Goal: Information Seeking & Learning: Learn about a topic

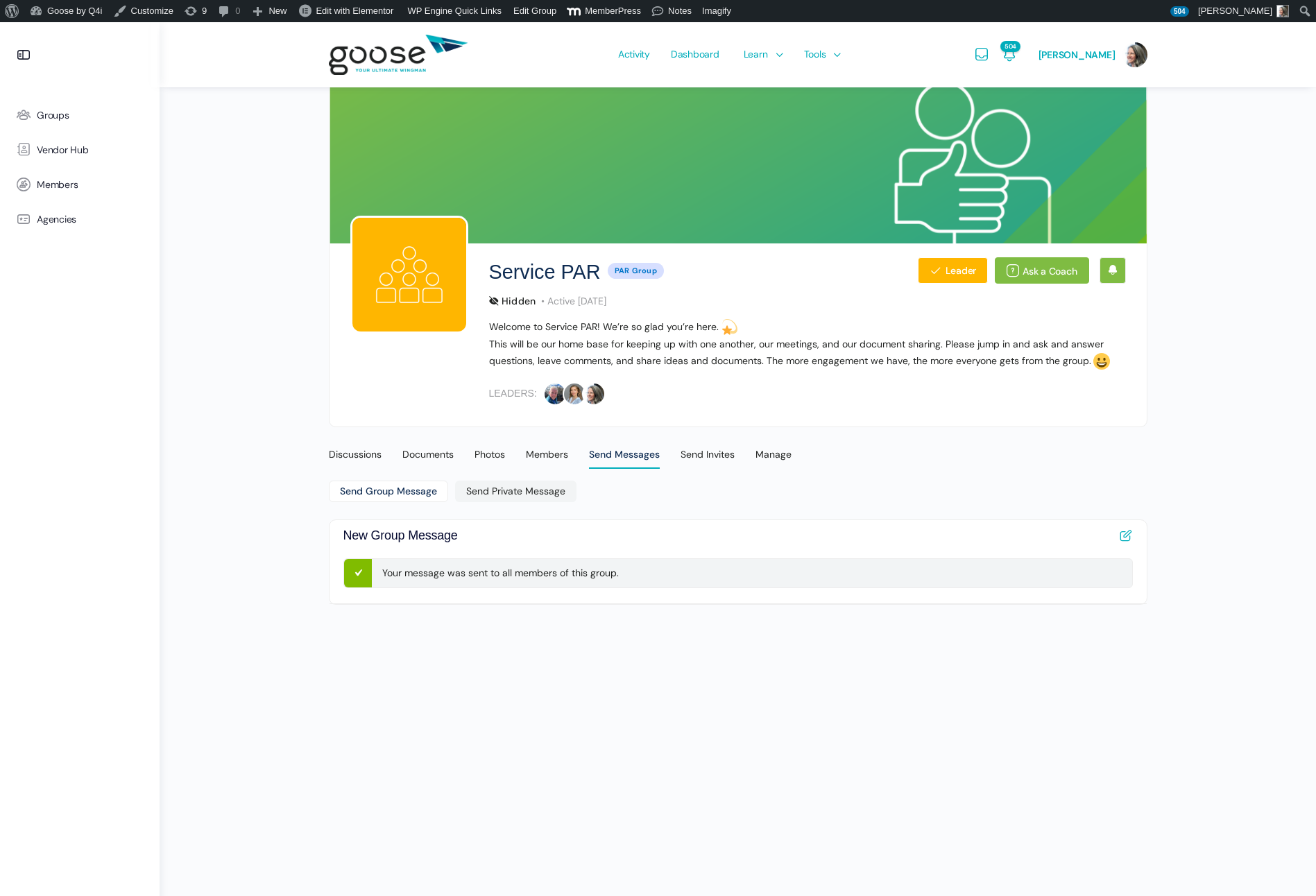
scroll to position [22, 0]
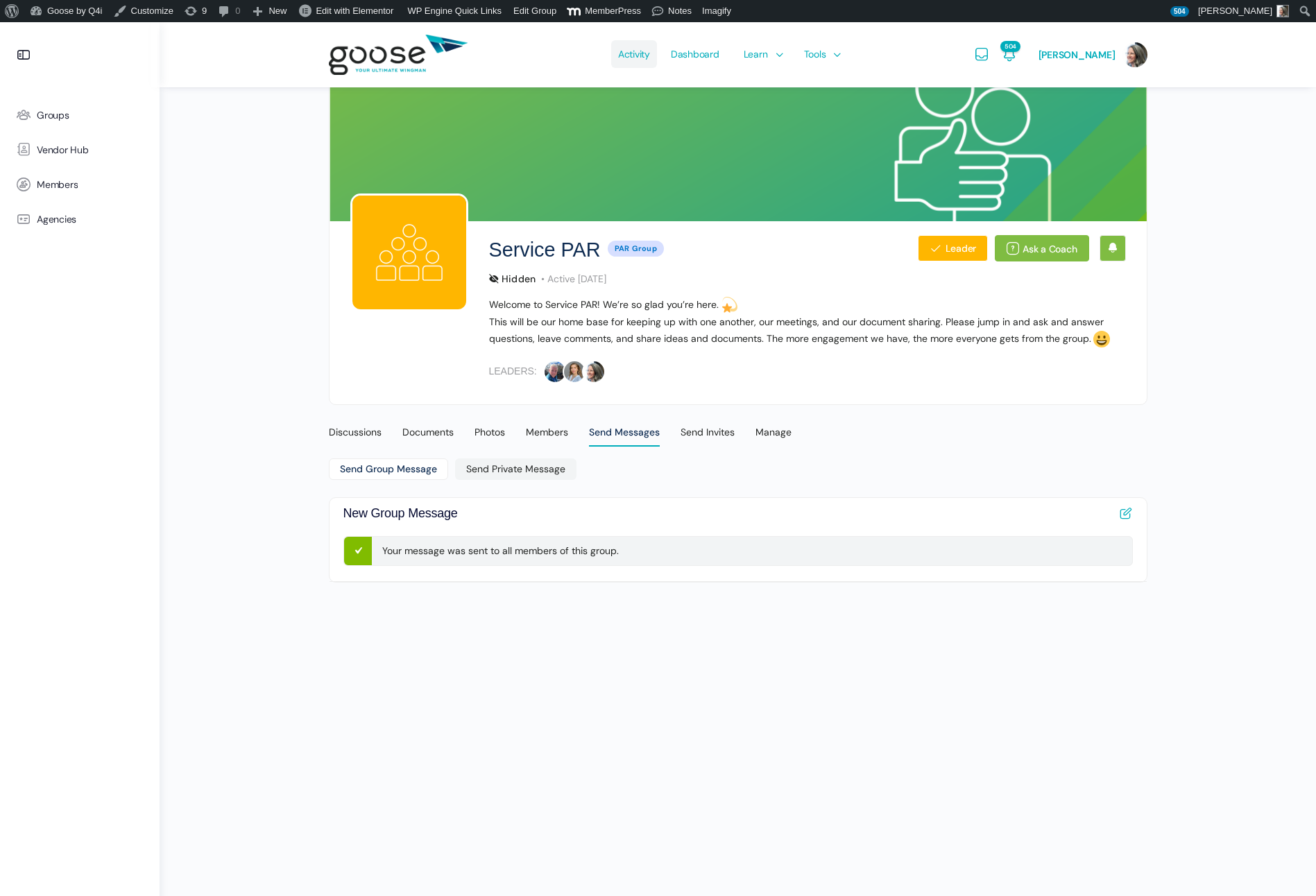
click at [639, 56] on span "Activity" at bounding box center [633, 54] width 32 height 65
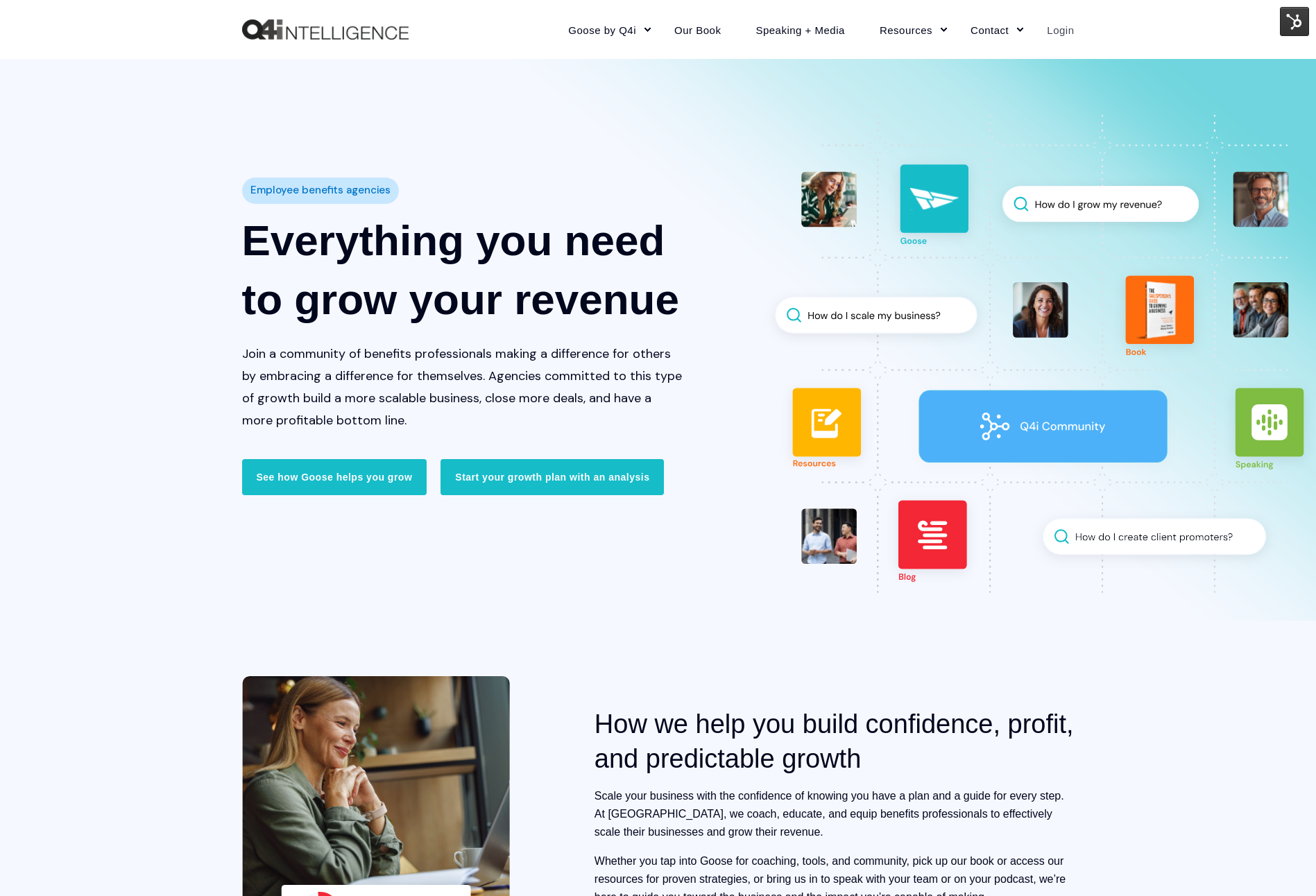
click at [1063, 30] on link "Login" at bounding box center [1052, 29] width 45 height 60
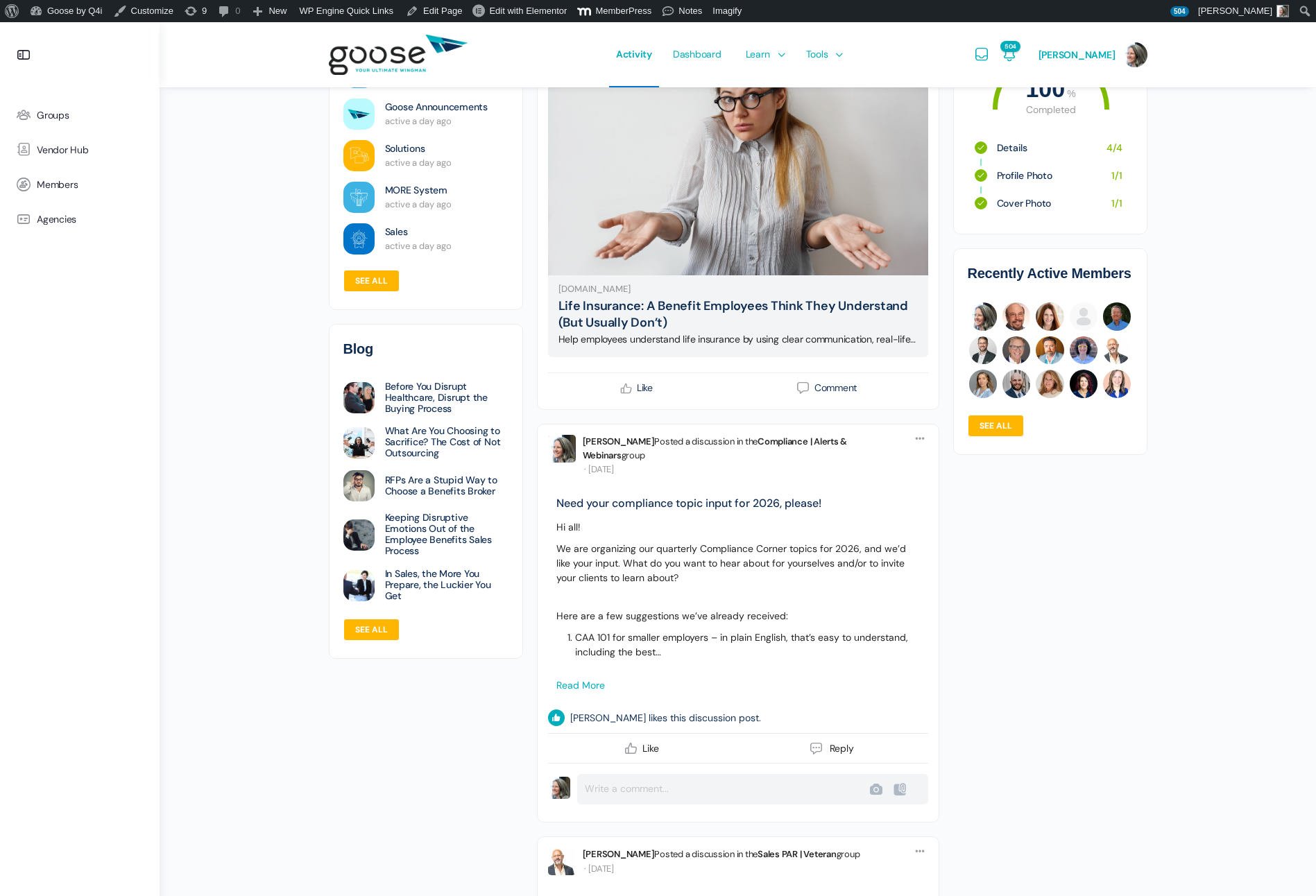
scroll to position [363, 0]
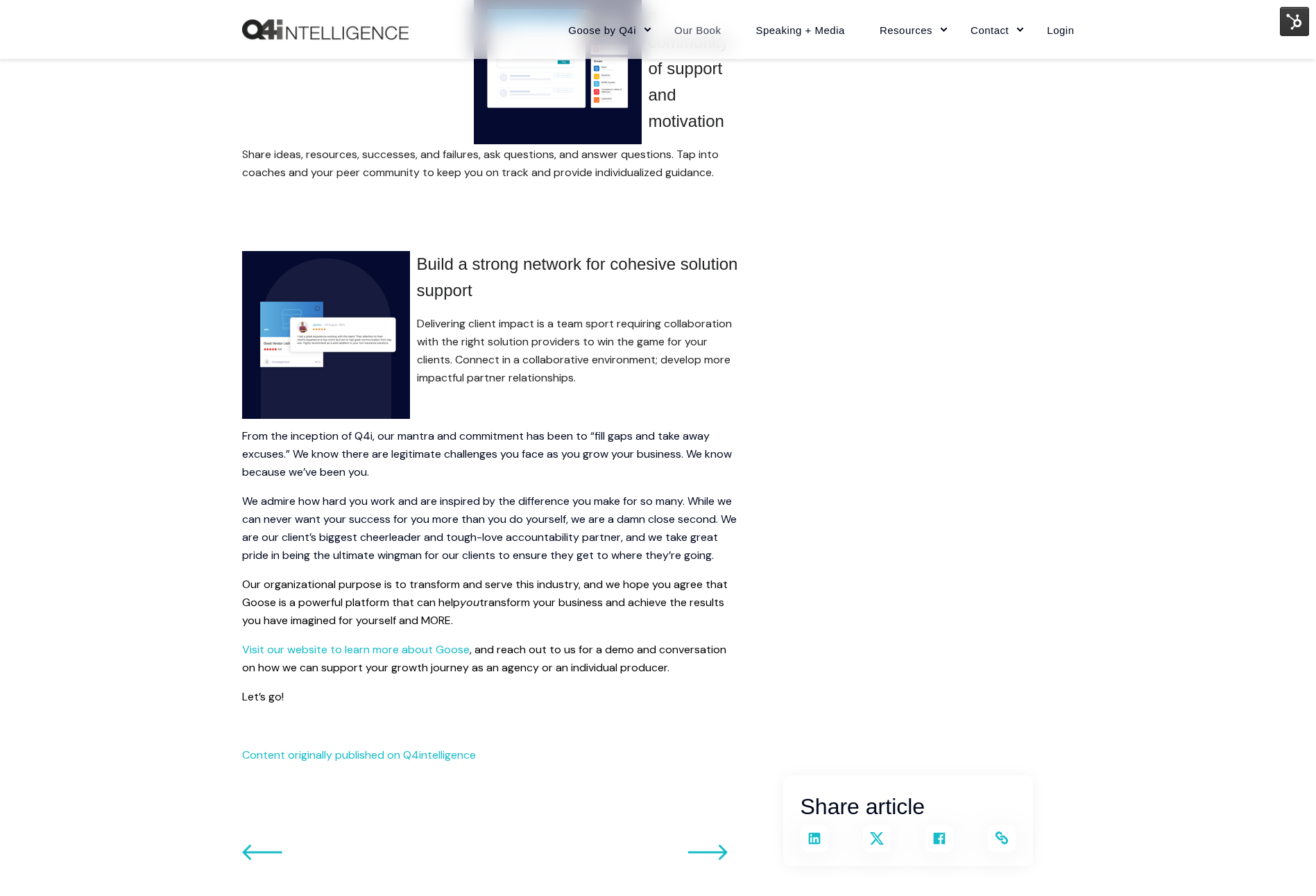
scroll to position [2014, 0]
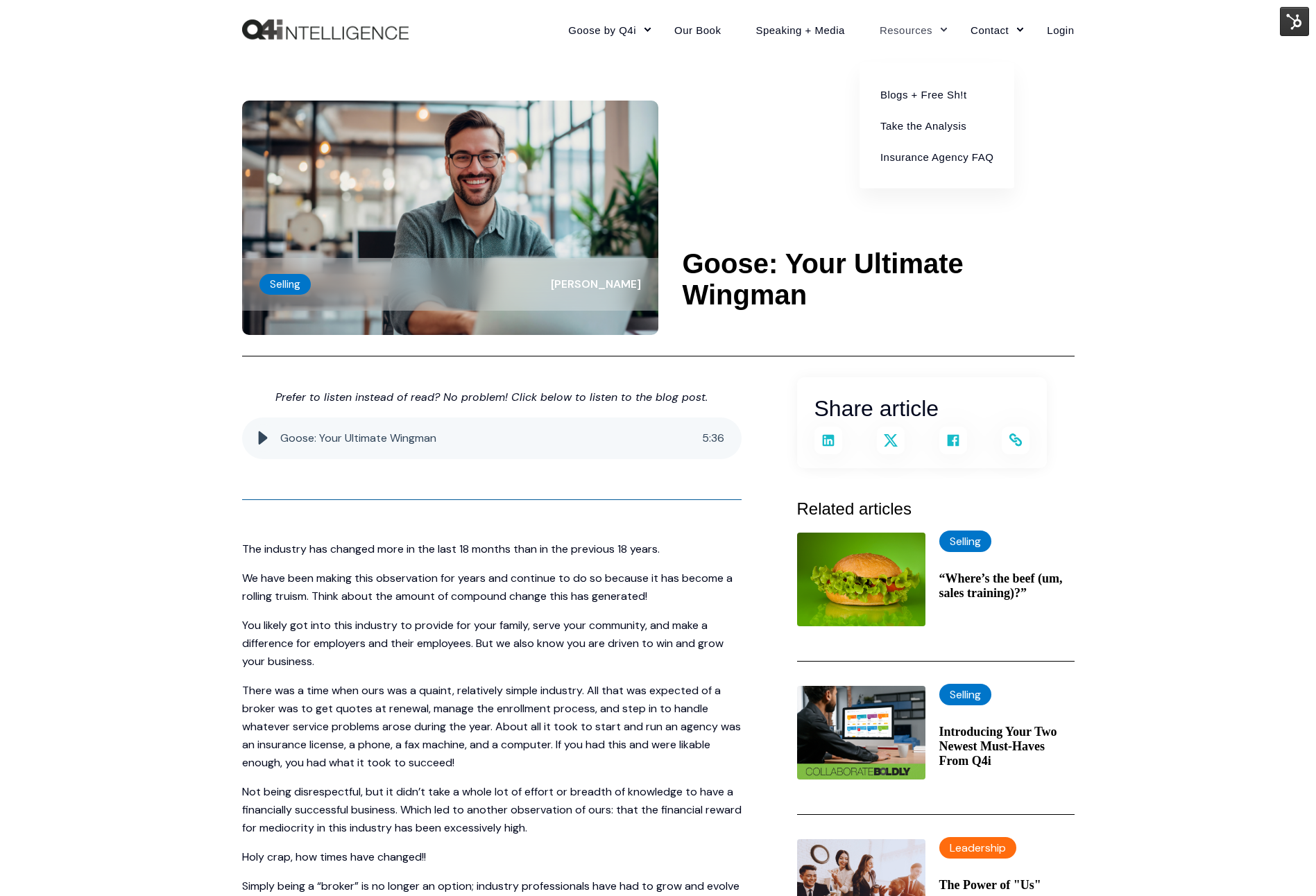
click at [891, 32] on link "Resources" at bounding box center [907, 29] width 91 height 60
drag, startPoint x: 901, startPoint y: 89, endPoint x: 902, endPoint y: 95, distance: 6.1
click at [901, 89] on link "Blogs + Free Sh!t" at bounding box center [936, 93] width 133 height 31
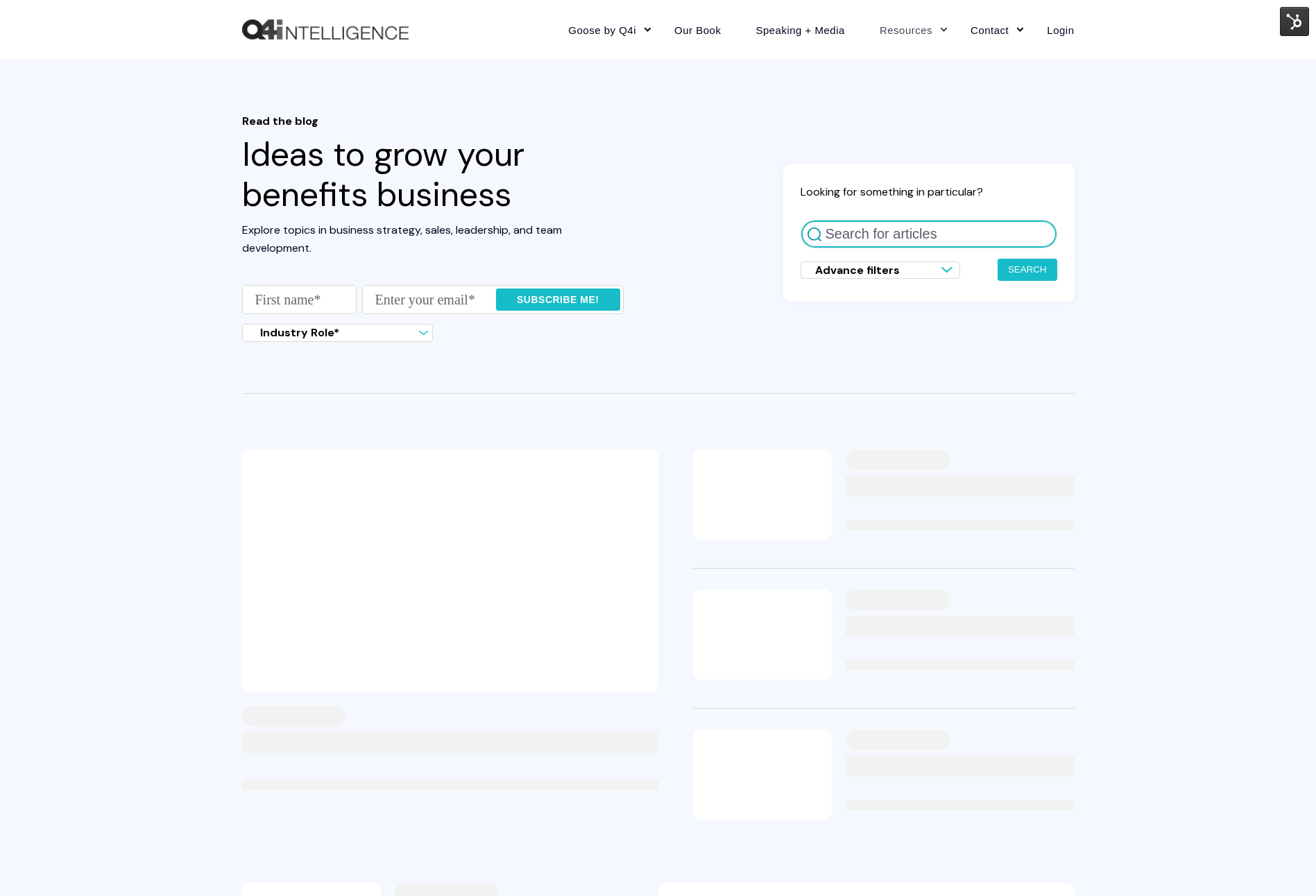
click at [875, 239] on input "Search for articles" at bounding box center [928, 234] width 256 height 28
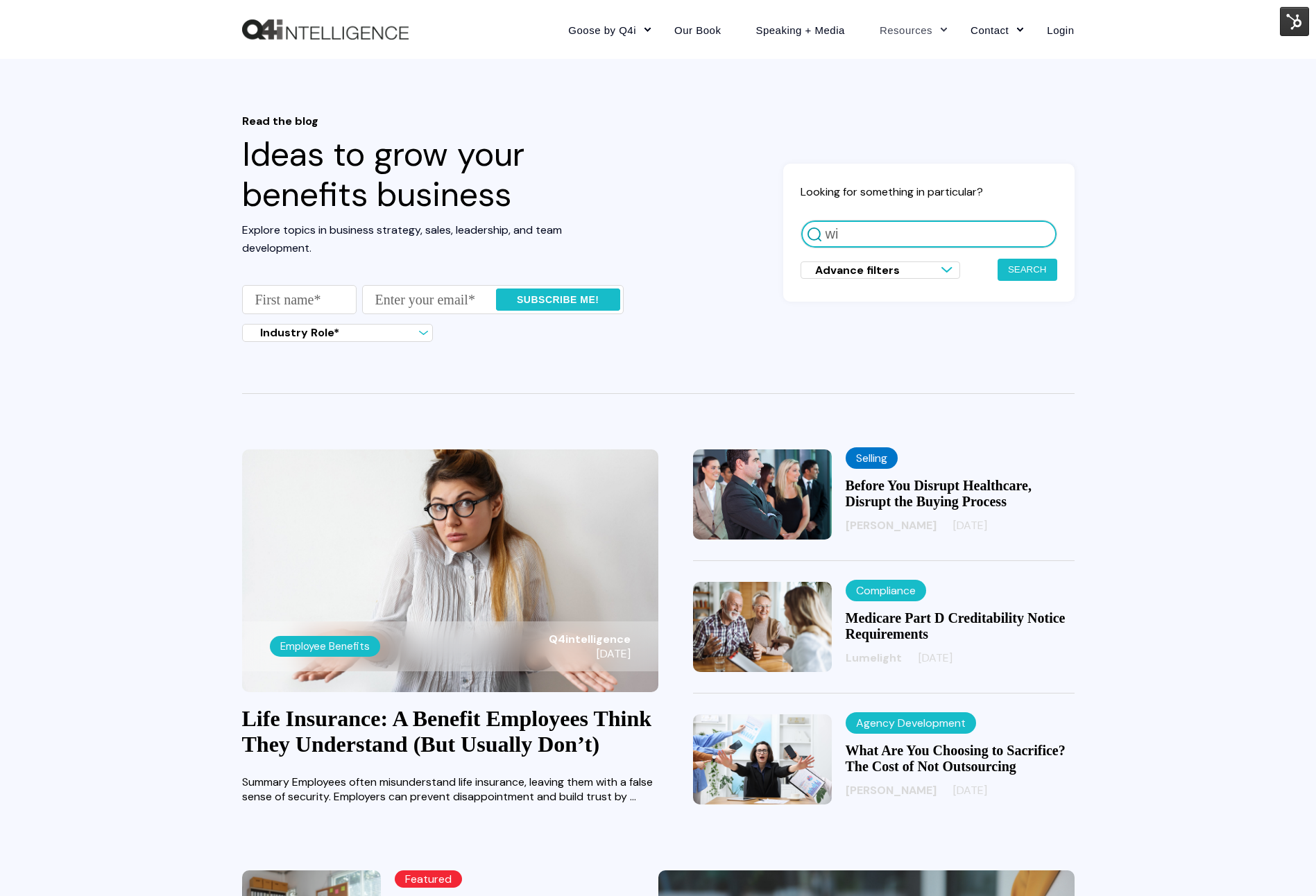
type input "w"
type input "sales training"
click at [997, 259] on button "Search" at bounding box center [1027, 270] width 59 height 22
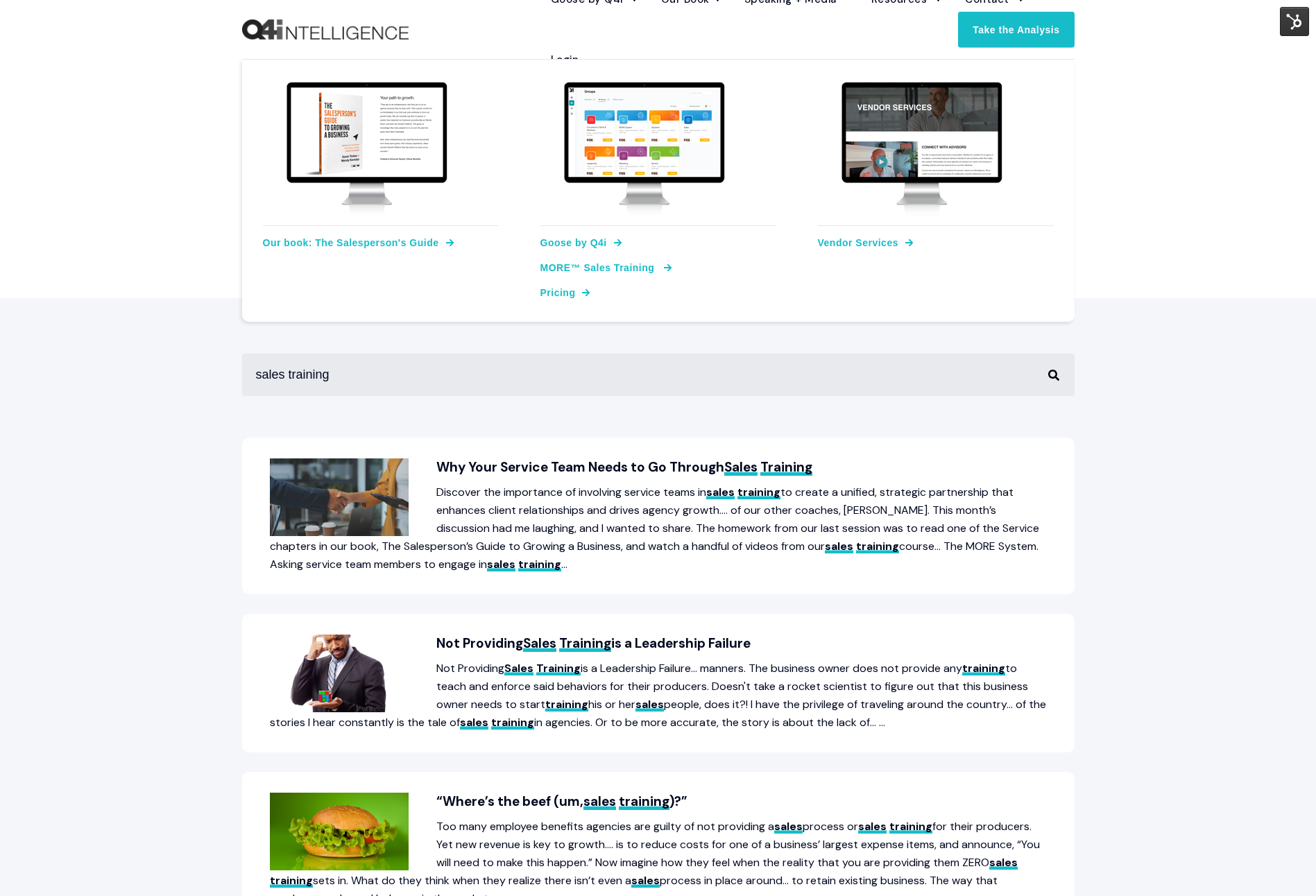
click at [600, 269] on link "MORE™ Sales Training" at bounding box center [597, 268] width 114 height 16
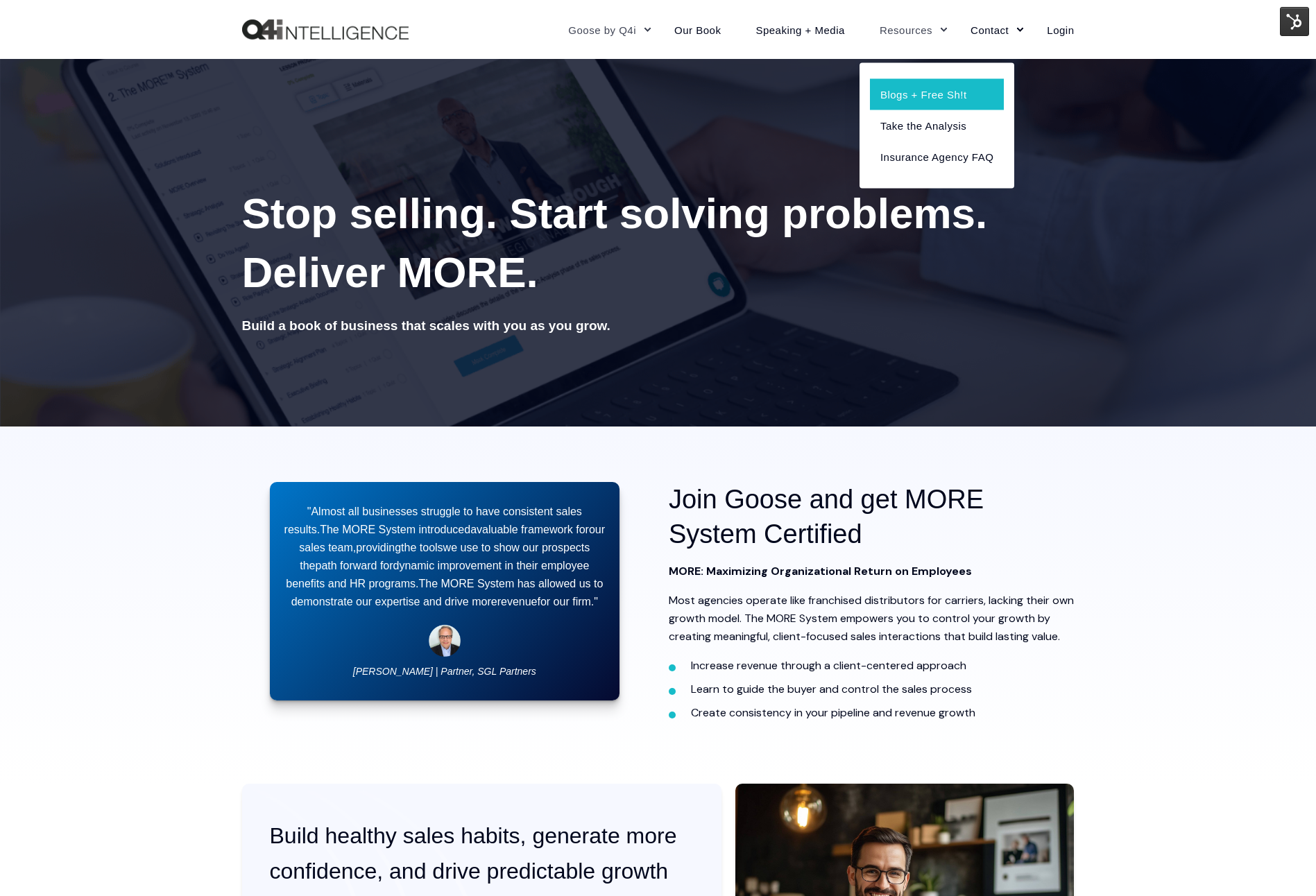
click at [921, 104] on link "Blogs + Free Sh!t" at bounding box center [936, 93] width 133 height 31
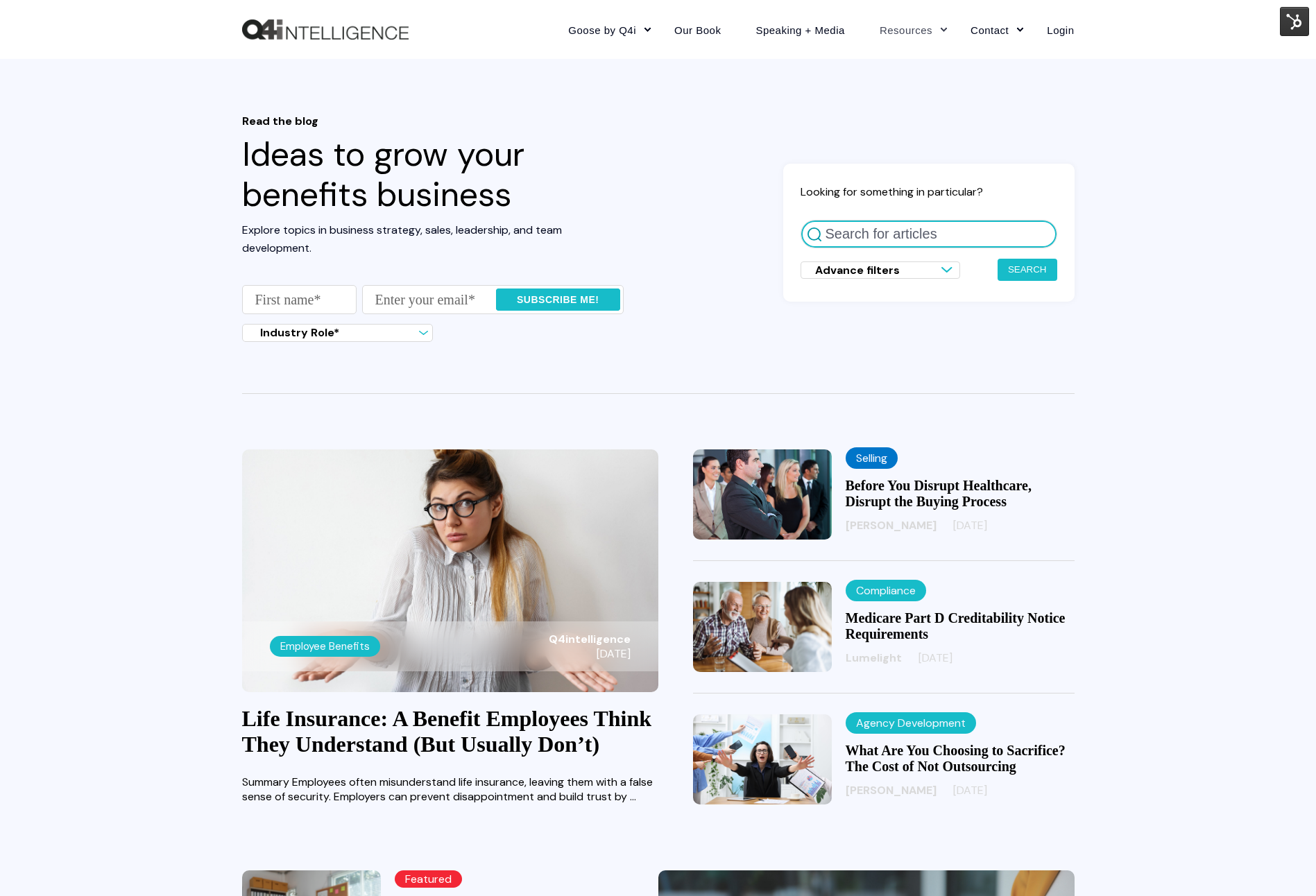
click at [848, 243] on input "Search for articles" at bounding box center [928, 234] width 256 height 28
type input "sales training service"
click at [997, 259] on button "Search" at bounding box center [1027, 270] width 59 height 22
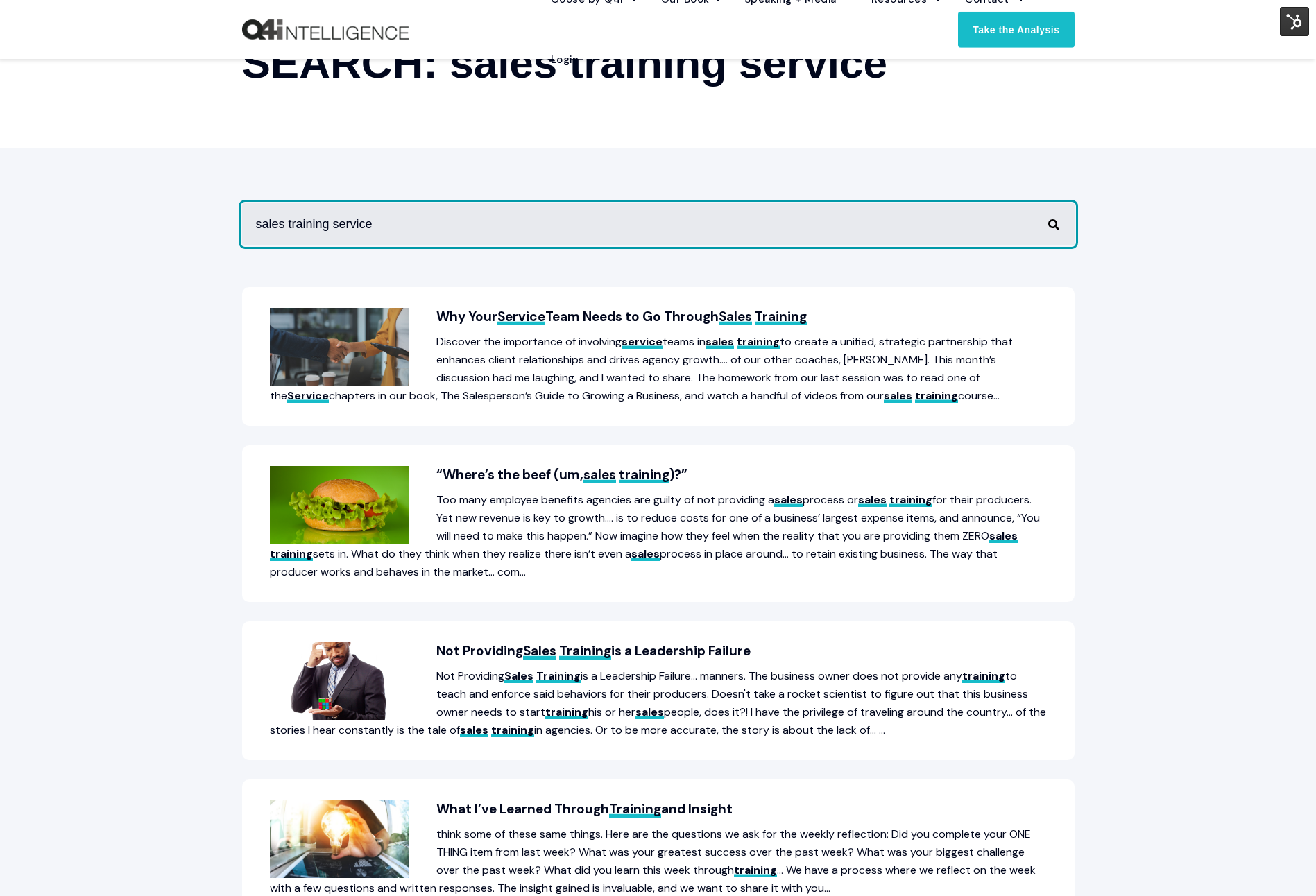
scroll to position [174, 0]
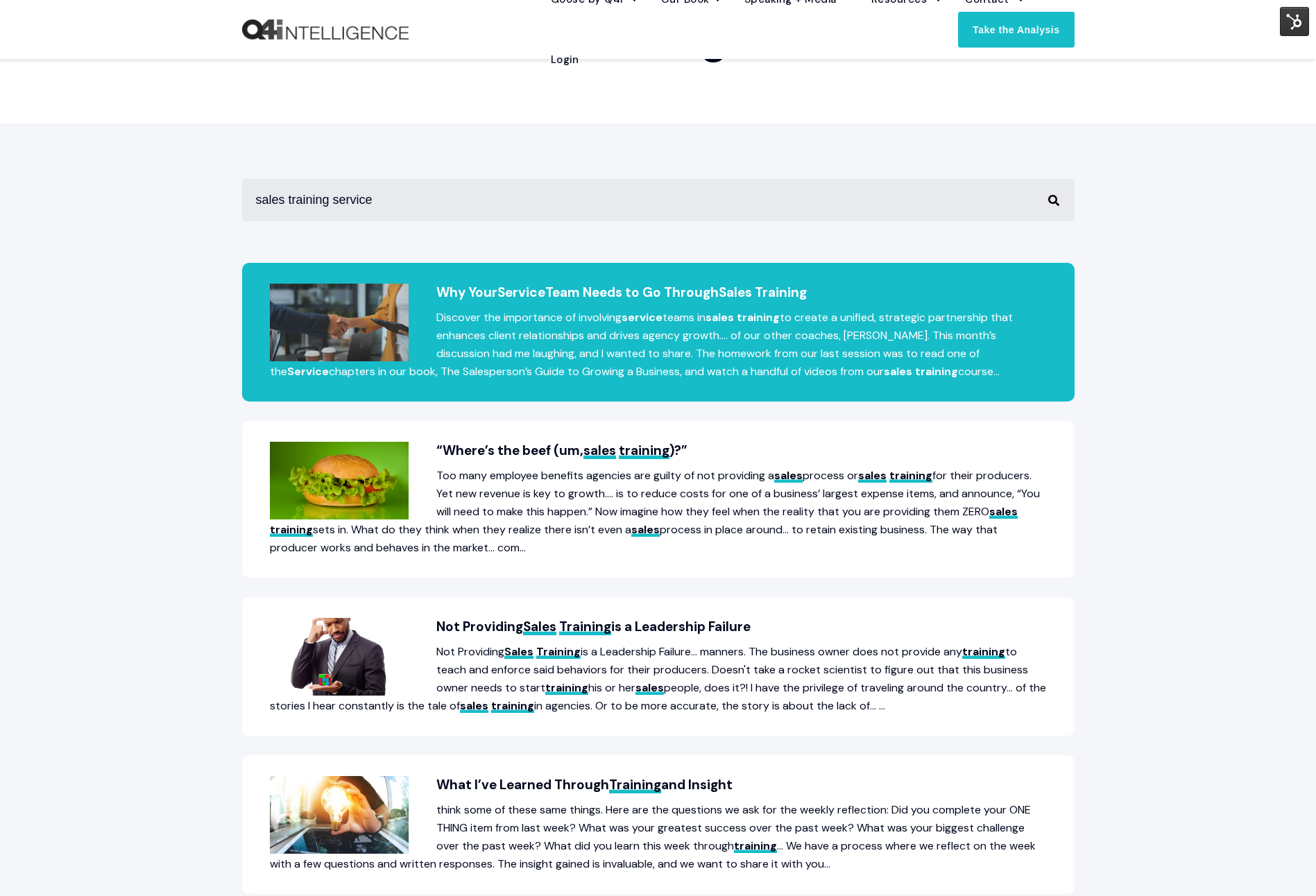
click at [752, 295] on span "Sales" at bounding box center [735, 292] width 33 height 18
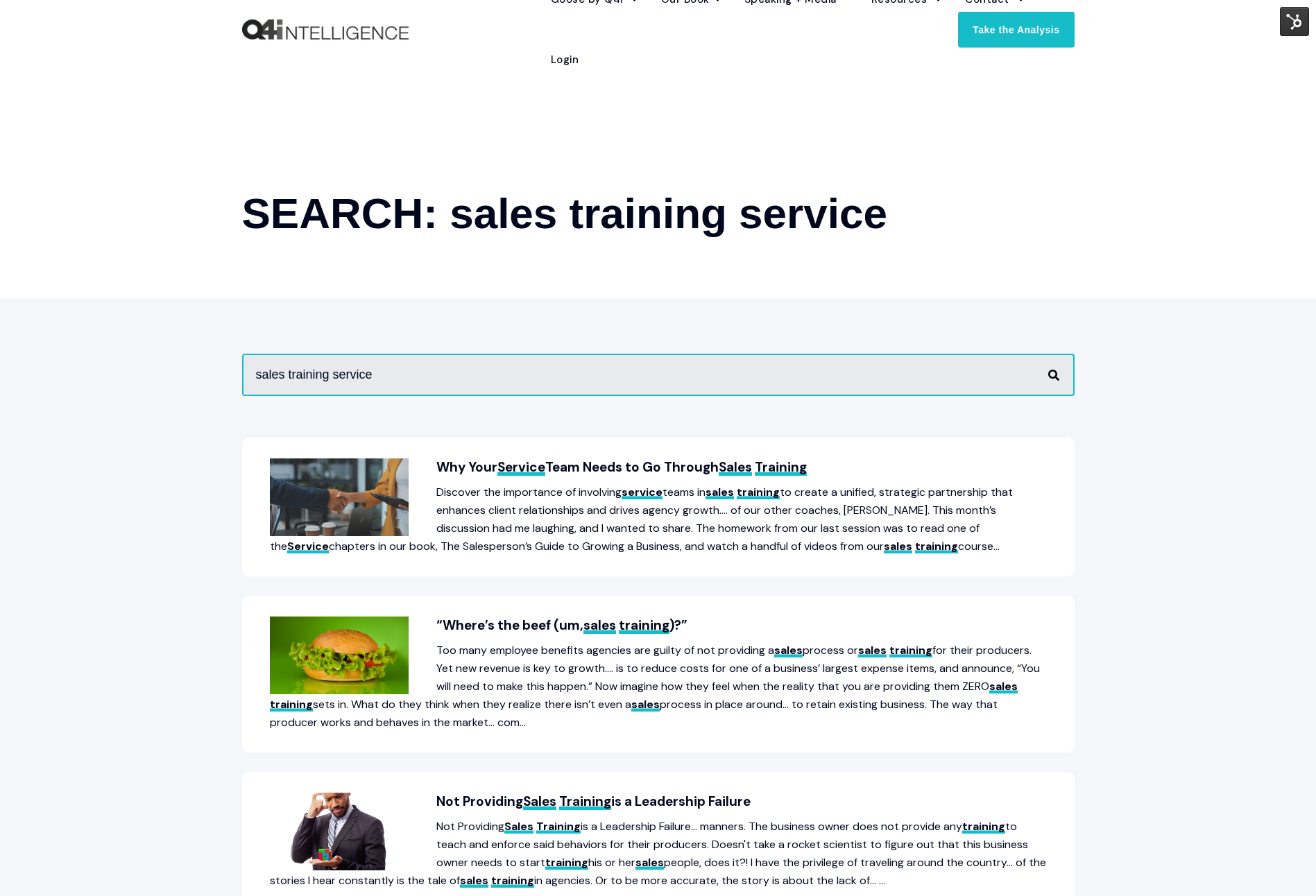
click at [801, 372] on input "sales training service" at bounding box center [658, 374] width 832 height 42
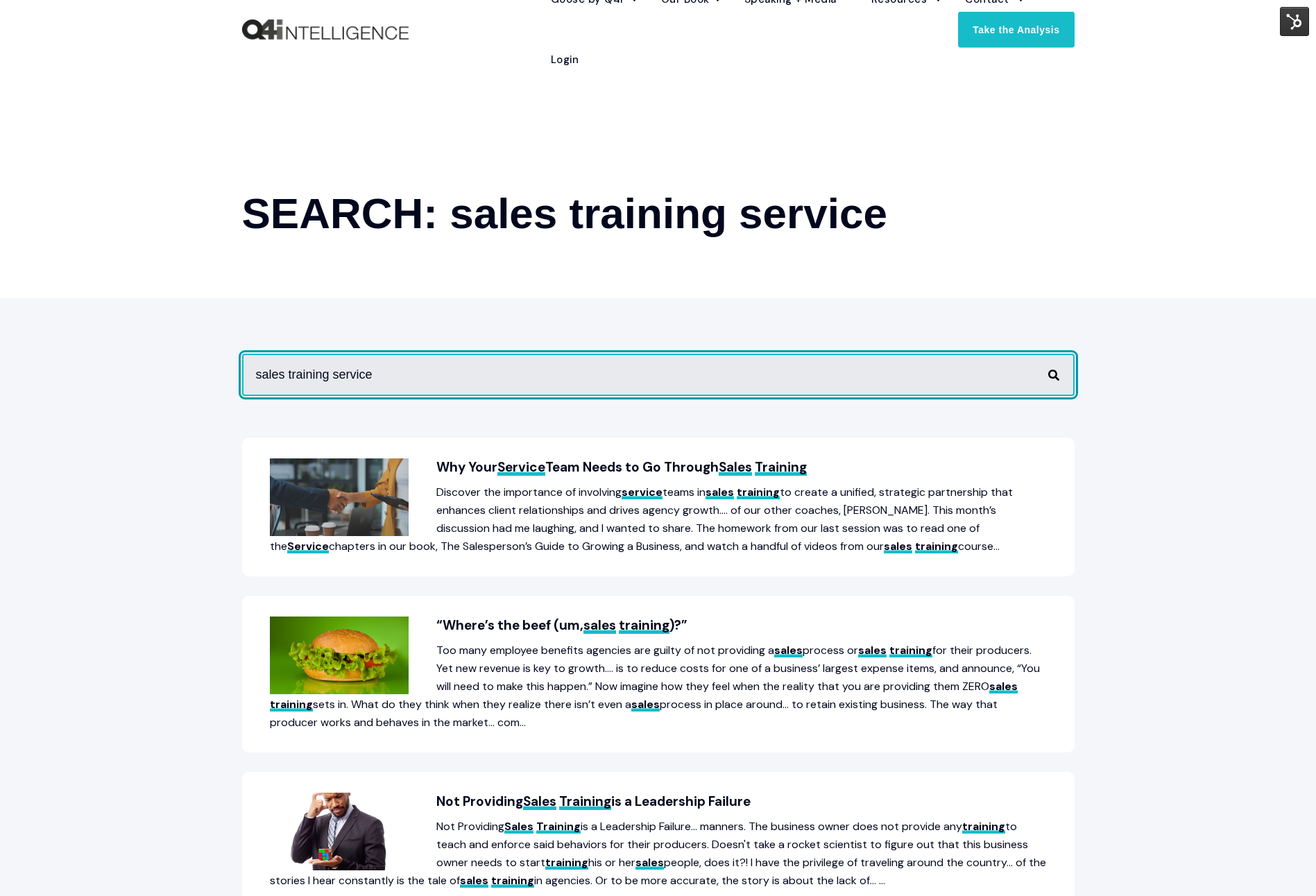
drag, startPoint x: 412, startPoint y: 372, endPoint x: 242, endPoint y: 379, distance: 170.1
click at [242, 379] on input "sales training service" at bounding box center [658, 374] width 832 height 42
type input "agency leader"
click at [1045, 367] on button "Perform Search" at bounding box center [1053, 375] width 17 height 17
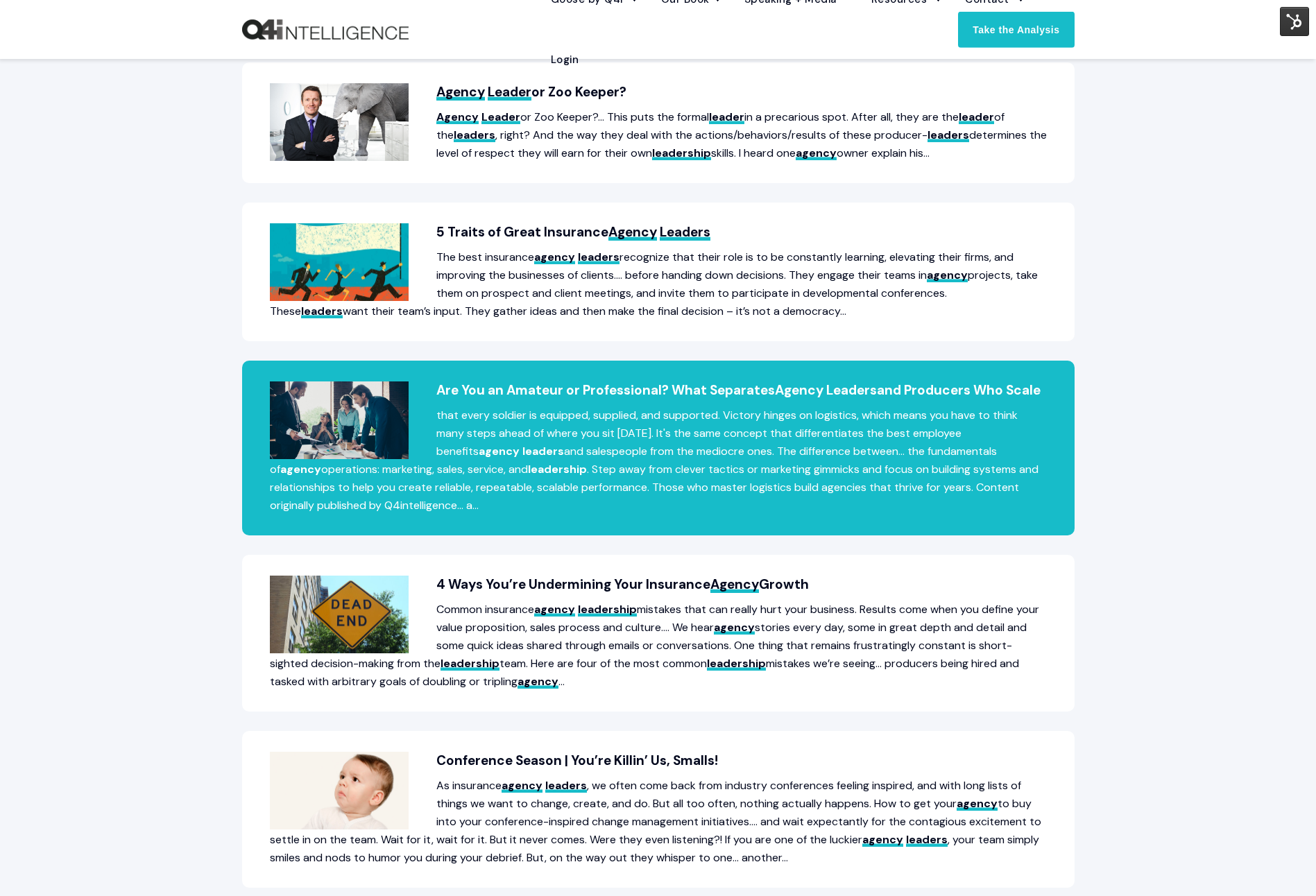
scroll to position [377, 0]
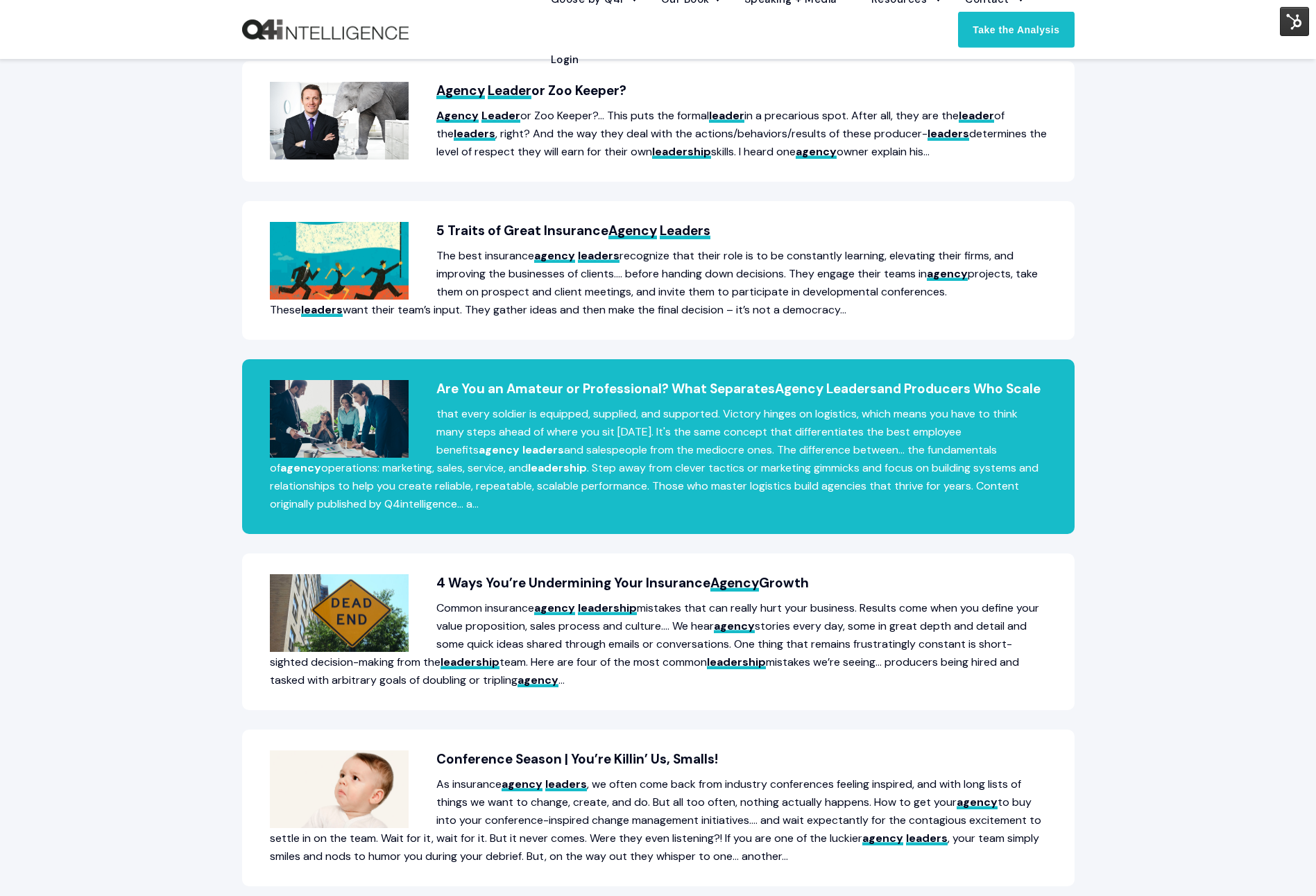
click at [701, 453] on p "that every soldier is equipped, supplied, and supported. Victory hinges on logi…" at bounding box center [658, 459] width 776 height 108
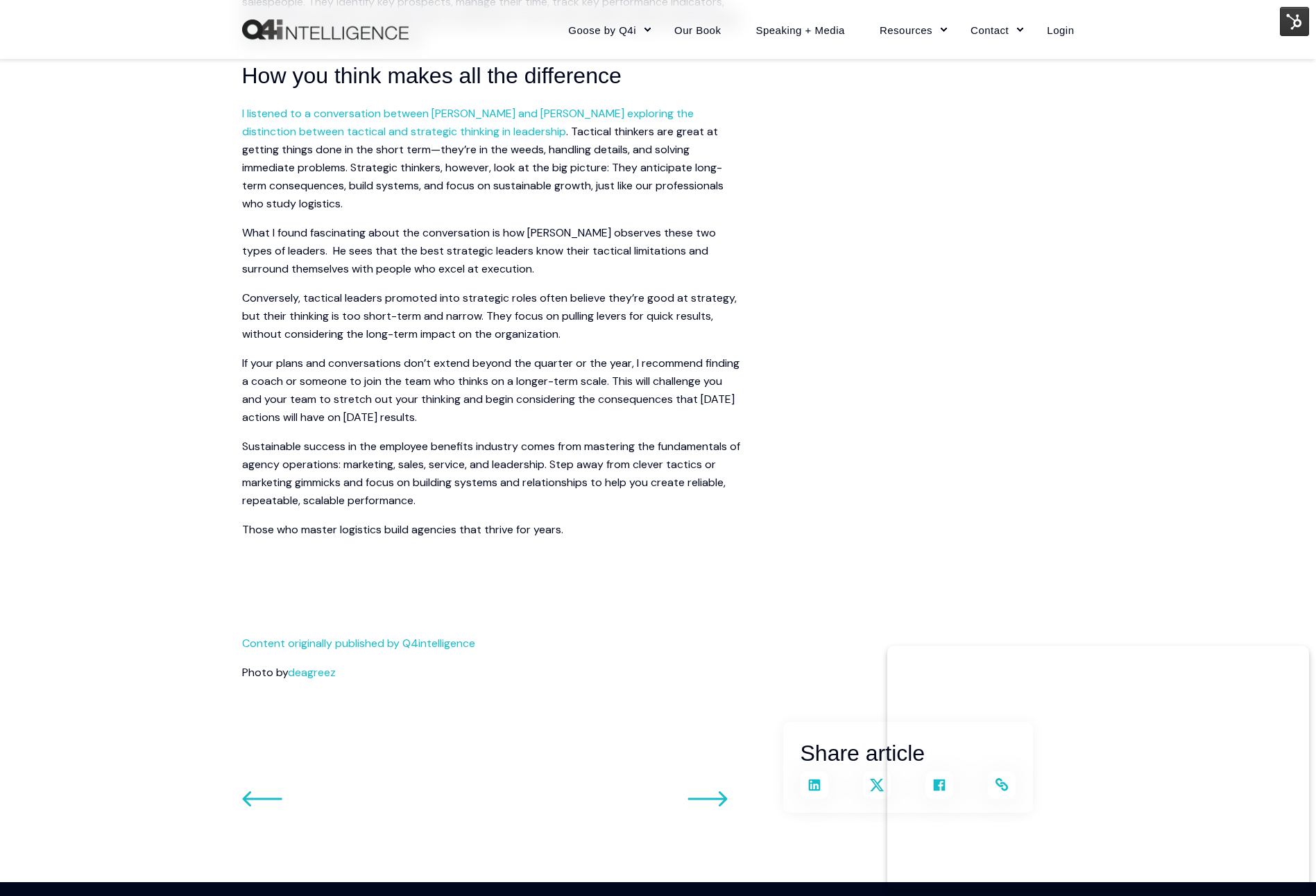
scroll to position [2047, 0]
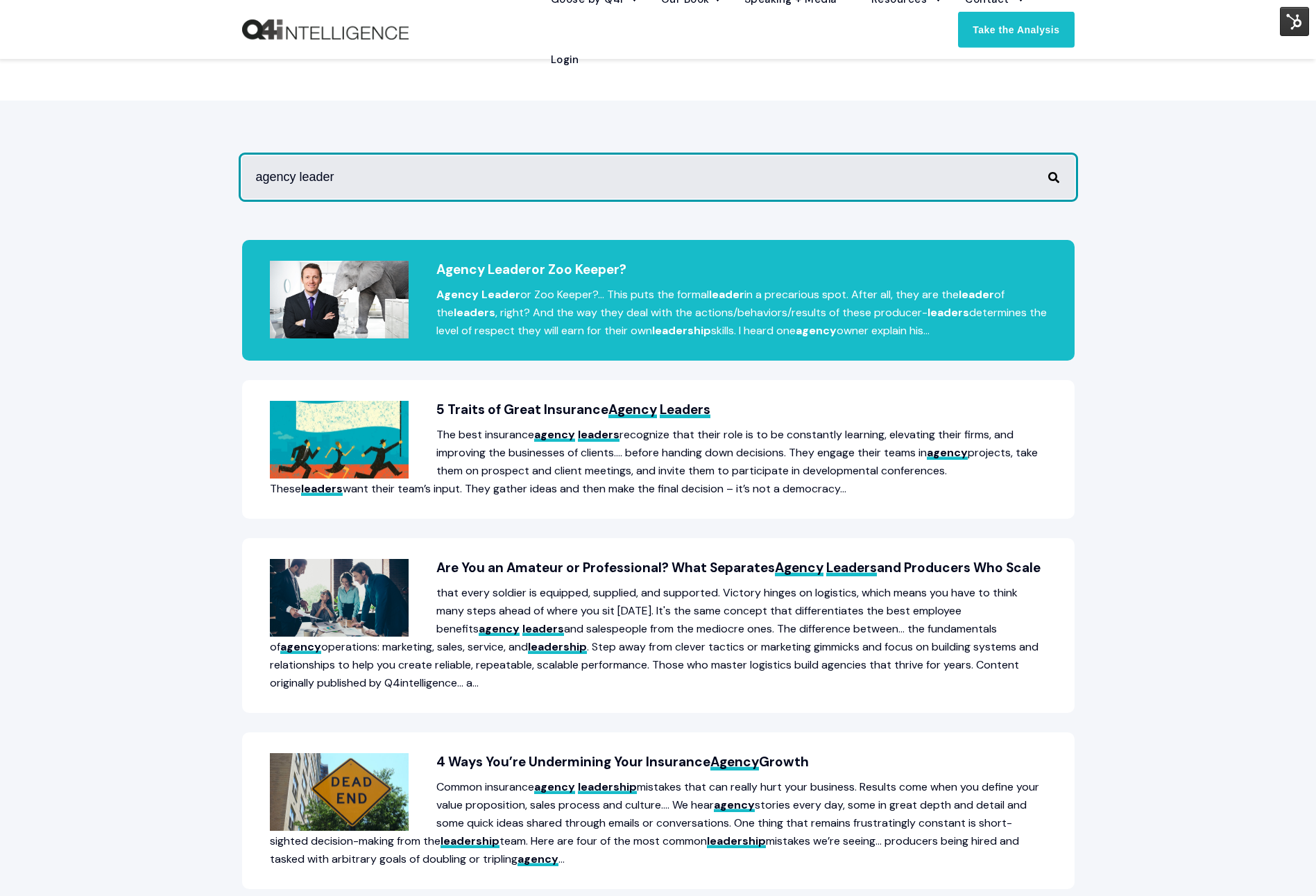
scroll to position [201, 0]
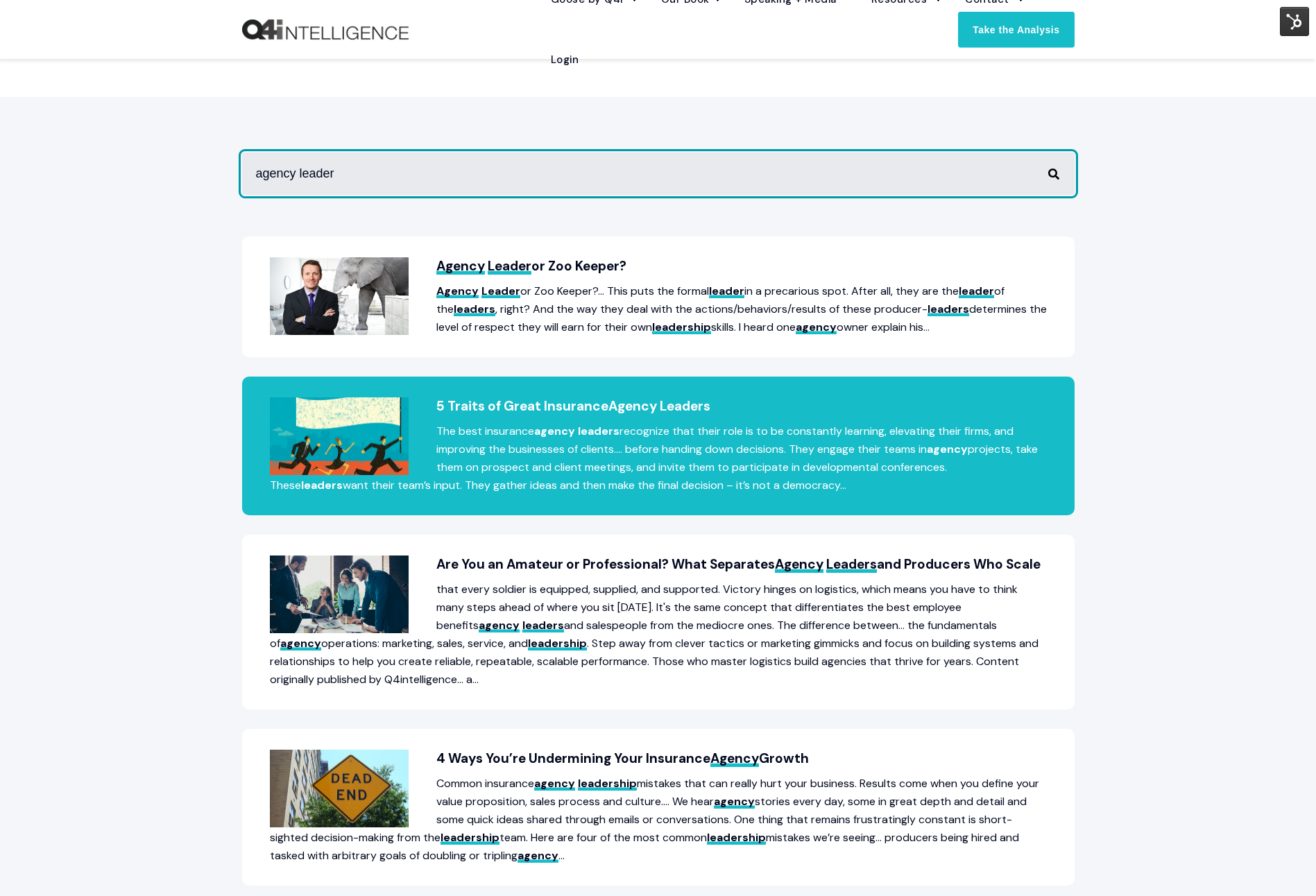
click at [744, 447] on p "The best insurance agency leaders recognize that their role is to be constantly…" at bounding box center [658, 459] width 776 height 72
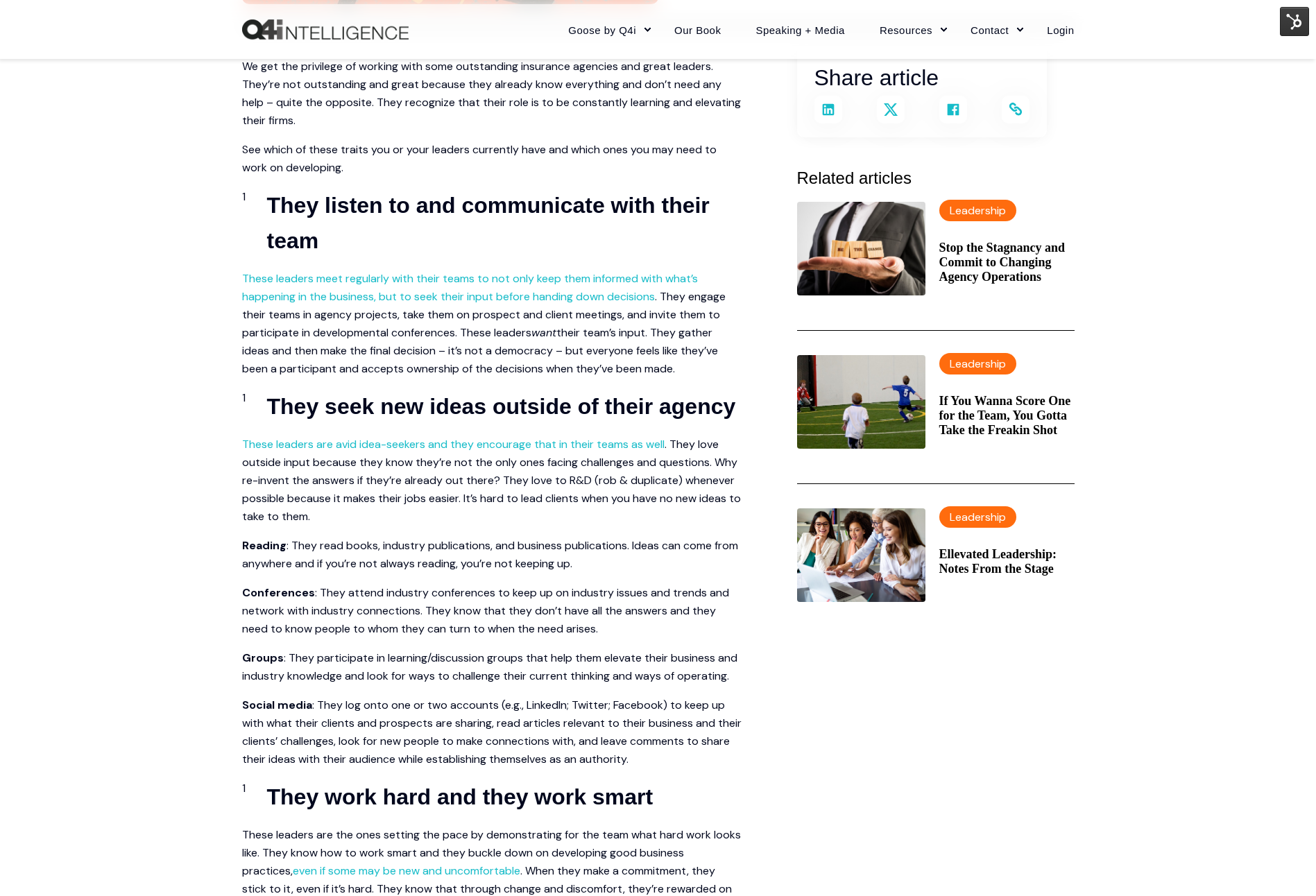
scroll to position [333, 0]
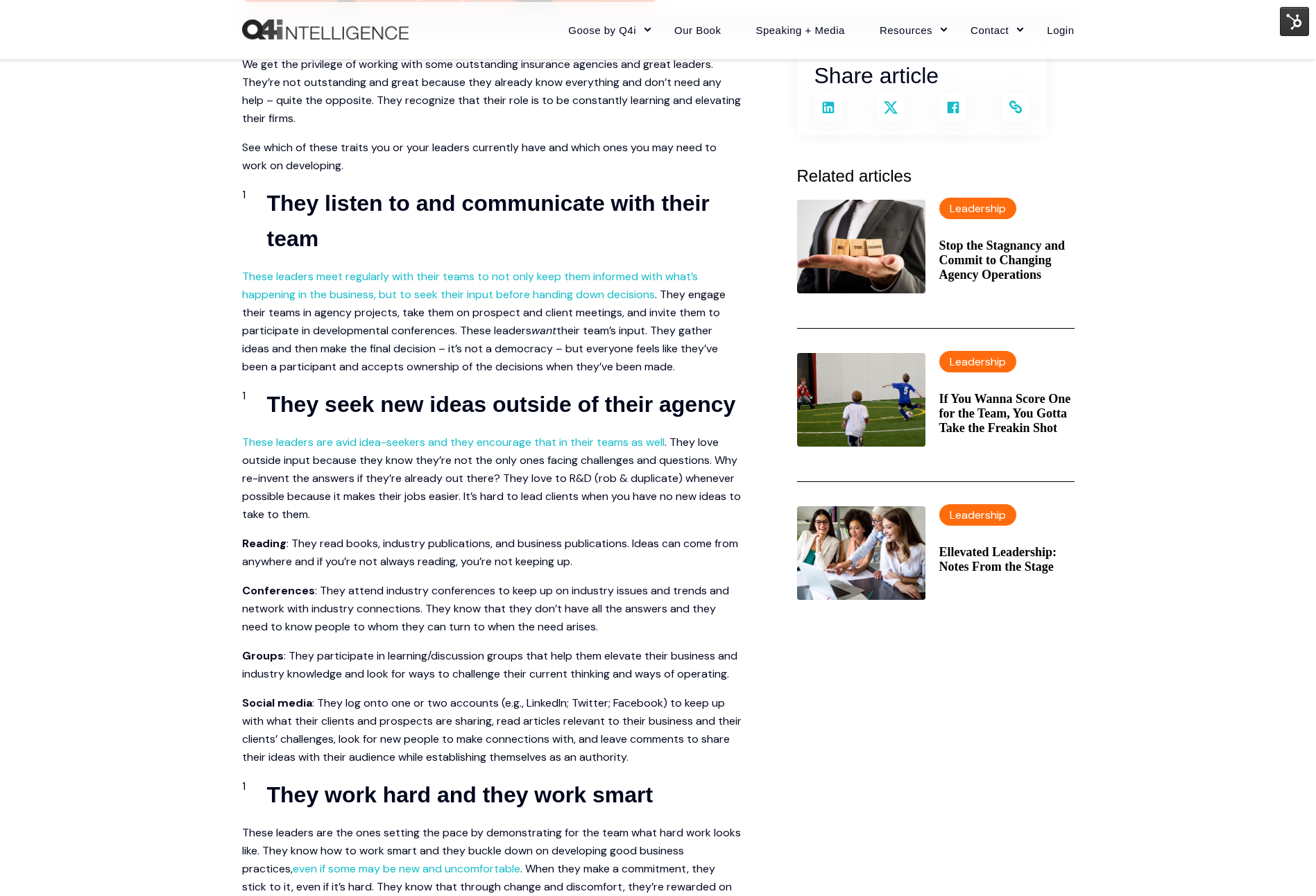
click at [388, 209] on strong "They listen to and communicate with their team" at bounding box center [488, 221] width 442 height 60
click at [1292, 19] on img at bounding box center [1295, 21] width 29 height 29
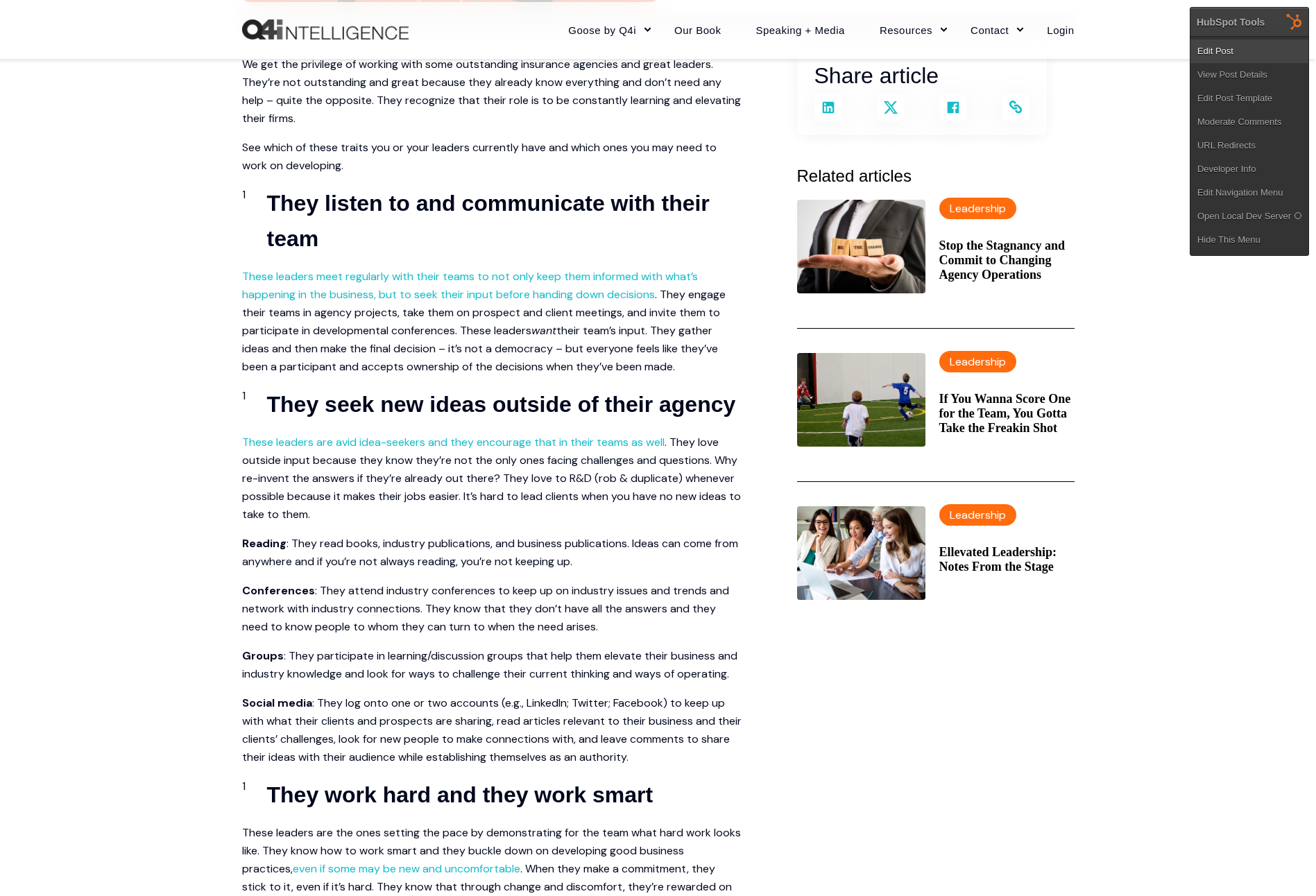
scroll to position [336, 0]
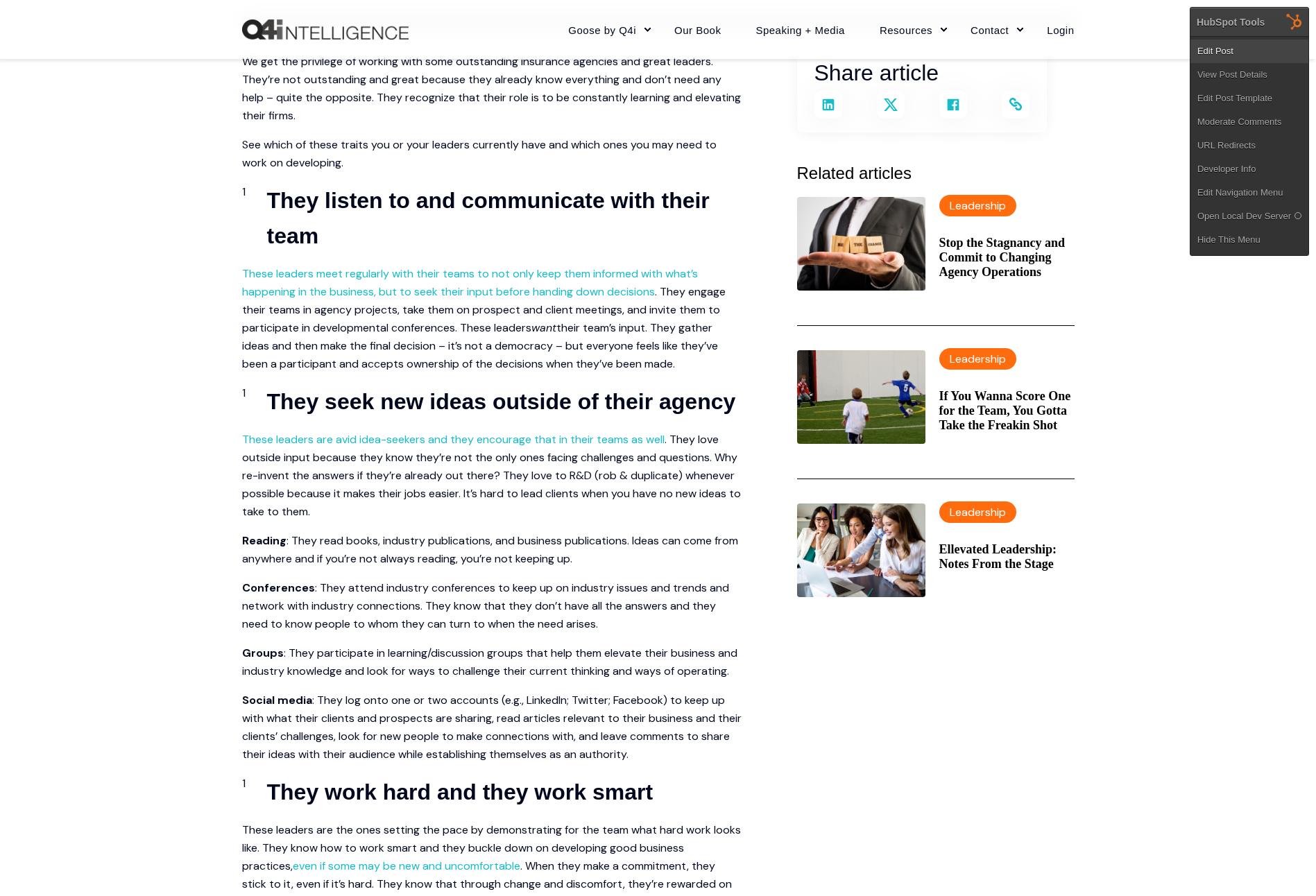
click at [1234, 55] on link "Edit Post" at bounding box center [1249, 52] width 118 height 23
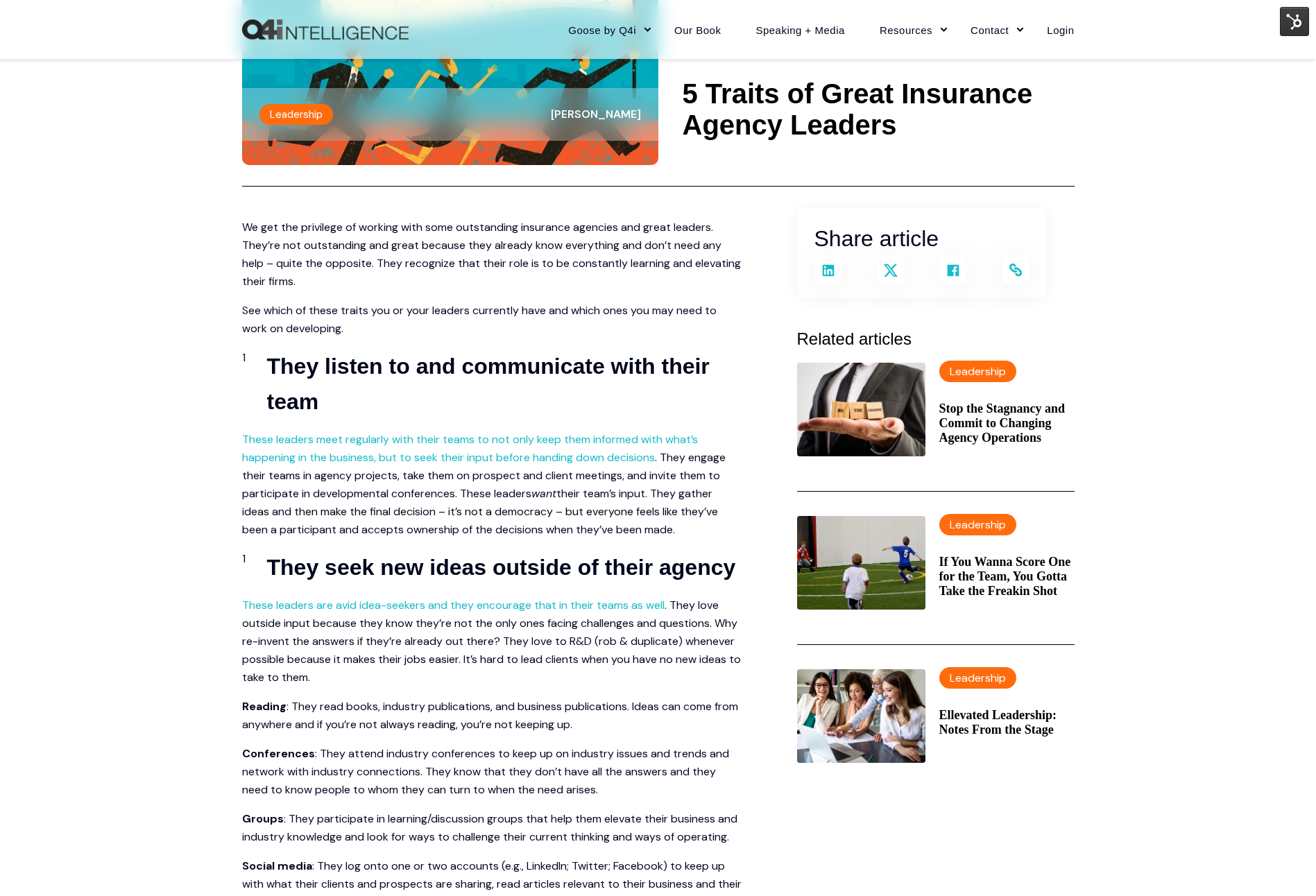
scroll to position [0, 0]
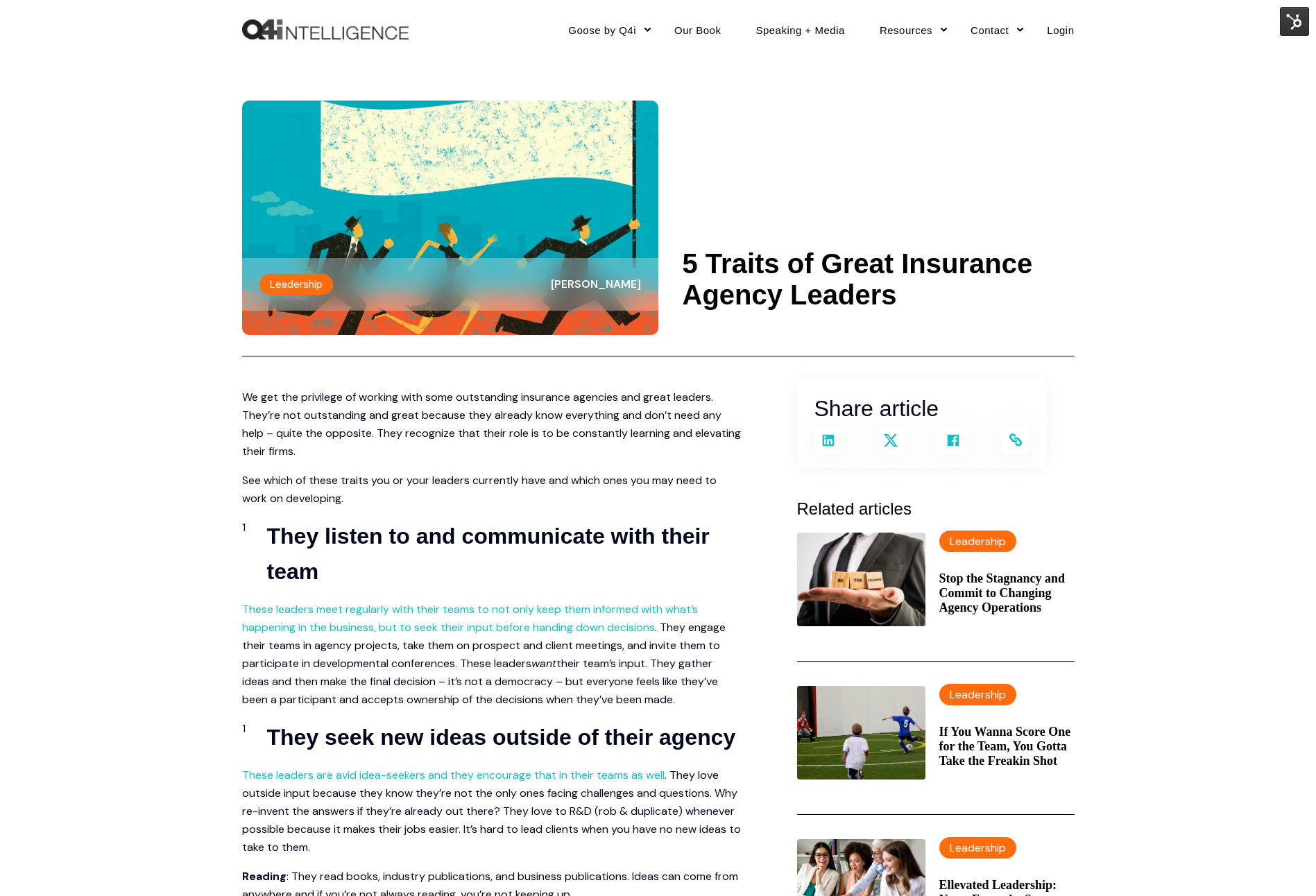
drag, startPoint x: 628, startPoint y: 460, endPoint x: 618, endPoint y: 453, distance: 12.2
click at [1297, 28] on img at bounding box center [1295, 21] width 29 height 29
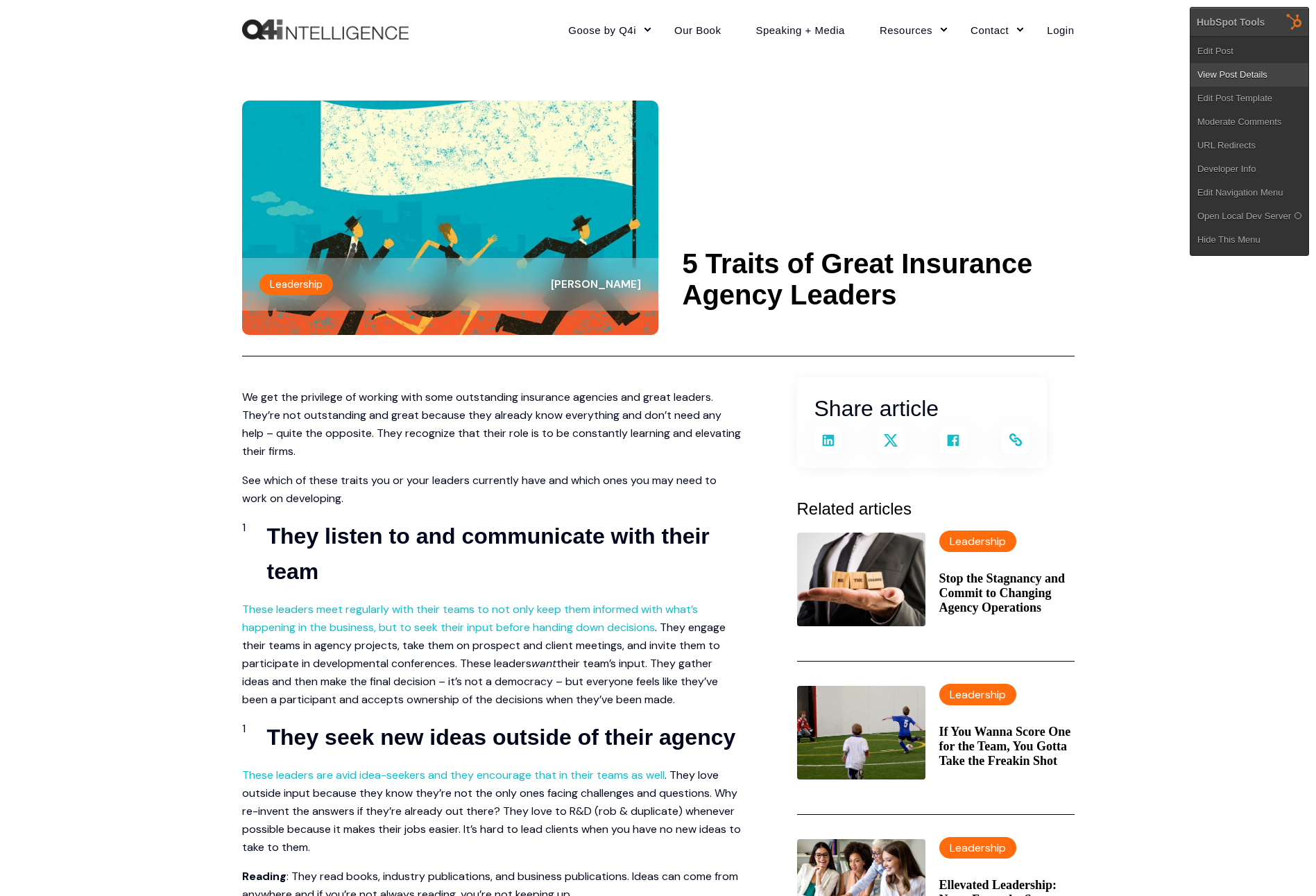
click at [1263, 70] on link "View Post Details" at bounding box center [1249, 75] width 118 height 23
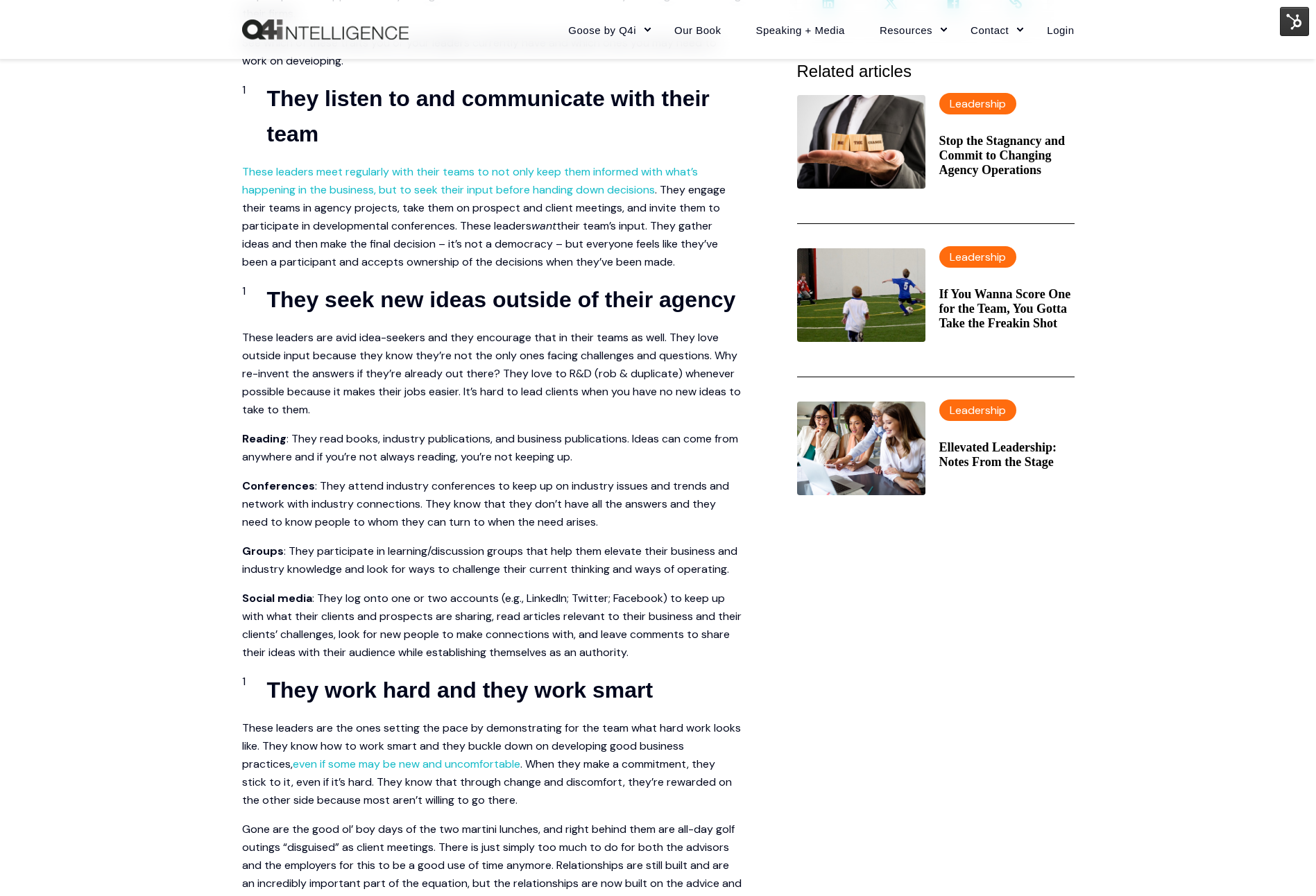
scroll to position [438, 0]
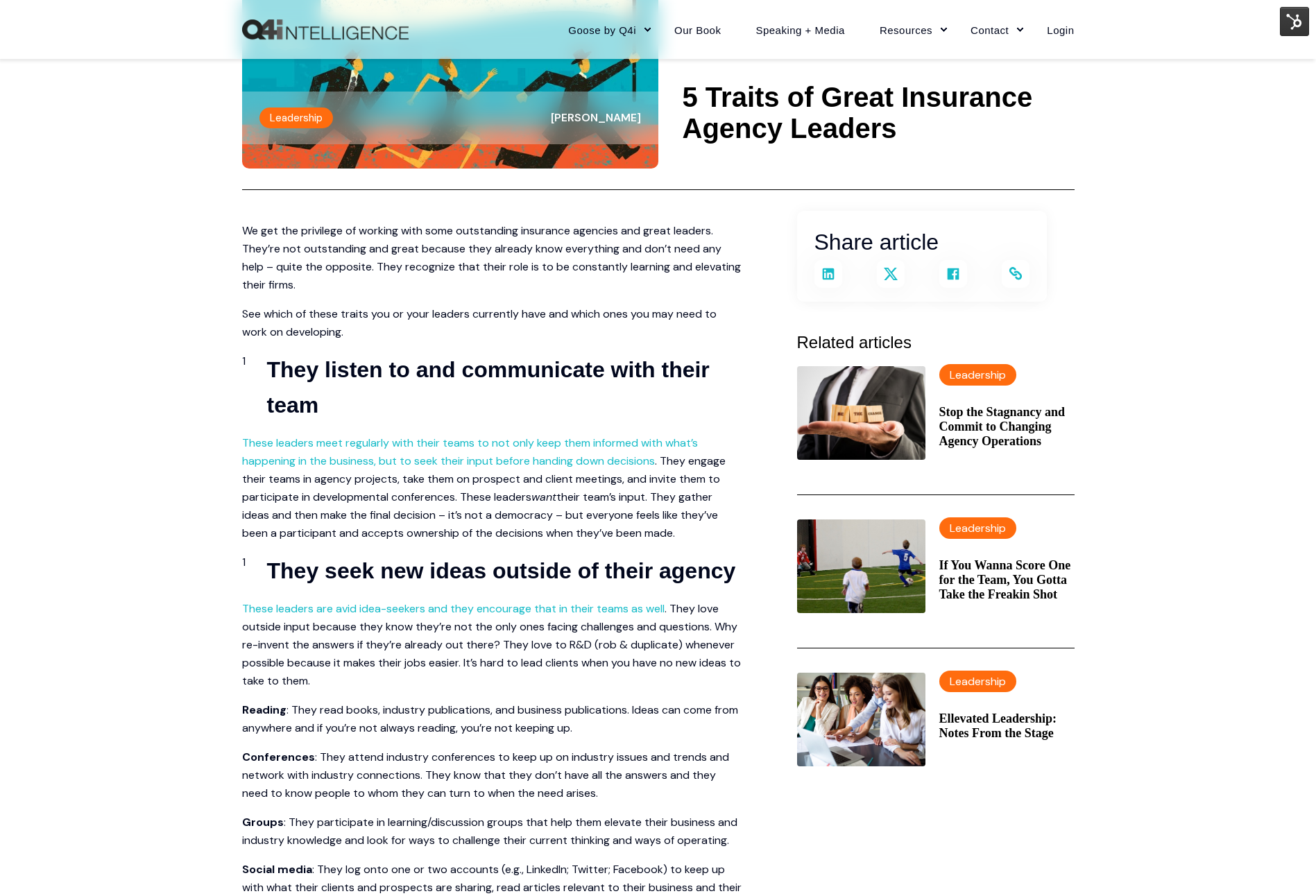
scroll to position [168, 0]
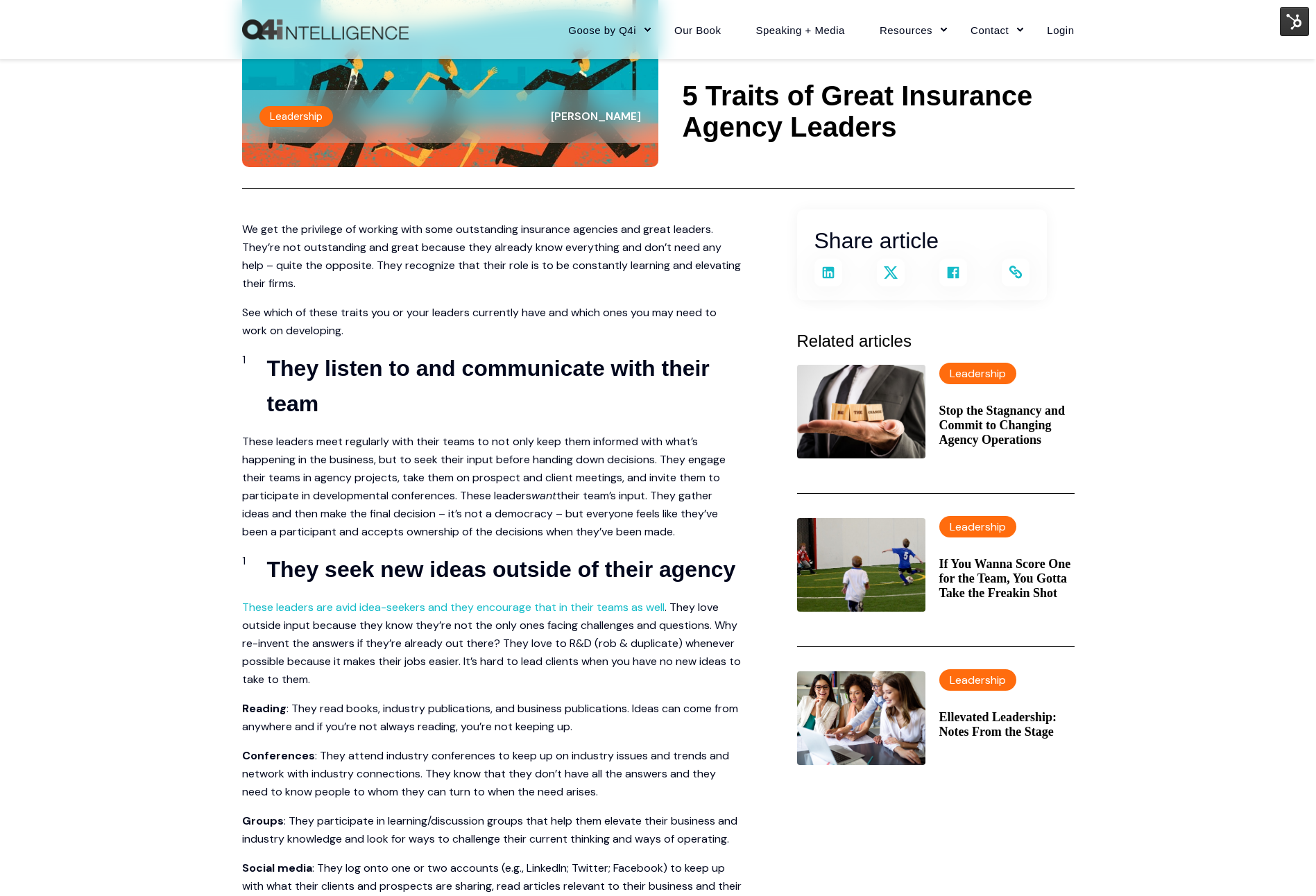
click at [521, 442] on link "These leaders meet regularly with their teams to not only keep them informed wi…" at bounding box center [470, 450] width 456 height 32
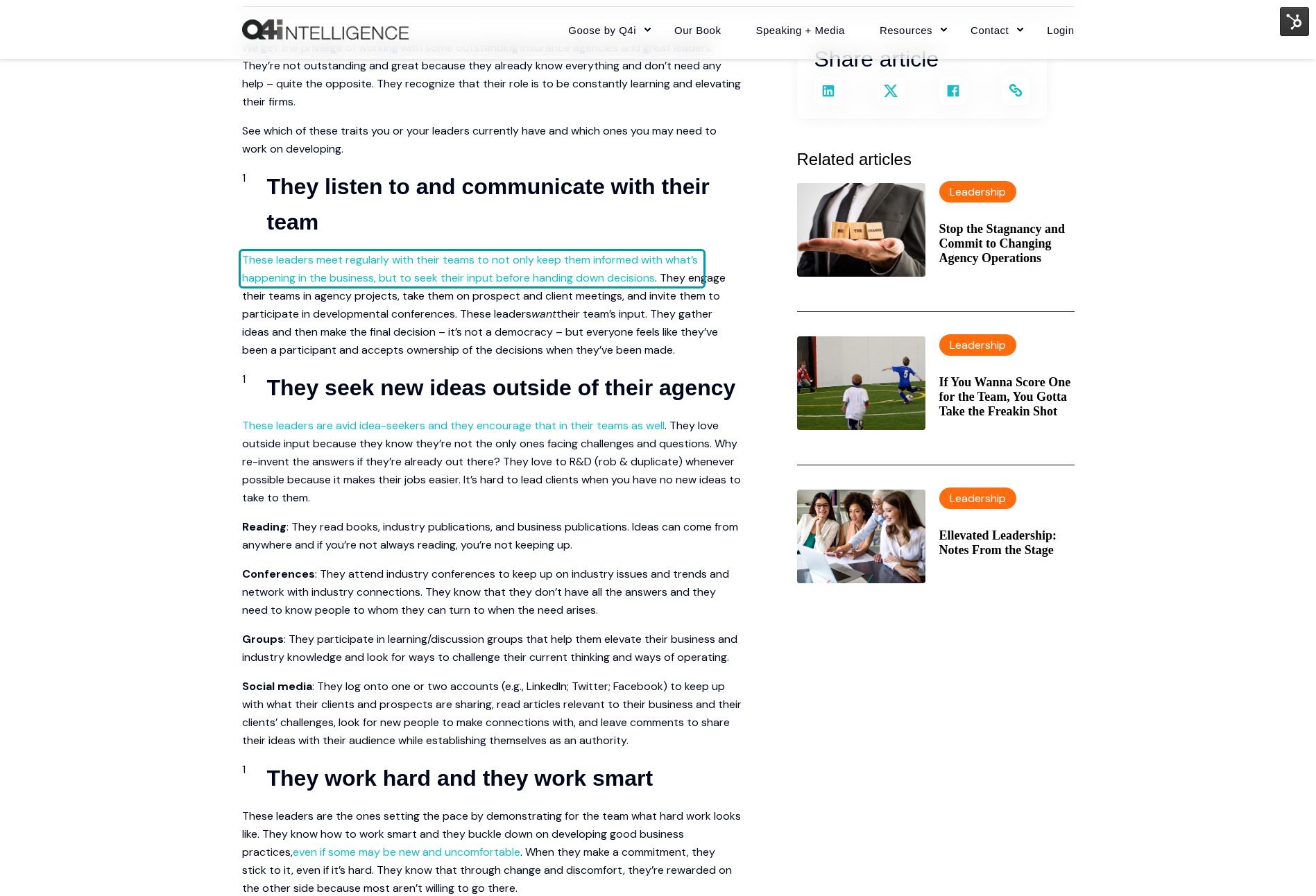
scroll to position [359, 0]
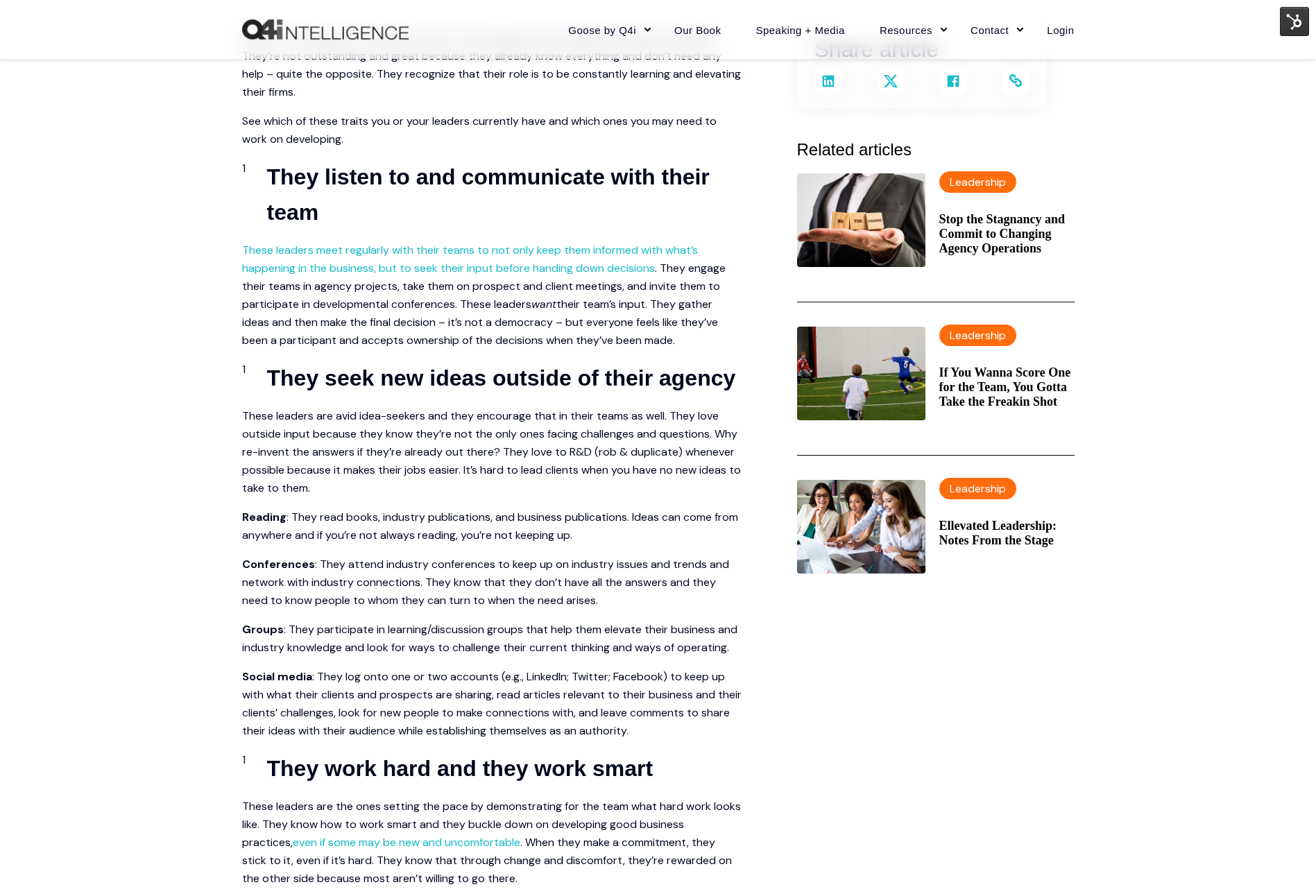
click at [492, 416] on link "These leaders are avid idea-seekers and they encourage that in their teams as w…" at bounding box center [453, 415] width 423 height 15
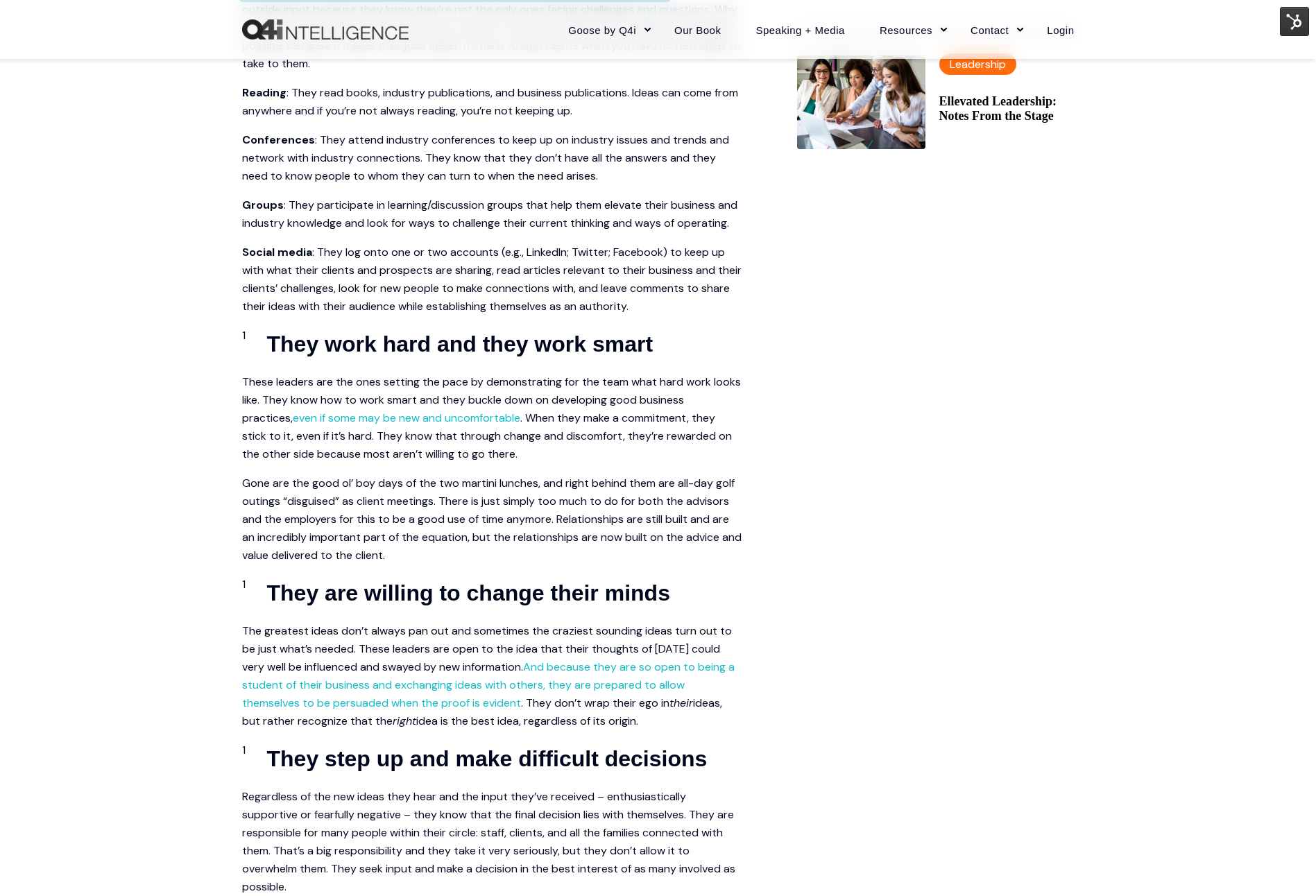
scroll to position [785, 0]
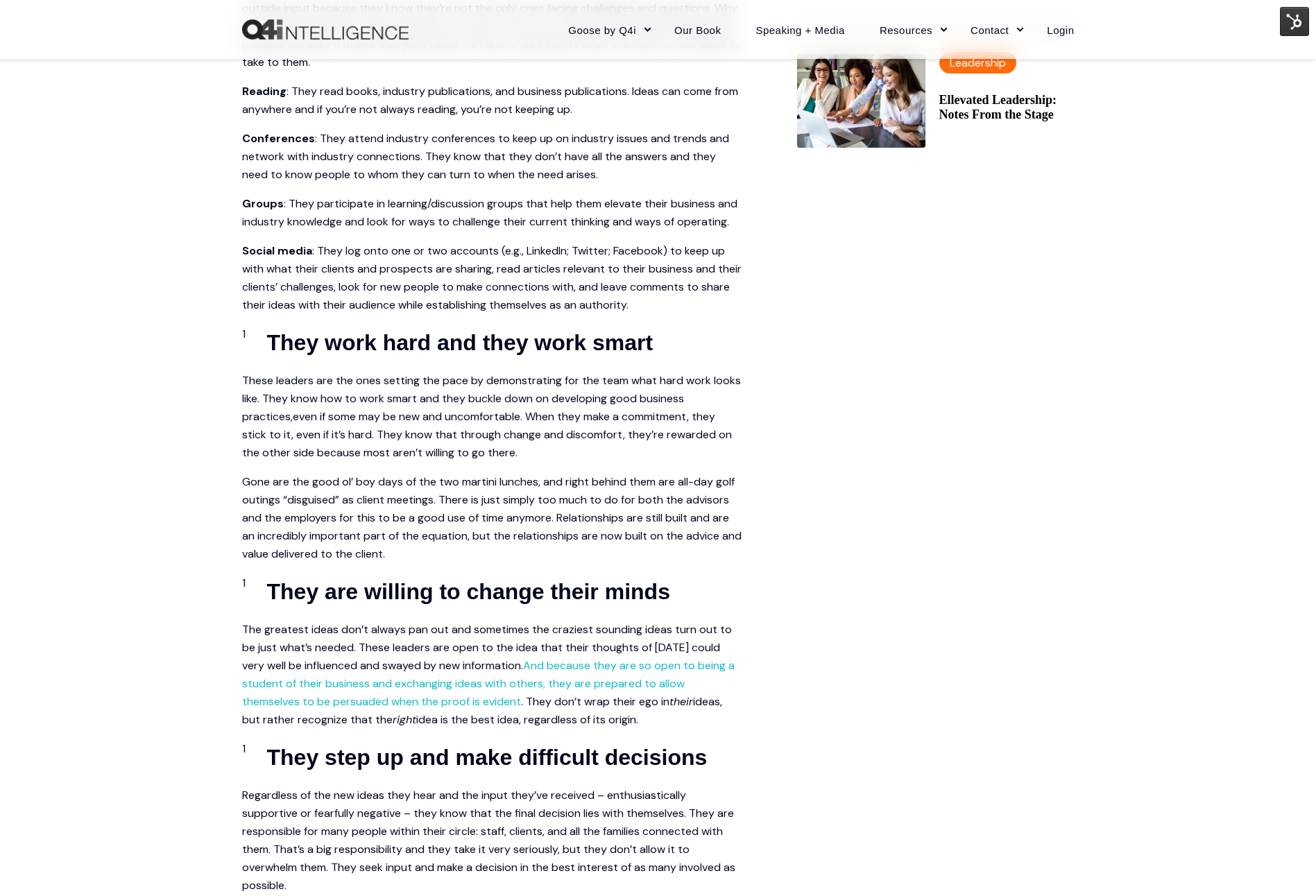
click at [428, 420] on link "even if some may be new and uncomfortable" at bounding box center [406, 416] width 228 height 15
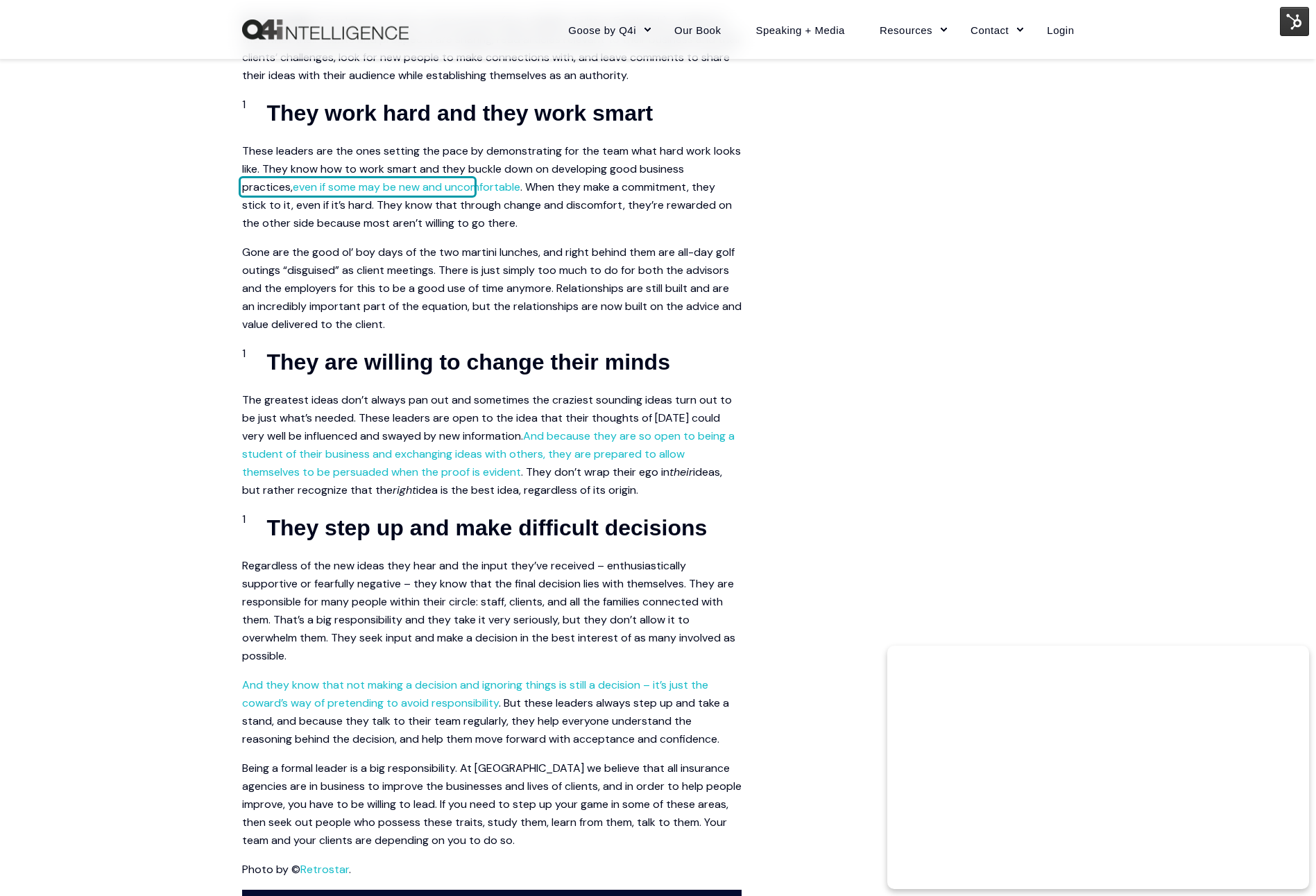
scroll to position [1015, 0]
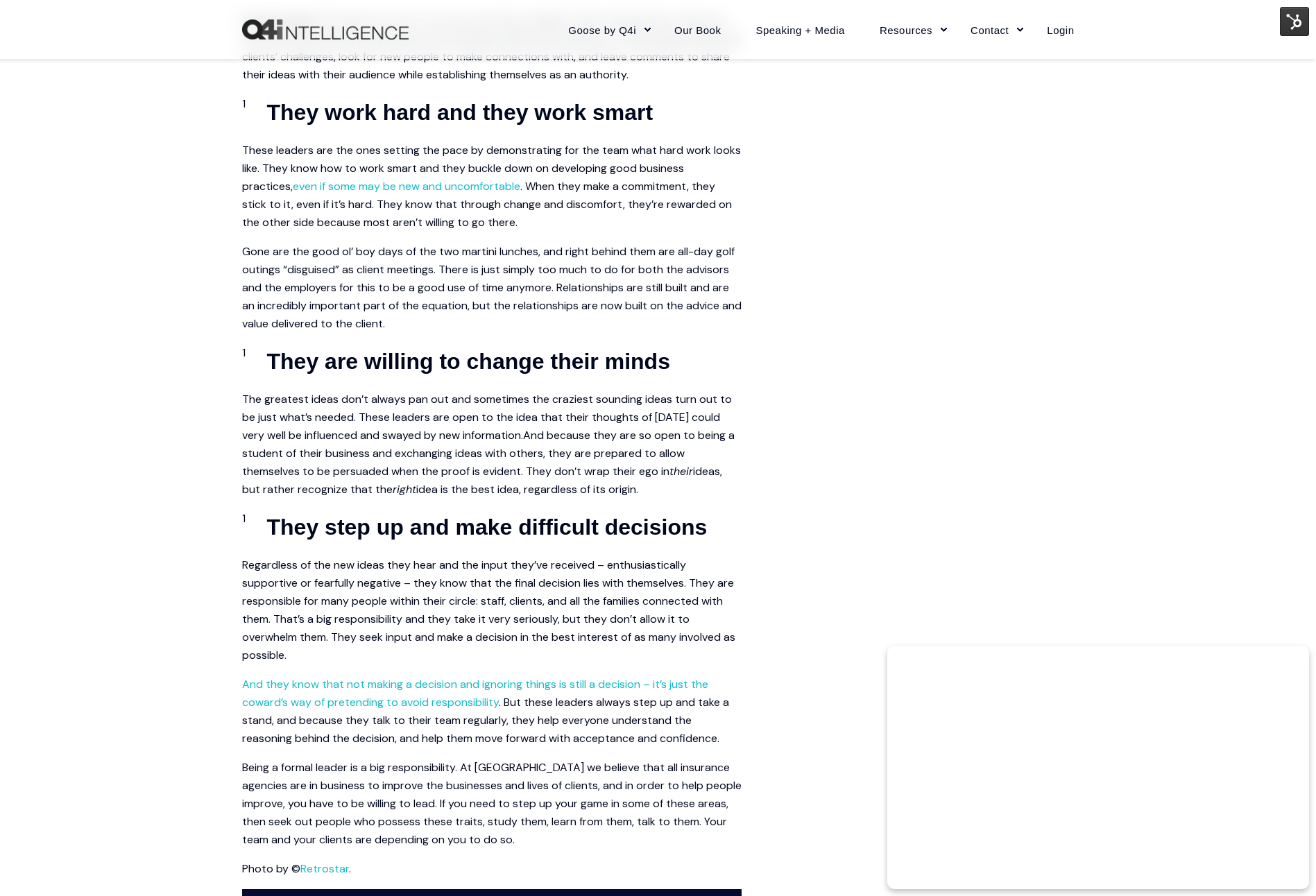
click at [578, 440] on link "And because they are so open to being a student of their business and exchangin…" at bounding box center [488, 453] width 493 height 51
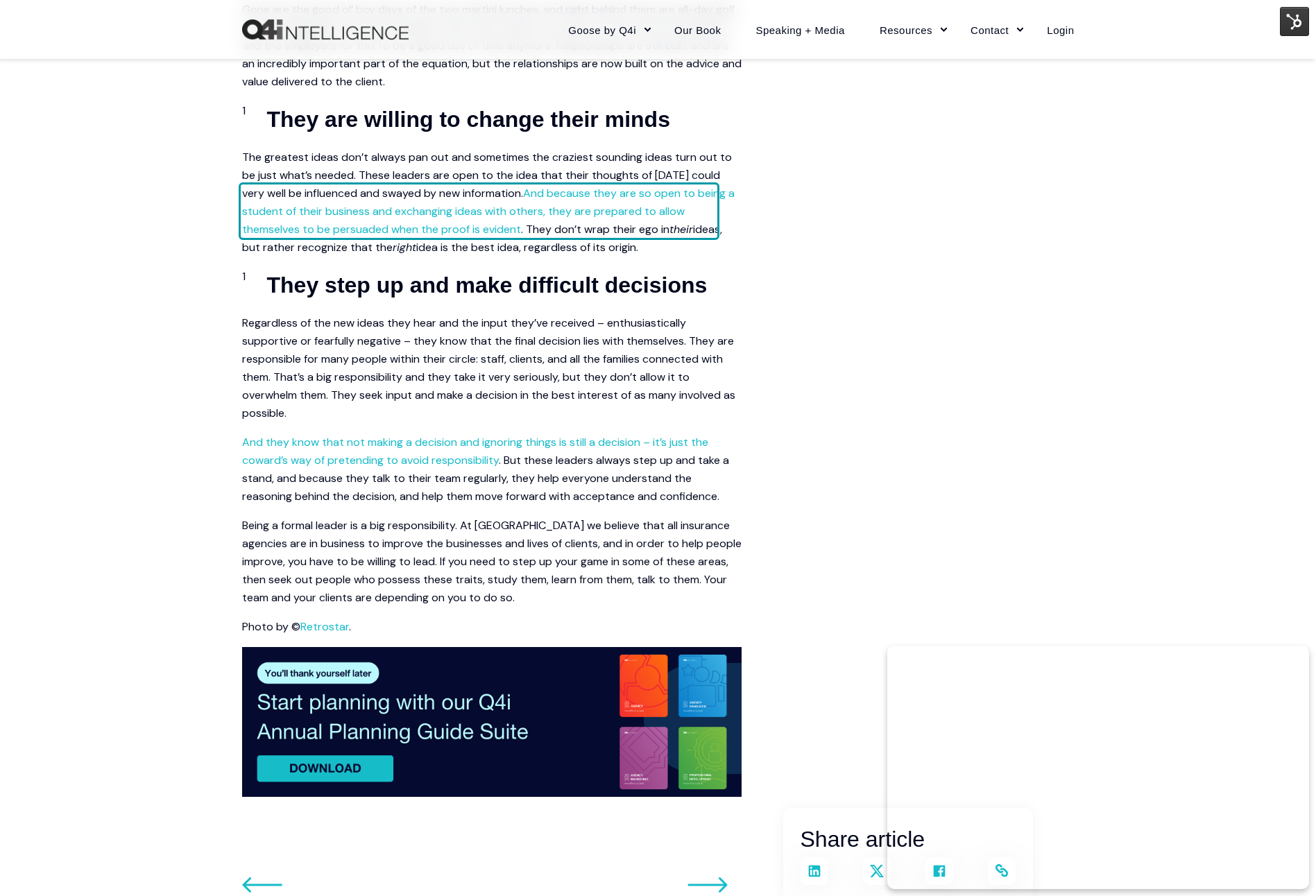
scroll to position [1264, 0]
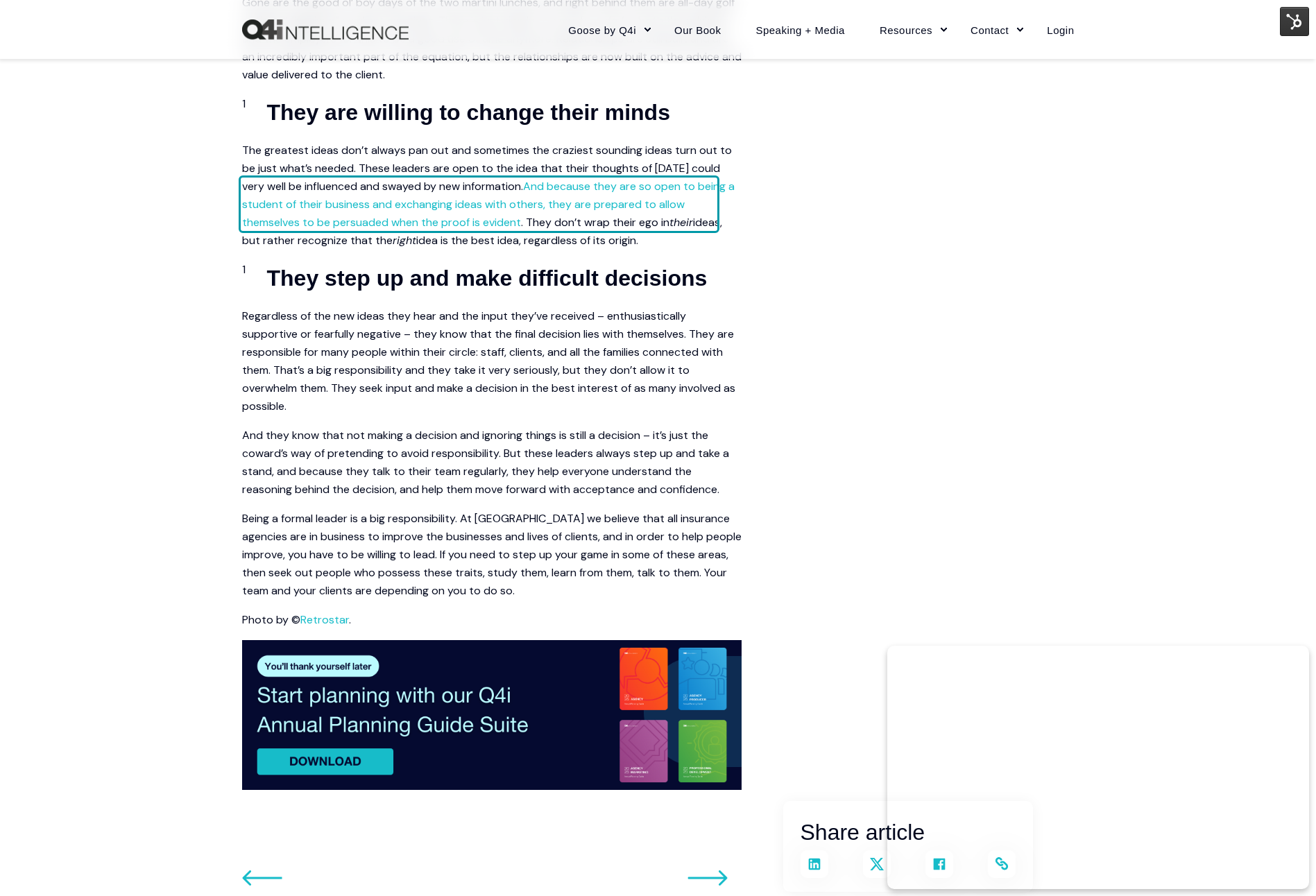
click at [559, 437] on link "And they know that not making a decision and ignoring things is still a decisio…" at bounding box center [474, 443] width 466 height 32
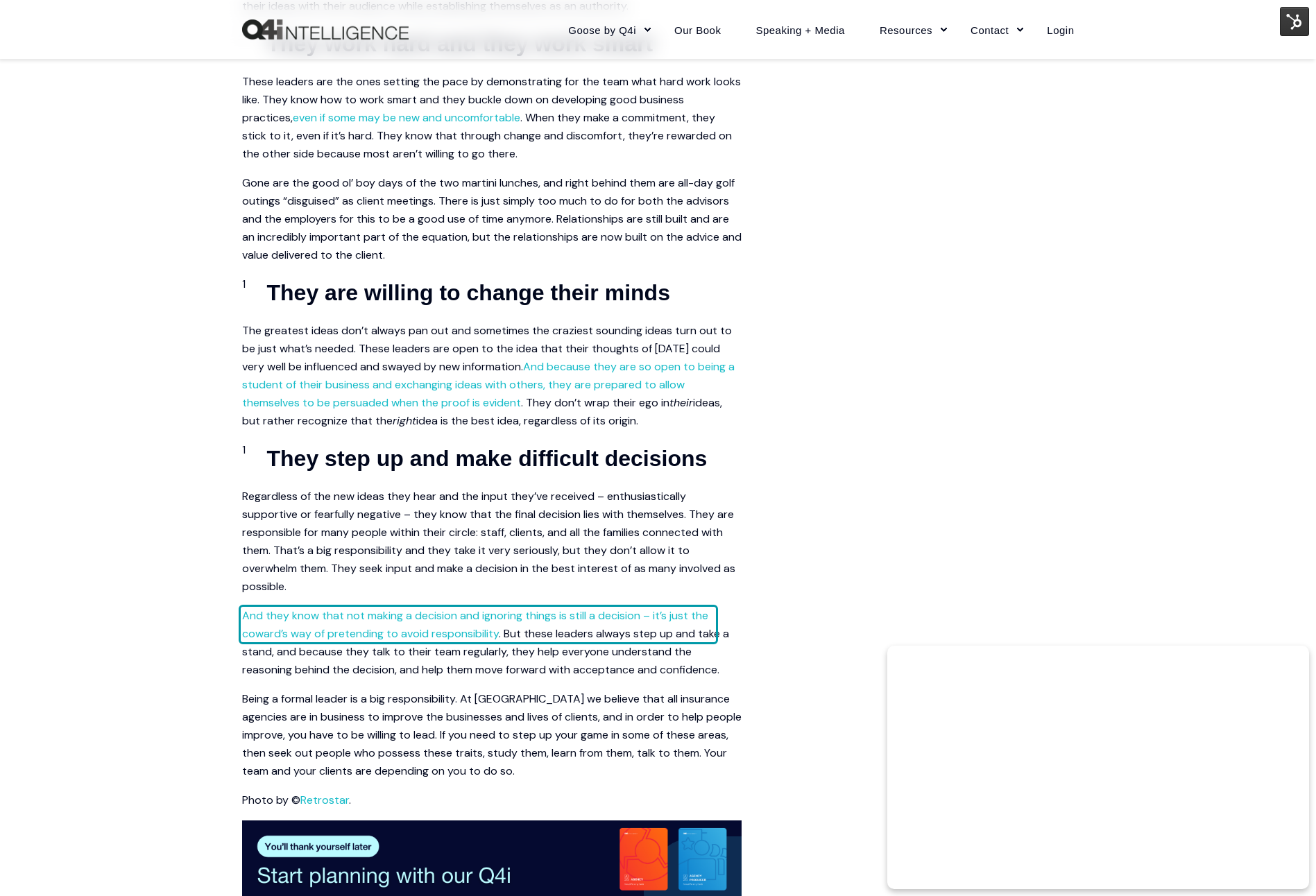
scroll to position [1031, 0]
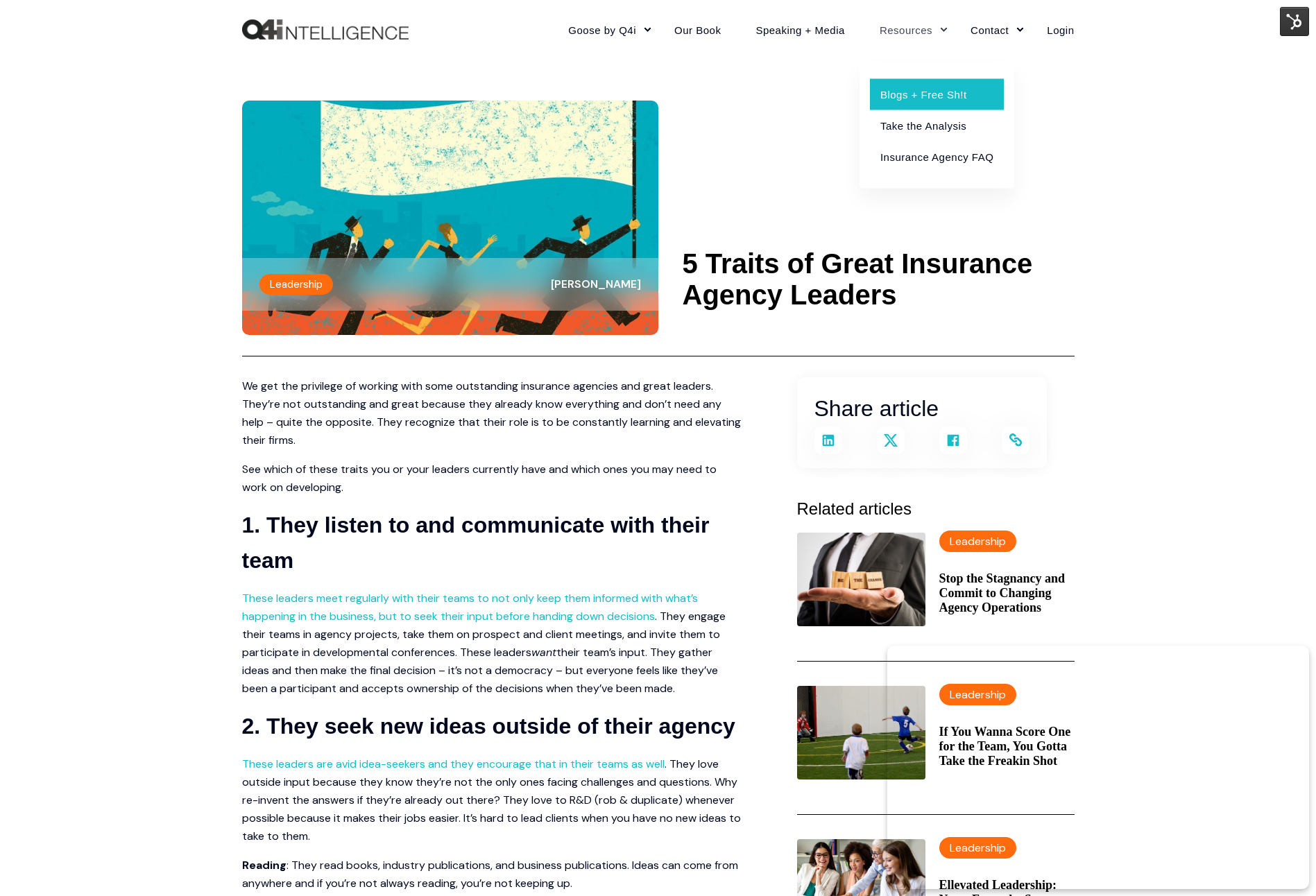
click at [907, 91] on link "Blogs + Free Sh!t" at bounding box center [936, 93] width 133 height 31
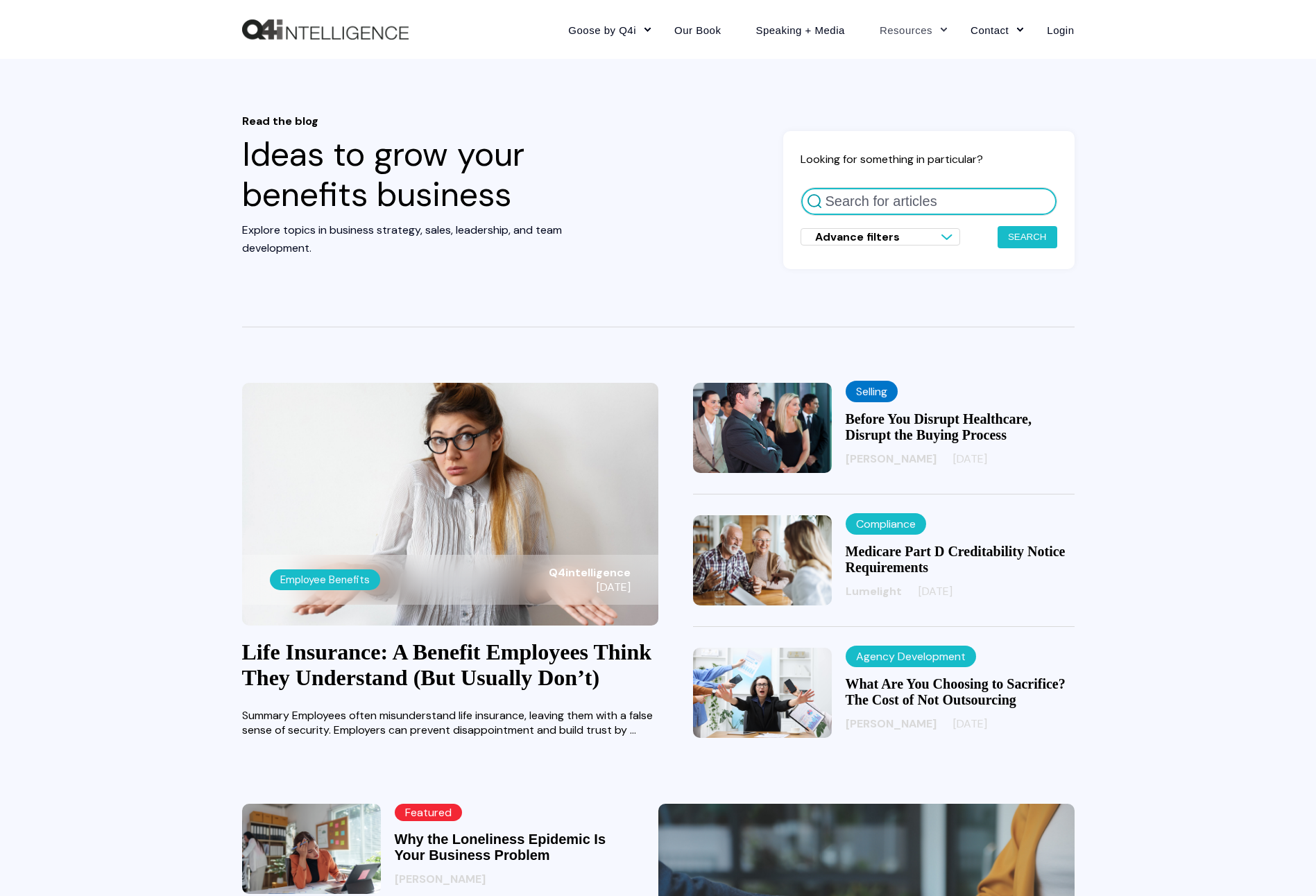
click at [909, 198] on input "Search for articles" at bounding box center [928, 201] width 256 height 28
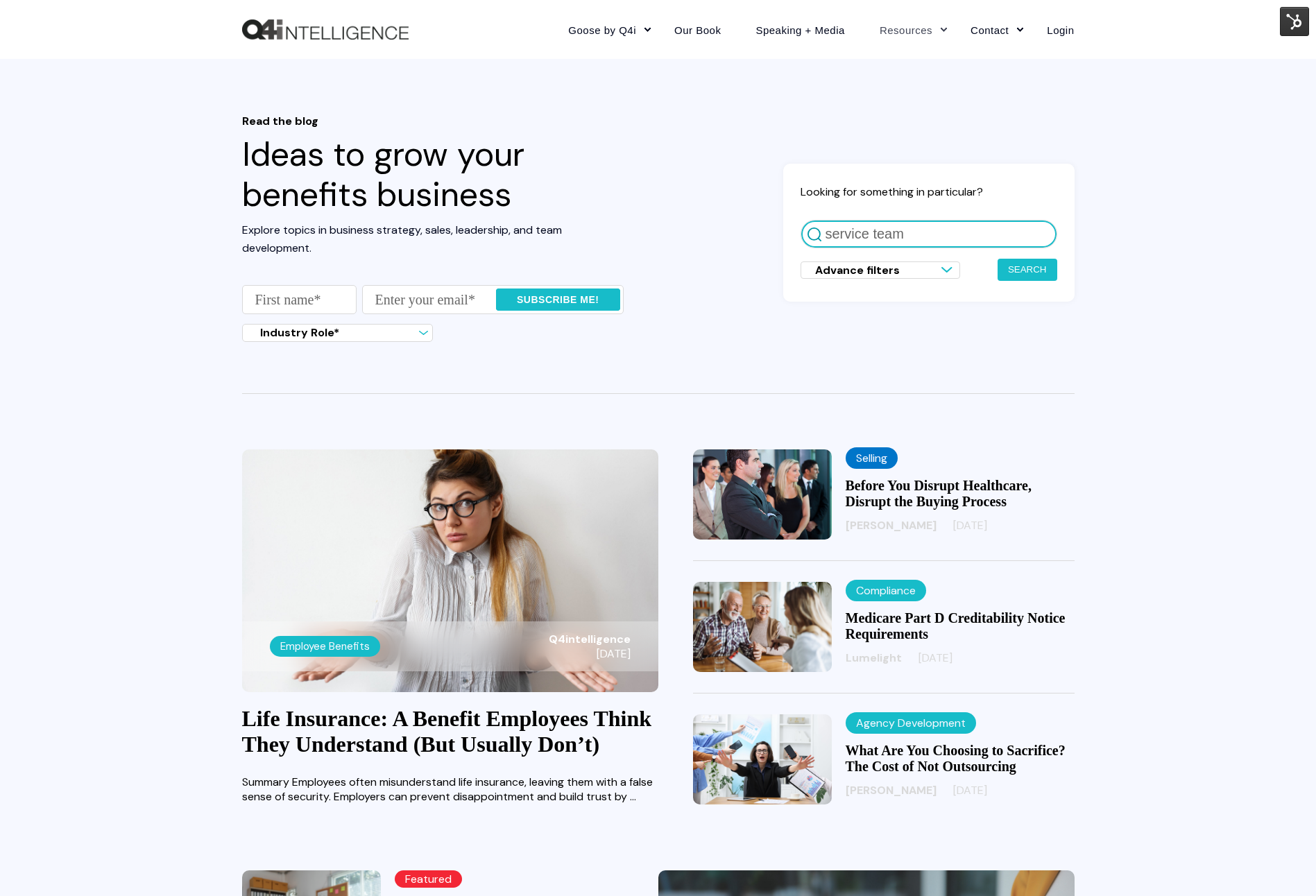
type input "service team"
click at [997, 259] on button "Search" at bounding box center [1027, 270] width 59 height 22
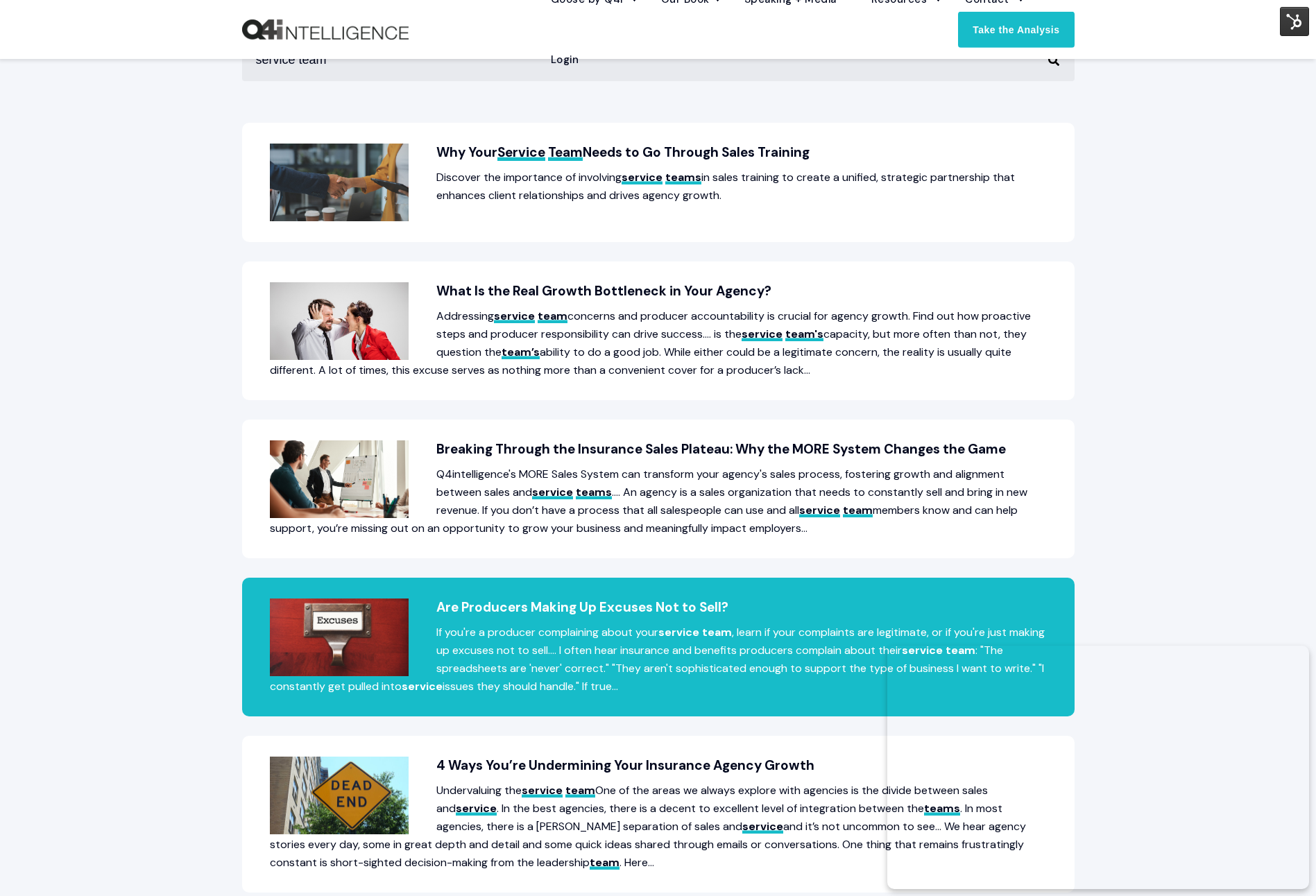
scroll to position [309, 0]
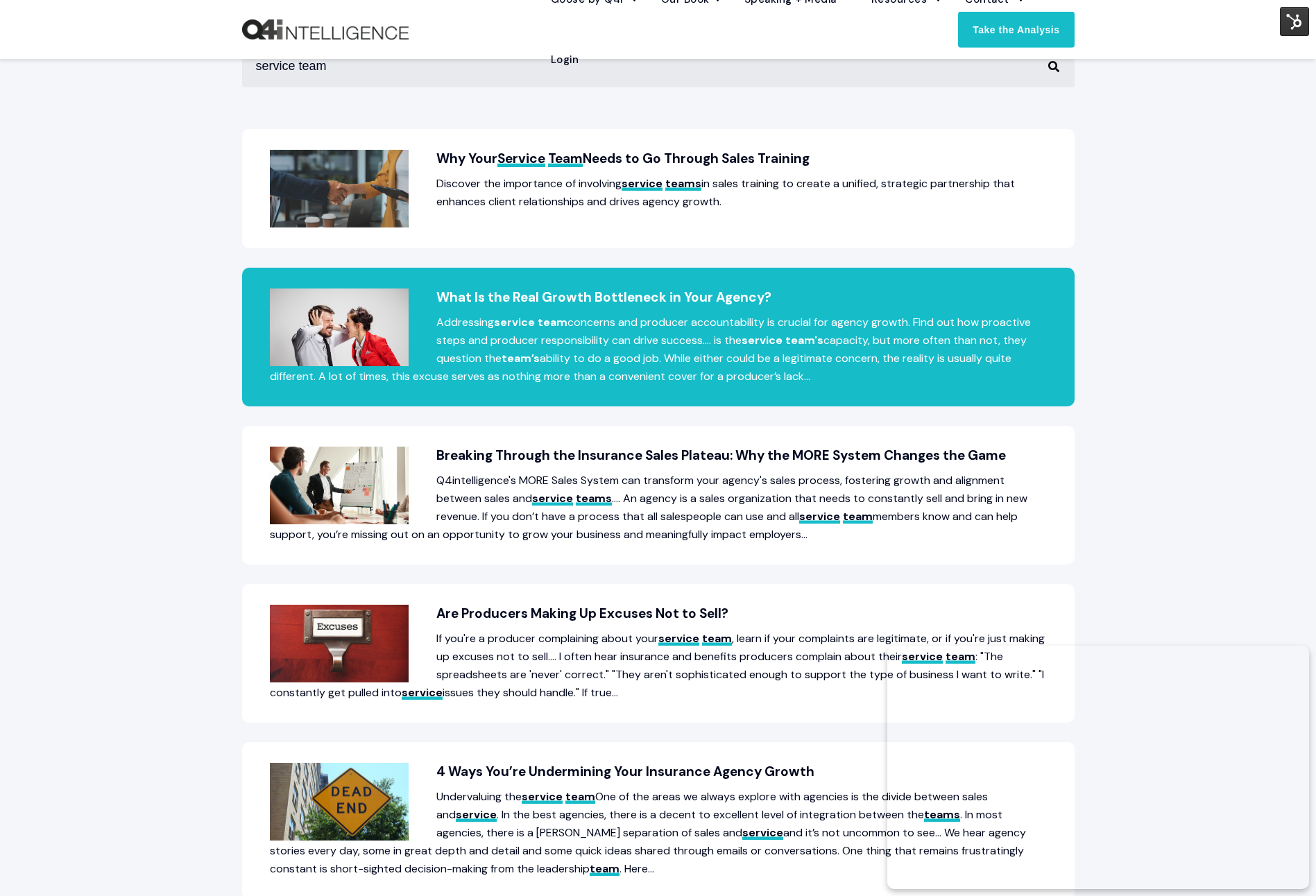
click at [606, 346] on p "Addressing service team concerns and producer accountability is crucial for age…" at bounding box center [658, 350] width 776 height 72
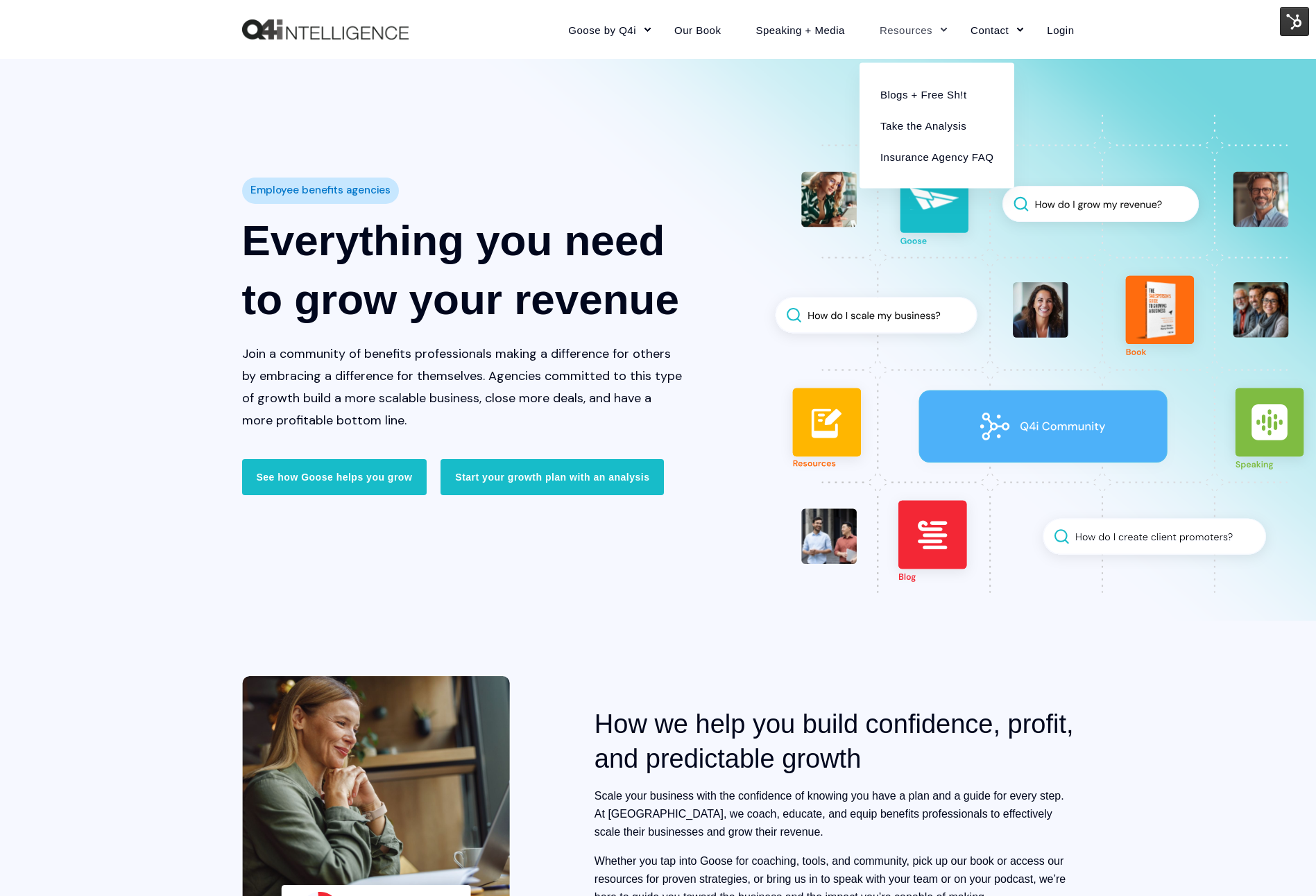
click at [906, 35] on link "Resources" at bounding box center [907, 29] width 91 height 60
click at [935, 90] on link "Blogs + Free Sh!t" at bounding box center [936, 93] width 133 height 31
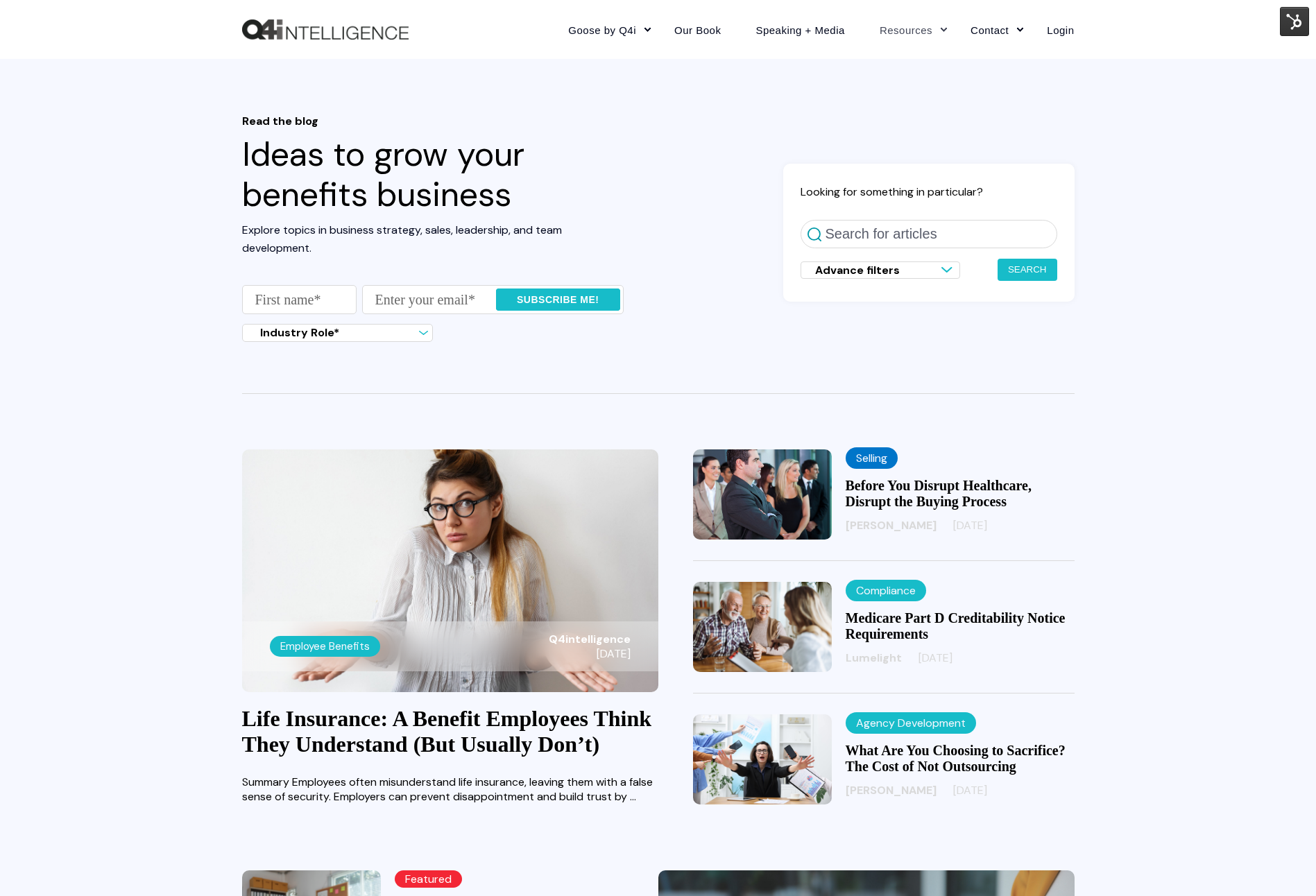
click at [871, 202] on div "Looking for something in particular? Search for articles Advance filters Search…" at bounding box center [928, 233] width 291 height 138
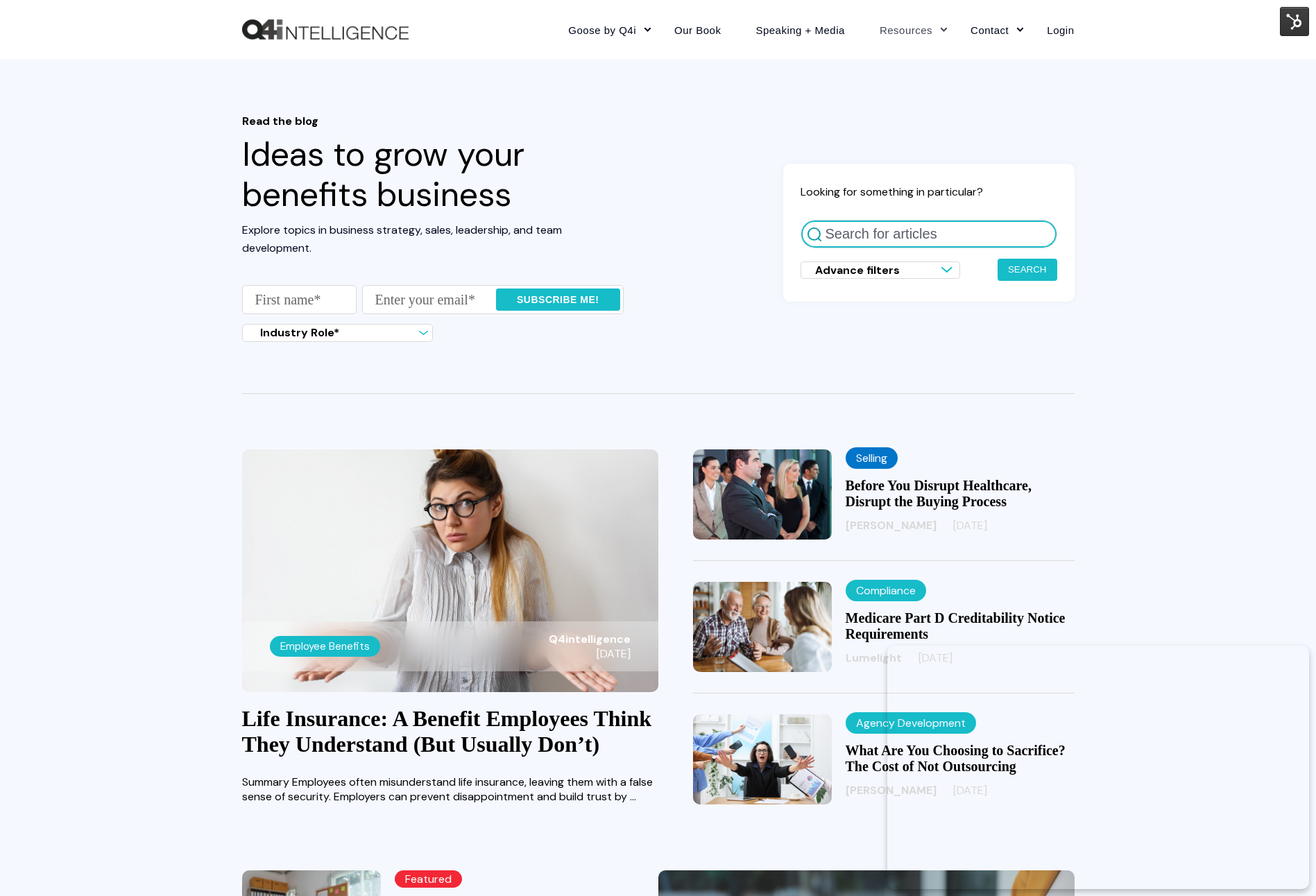
click at [879, 237] on input "Search for articles" at bounding box center [928, 234] width 256 height 28
type input "account management"
click at [997, 259] on button "Search" at bounding box center [1027, 270] width 59 height 22
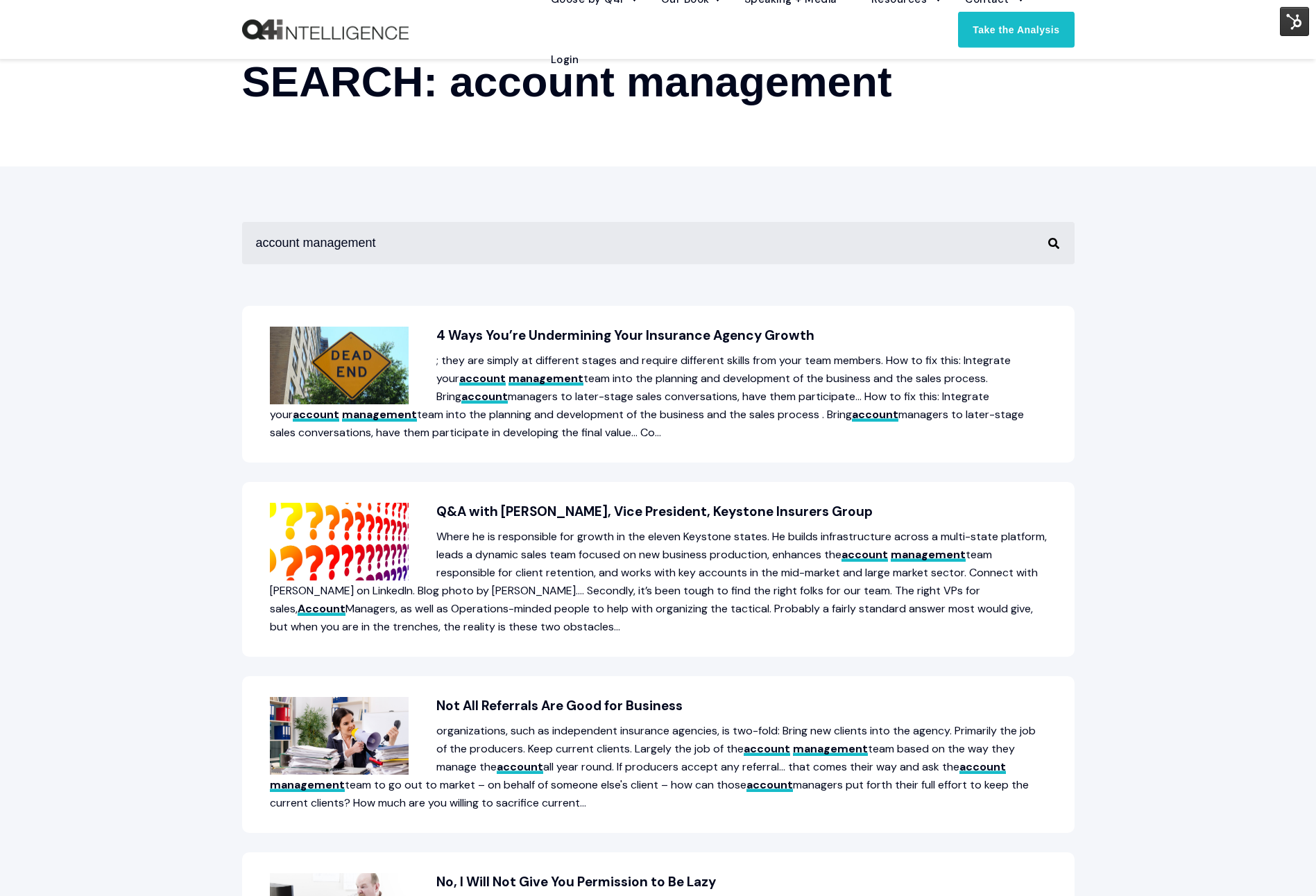
scroll to position [161, 0]
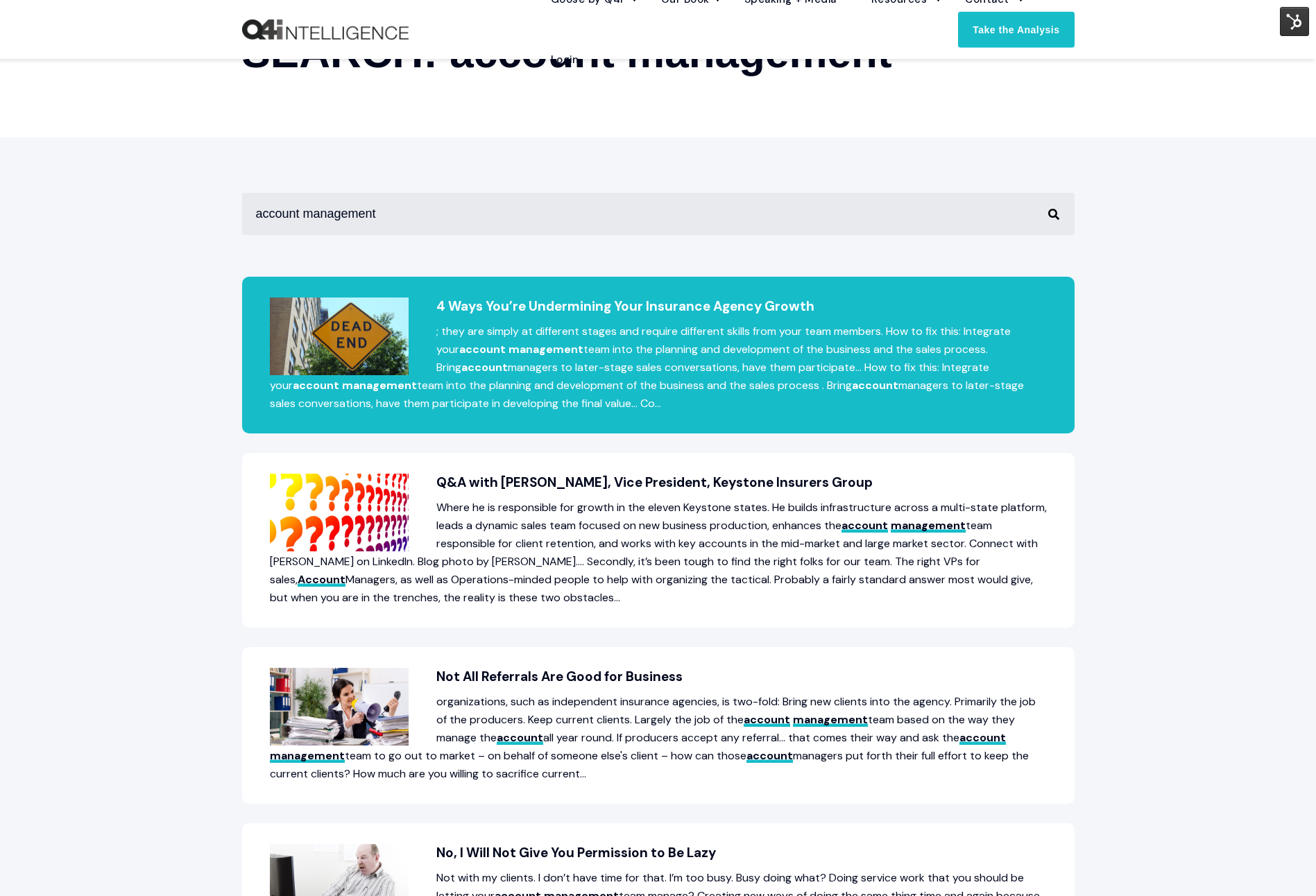
click at [744, 364] on p "; they are simply at different stages and require different skills from your te…" at bounding box center [658, 367] width 776 height 91
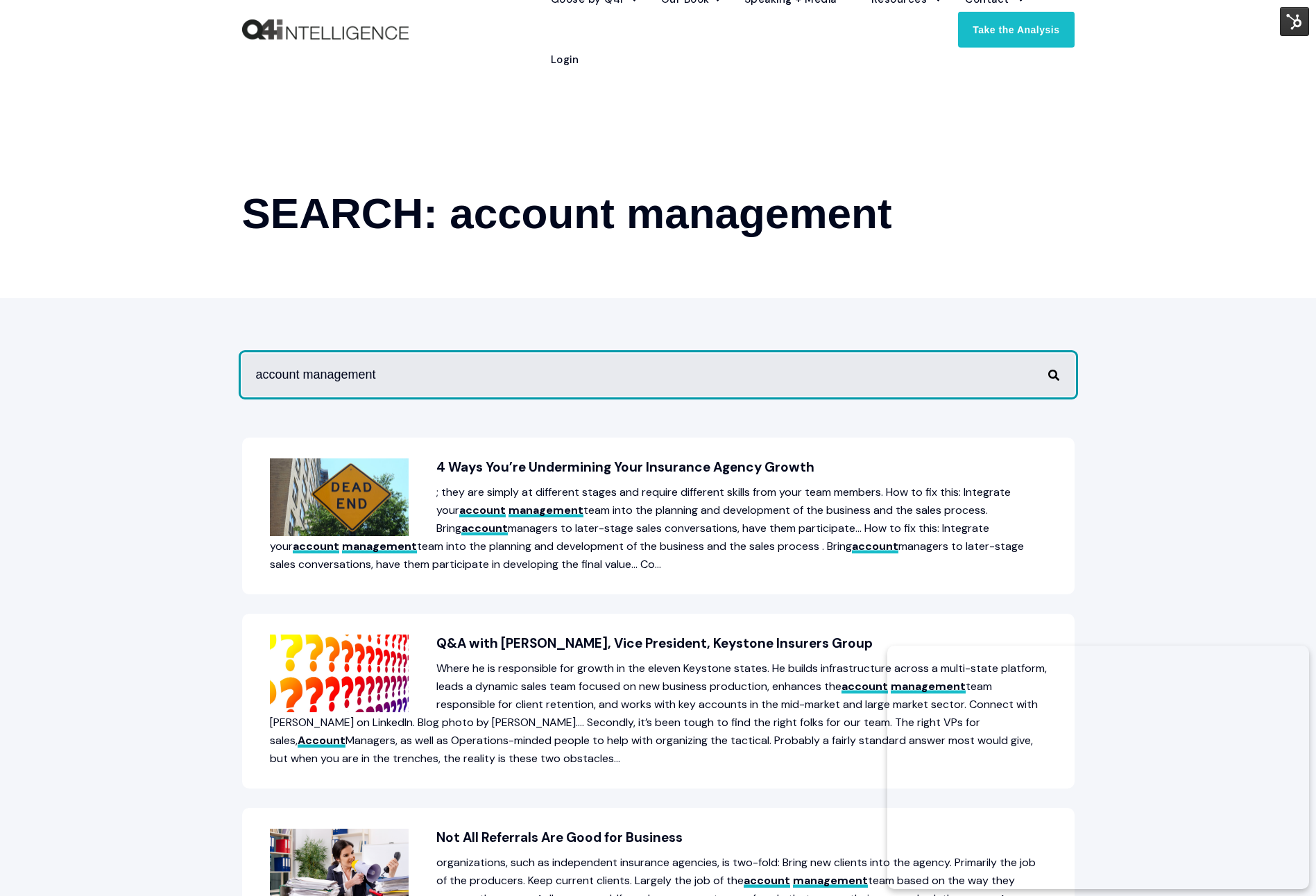
click at [356, 374] on input "account management" at bounding box center [658, 374] width 832 height 42
drag, startPoint x: 356, startPoint y: 374, endPoint x: 221, endPoint y: 374, distance: 135.0
click at [221, 374] on div "account management Quick results for "{search_term}" 4 Ways You’re Undermining …" at bounding box center [658, 889] width 1316 height 1182
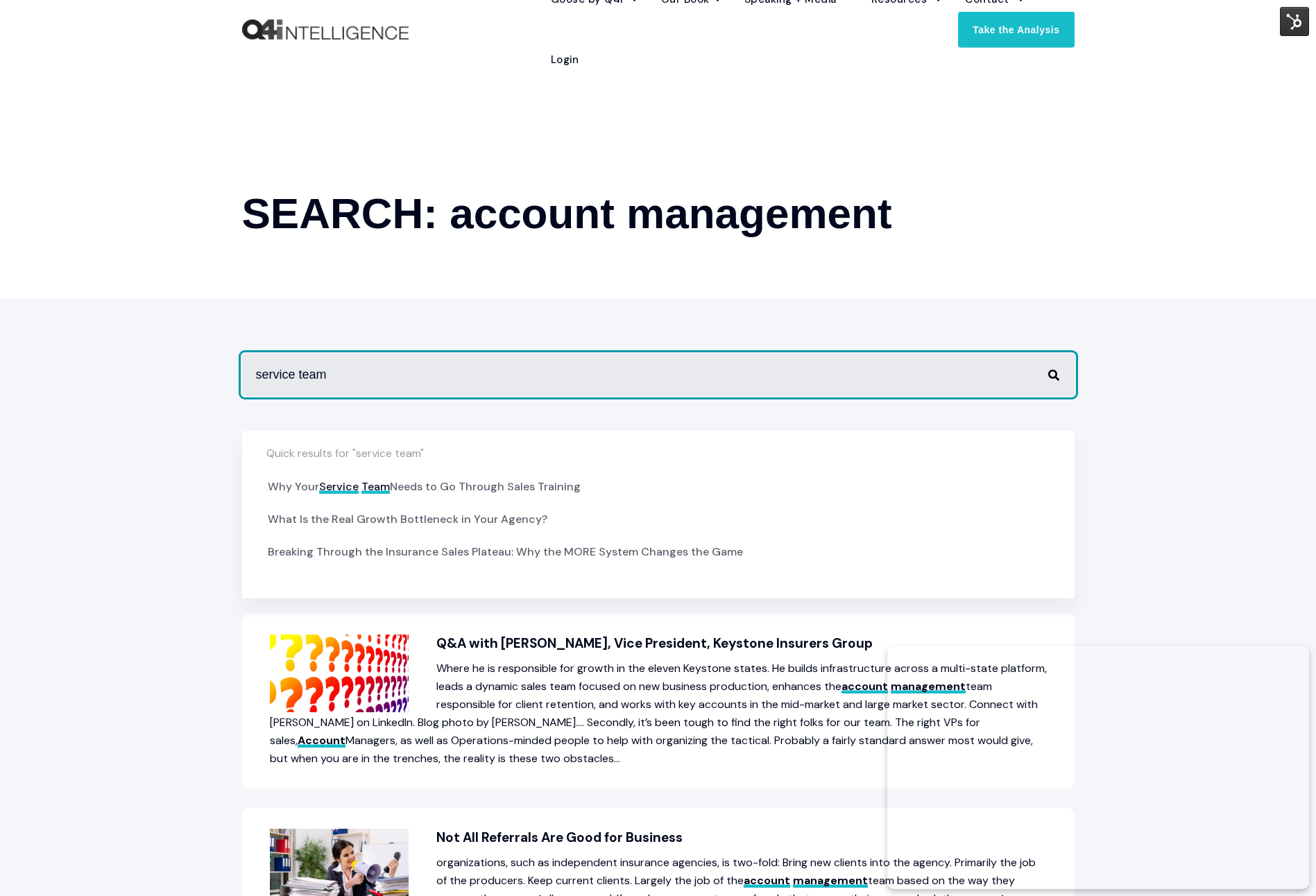
type input "service team"
click at [1045, 367] on button "Perform Search" at bounding box center [1053, 375] width 17 height 17
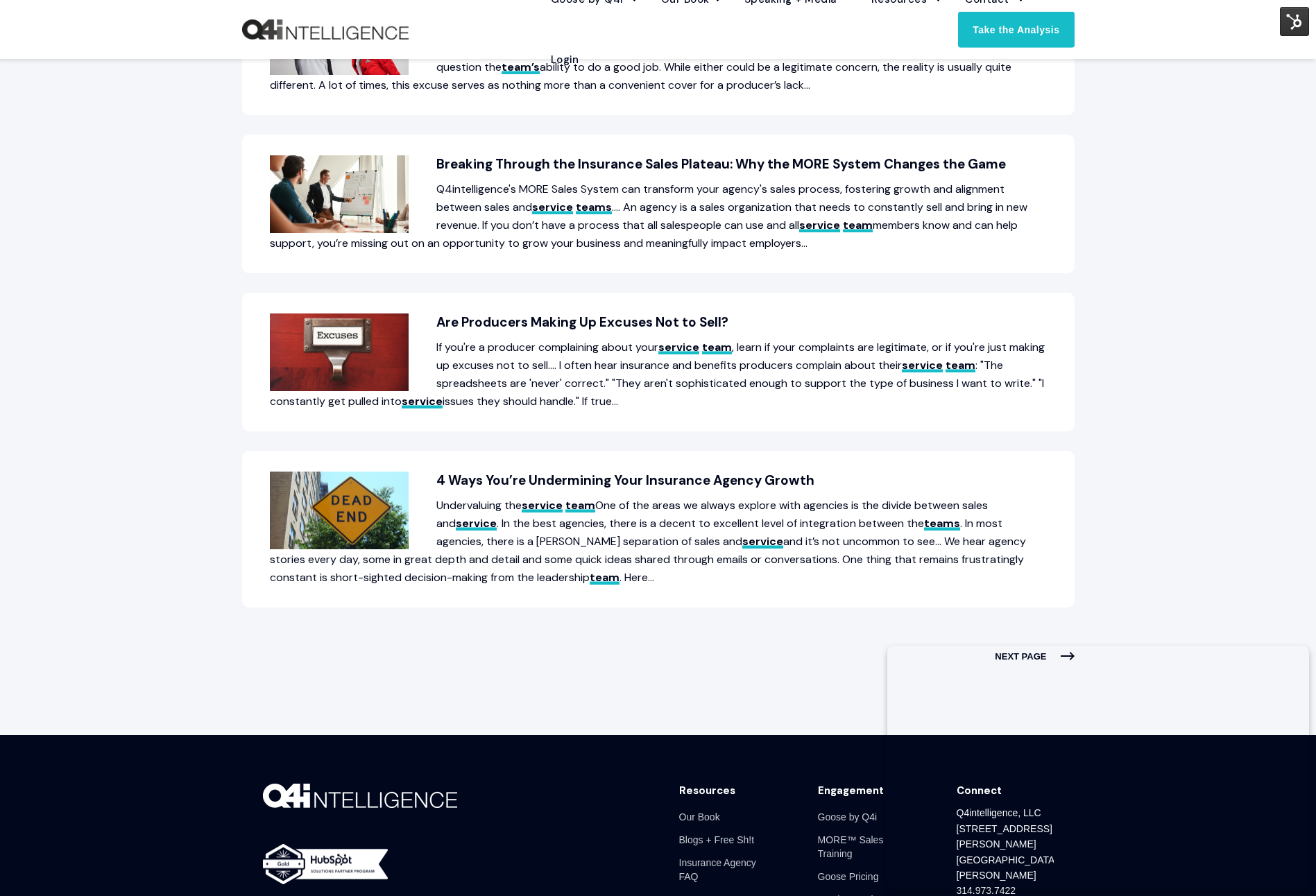
scroll to position [601, 0]
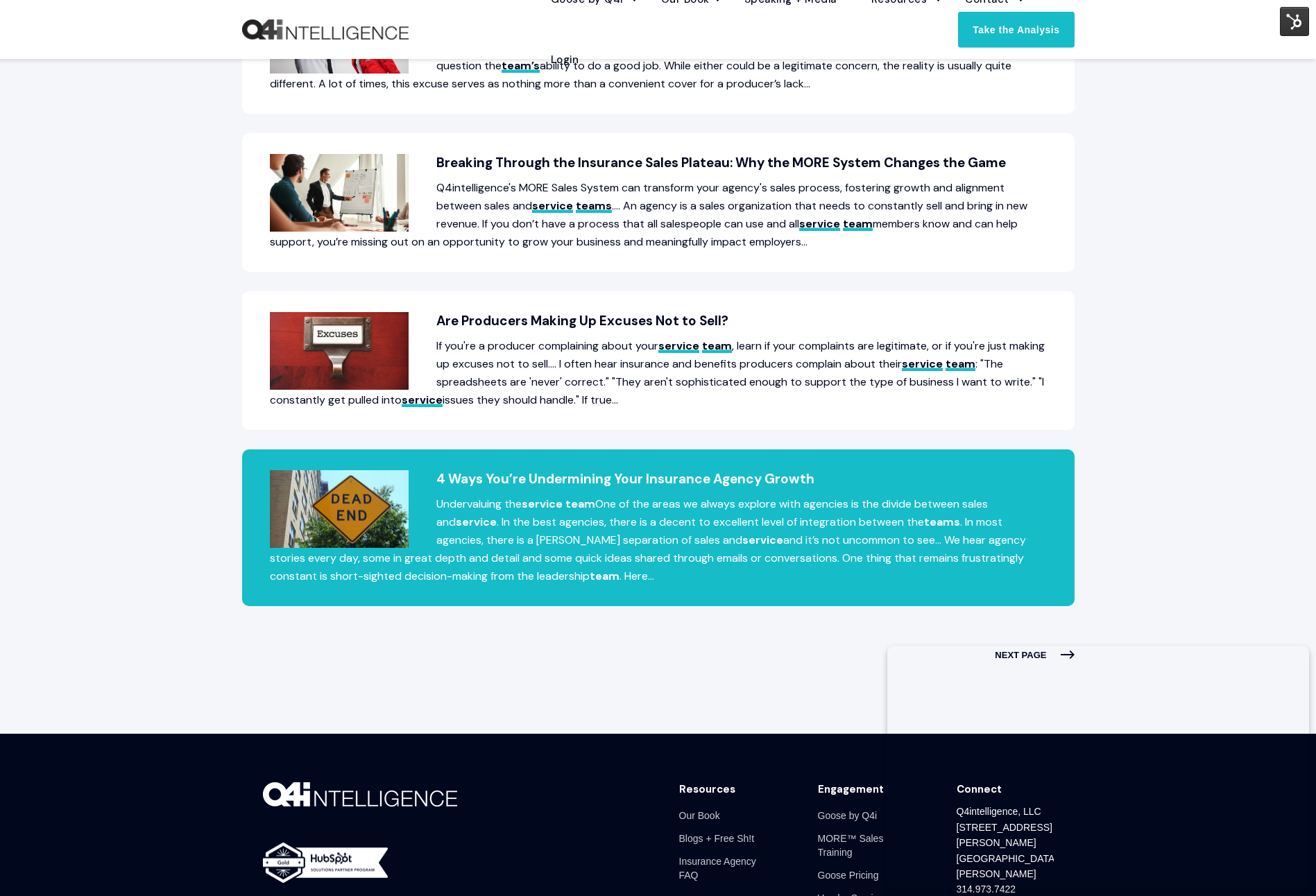
click at [742, 541] on span "service" at bounding box center [763, 540] width 41 height 15
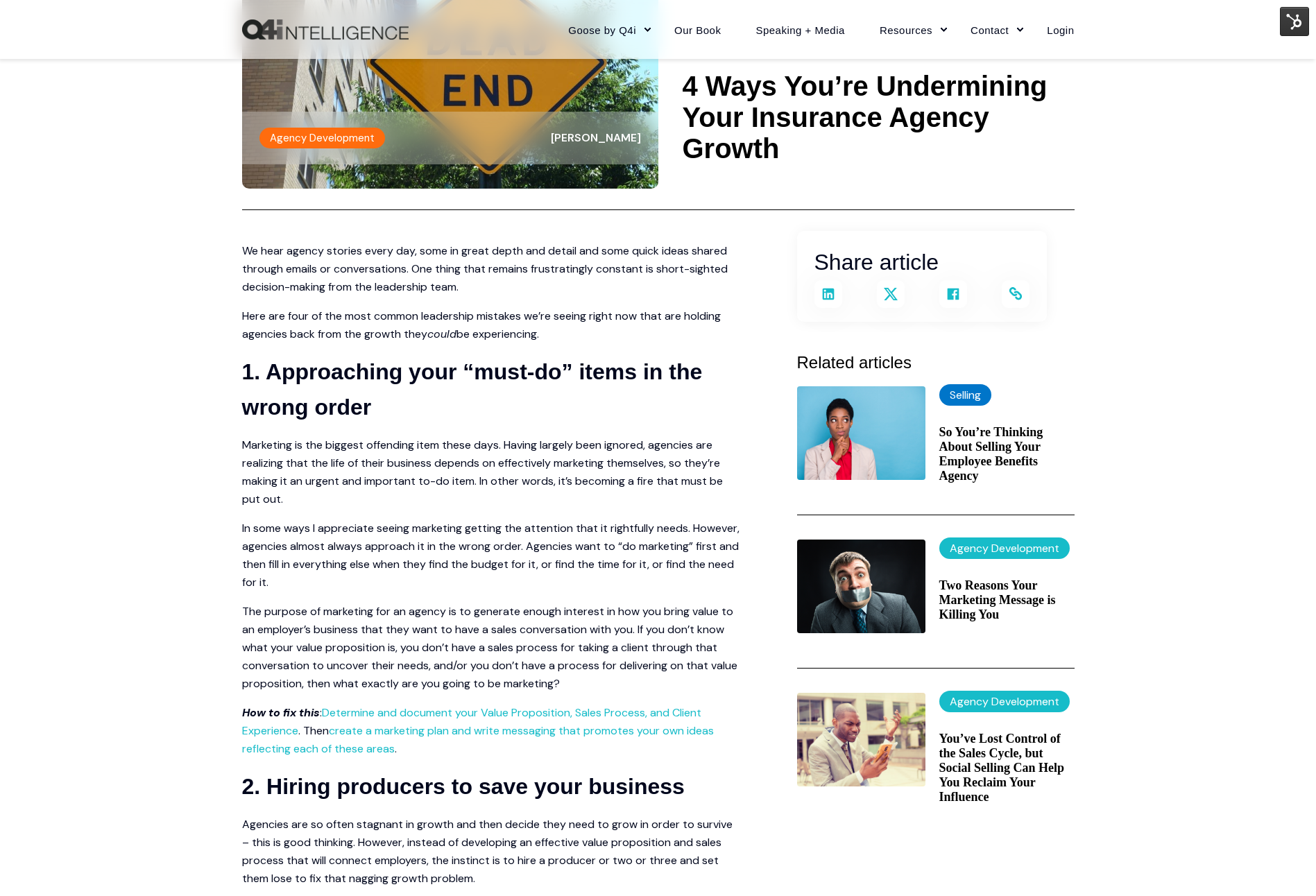
scroll to position [202, 0]
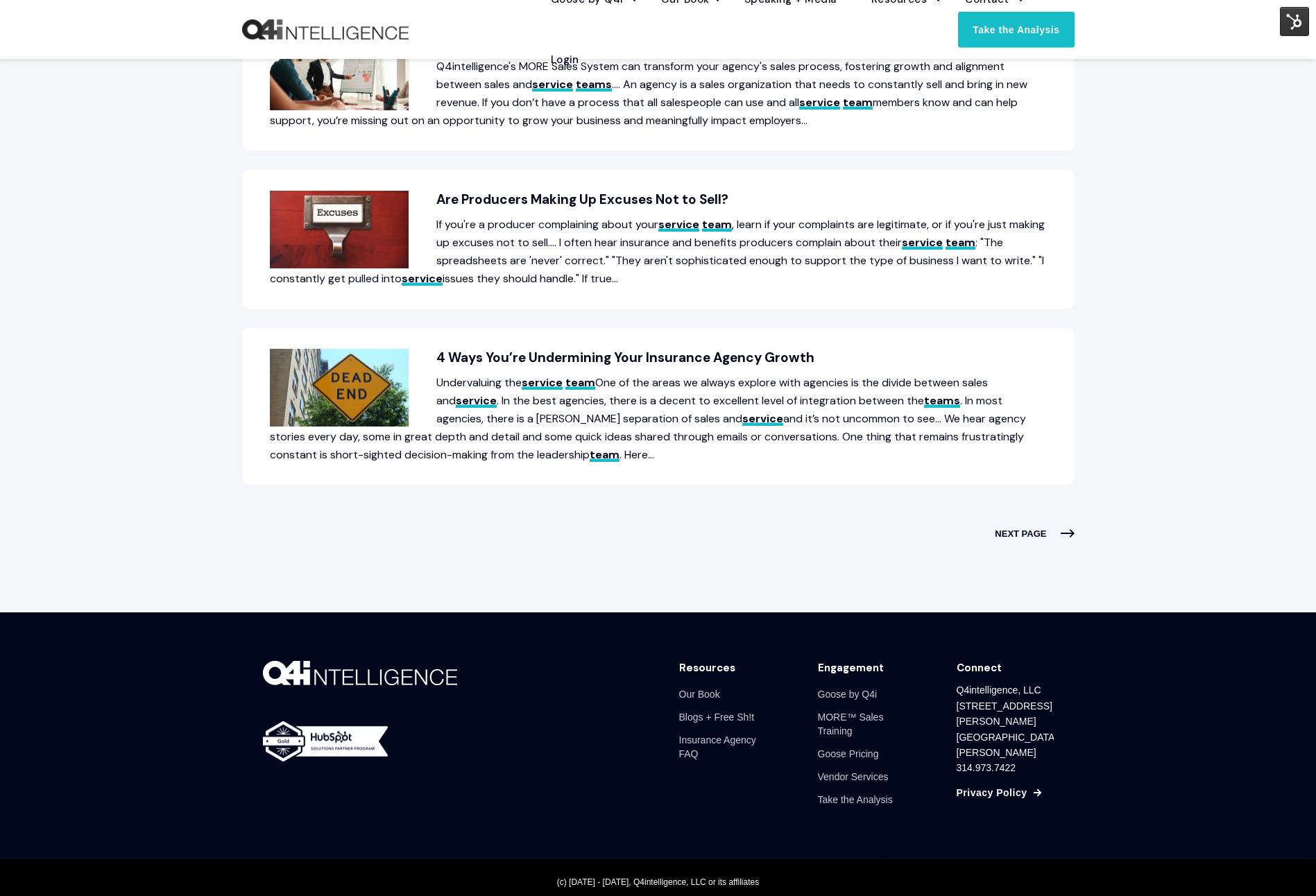
scroll to position [730, 0]
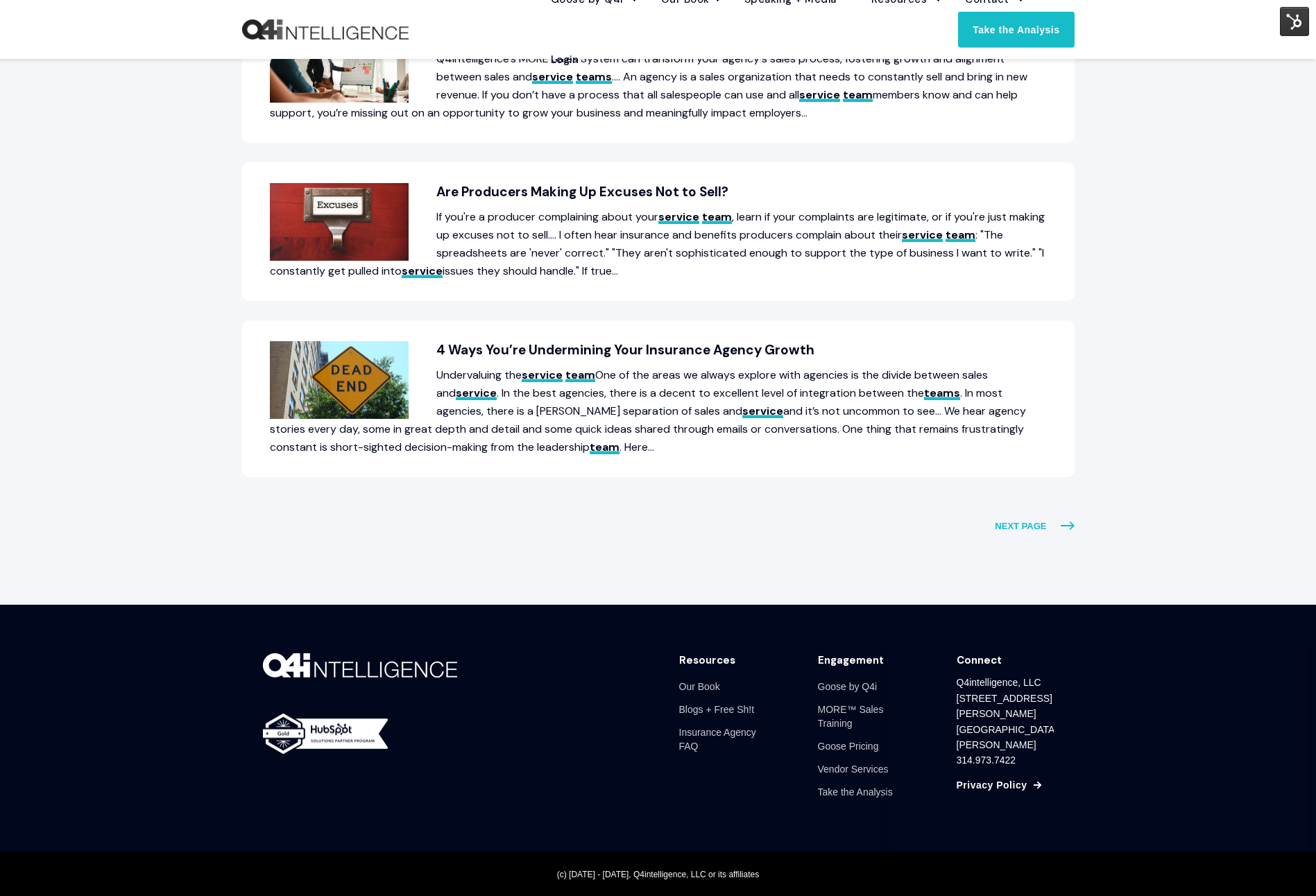
click at [1023, 523] on span "NEXT PAGE" at bounding box center [1034, 526] width 79 height 19
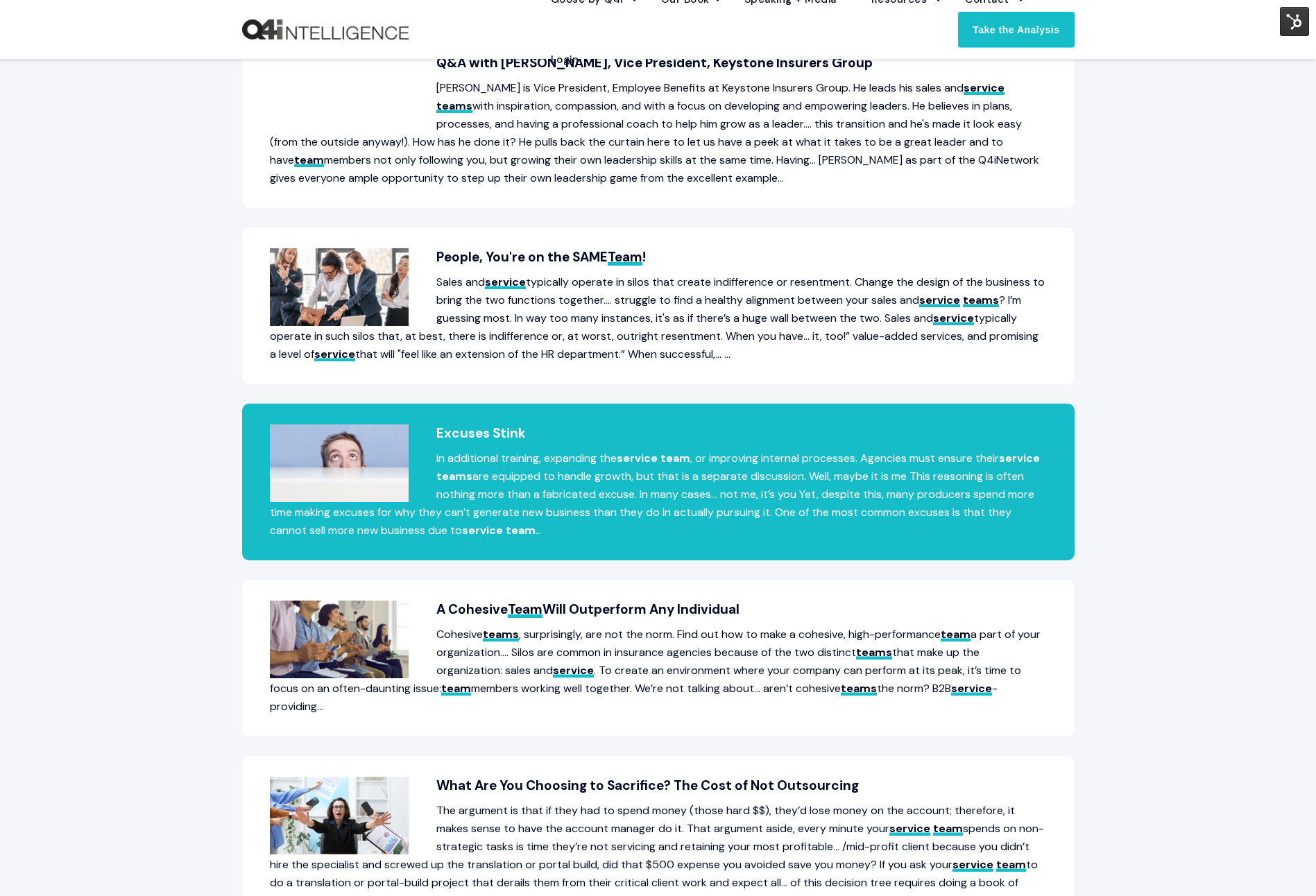
scroll to position [425, 0]
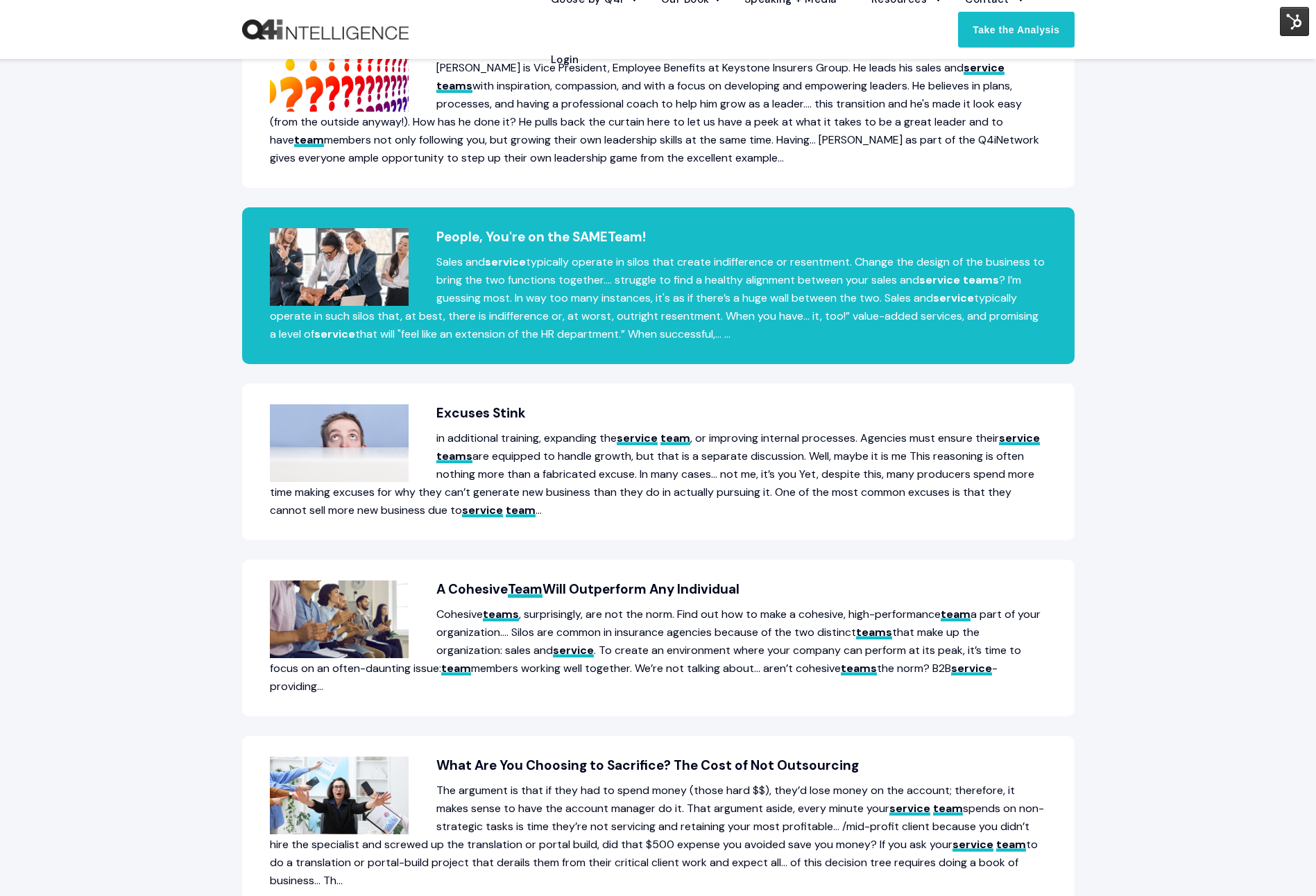
click at [742, 291] on p "Sales and service typically operate in silos that create indifference or resent…" at bounding box center [658, 298] width 776 height 91
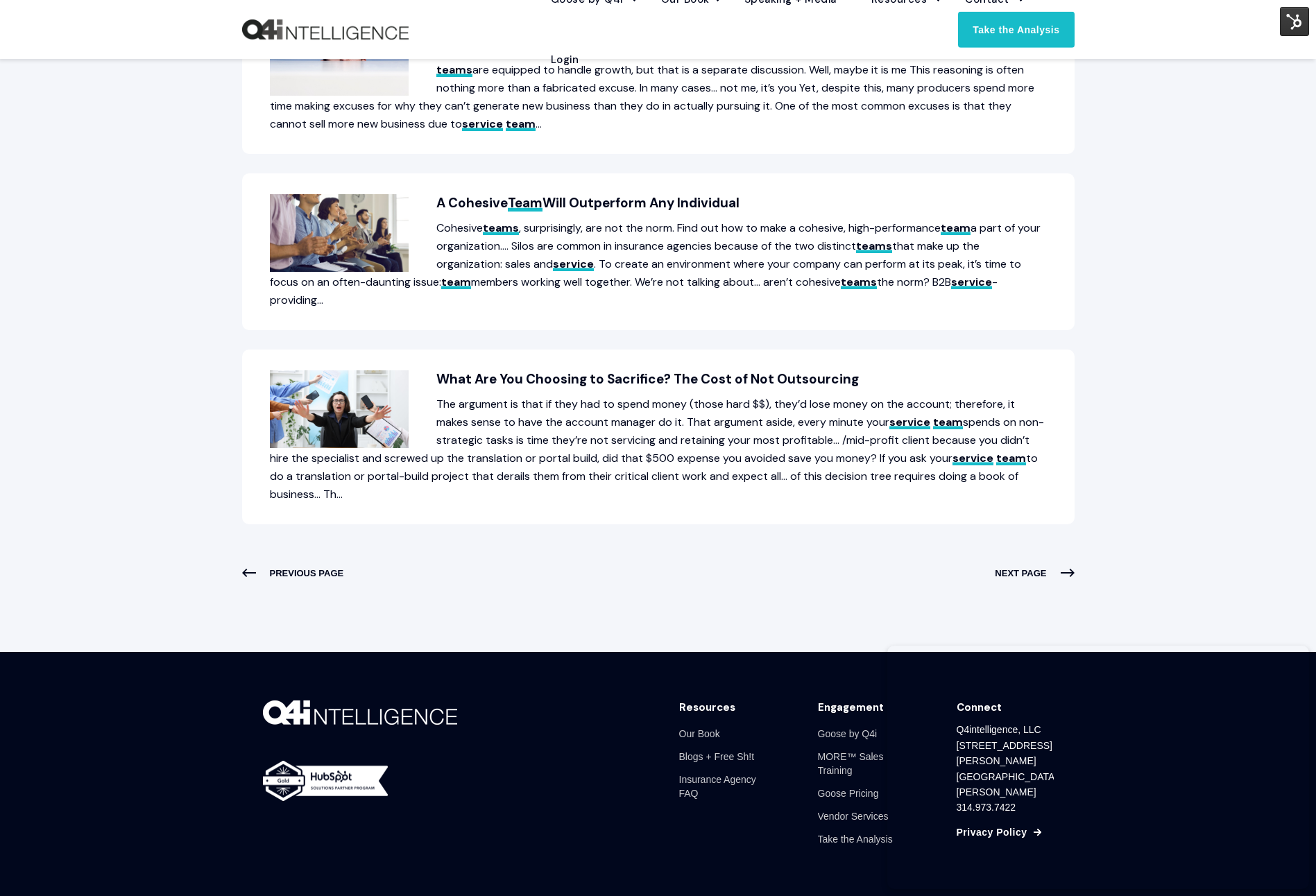
scroll to position [832, 0]
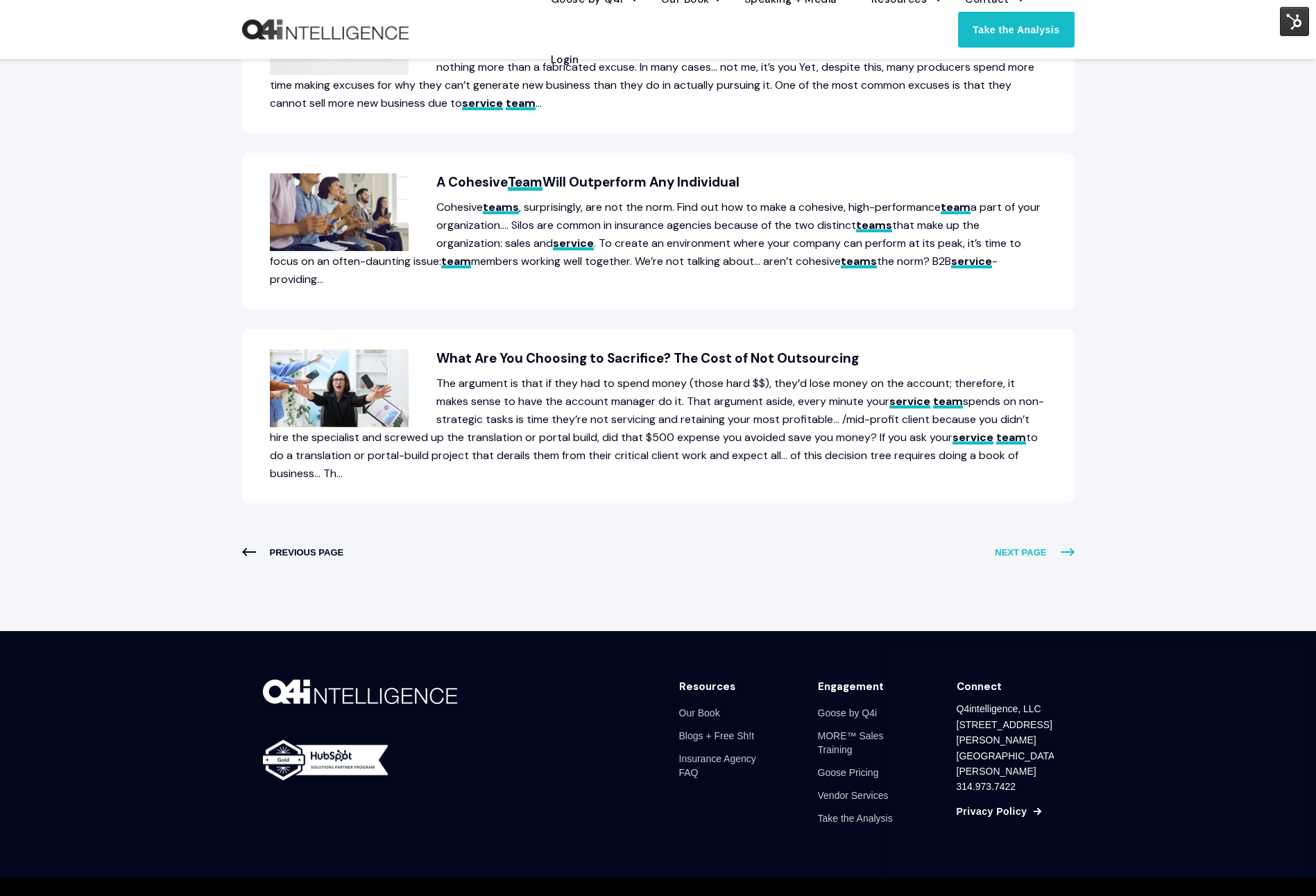
click at [1032, 552] on span "NEXT PAGE" at bounding box center [1034, 552] width 79 height 19
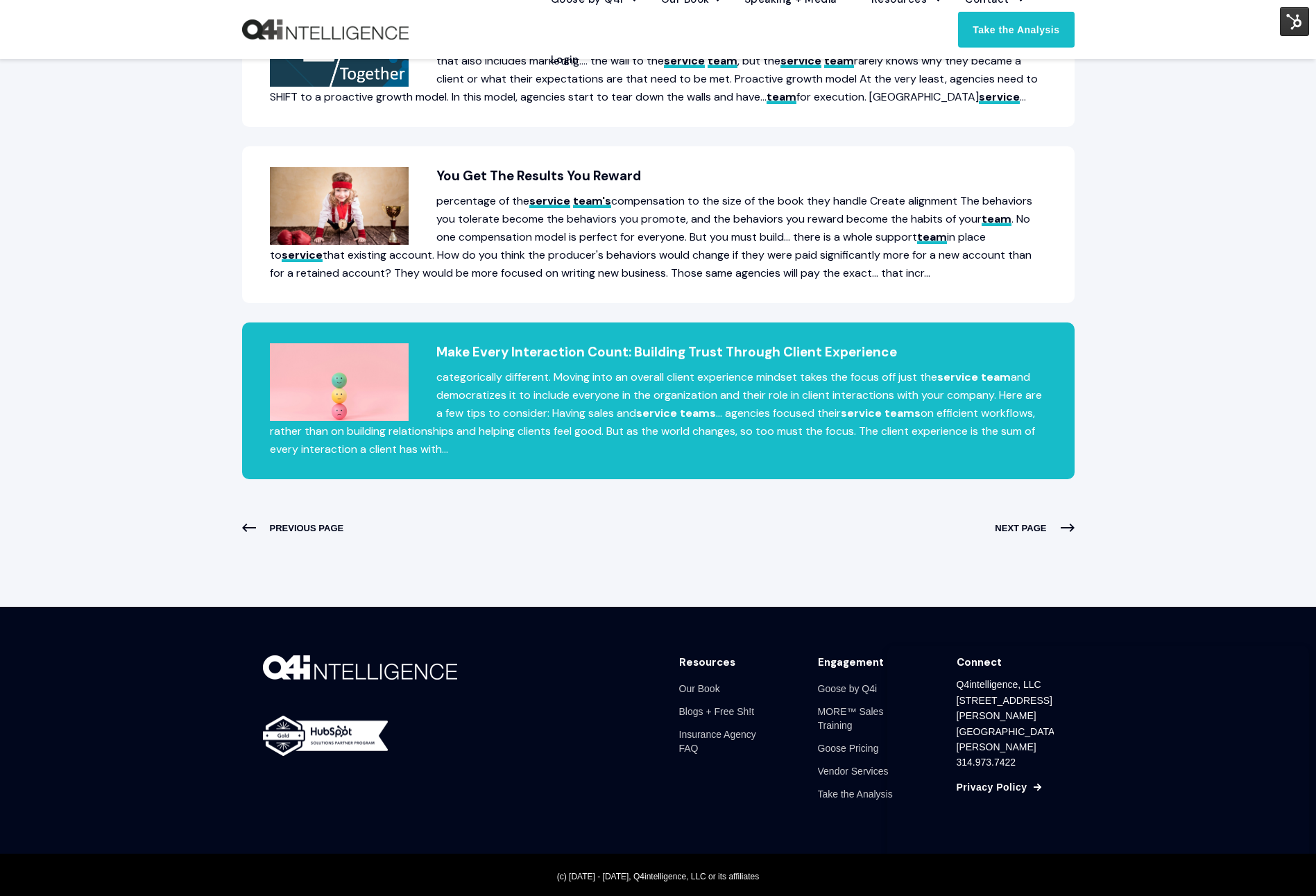
scroll to position [743, 0]
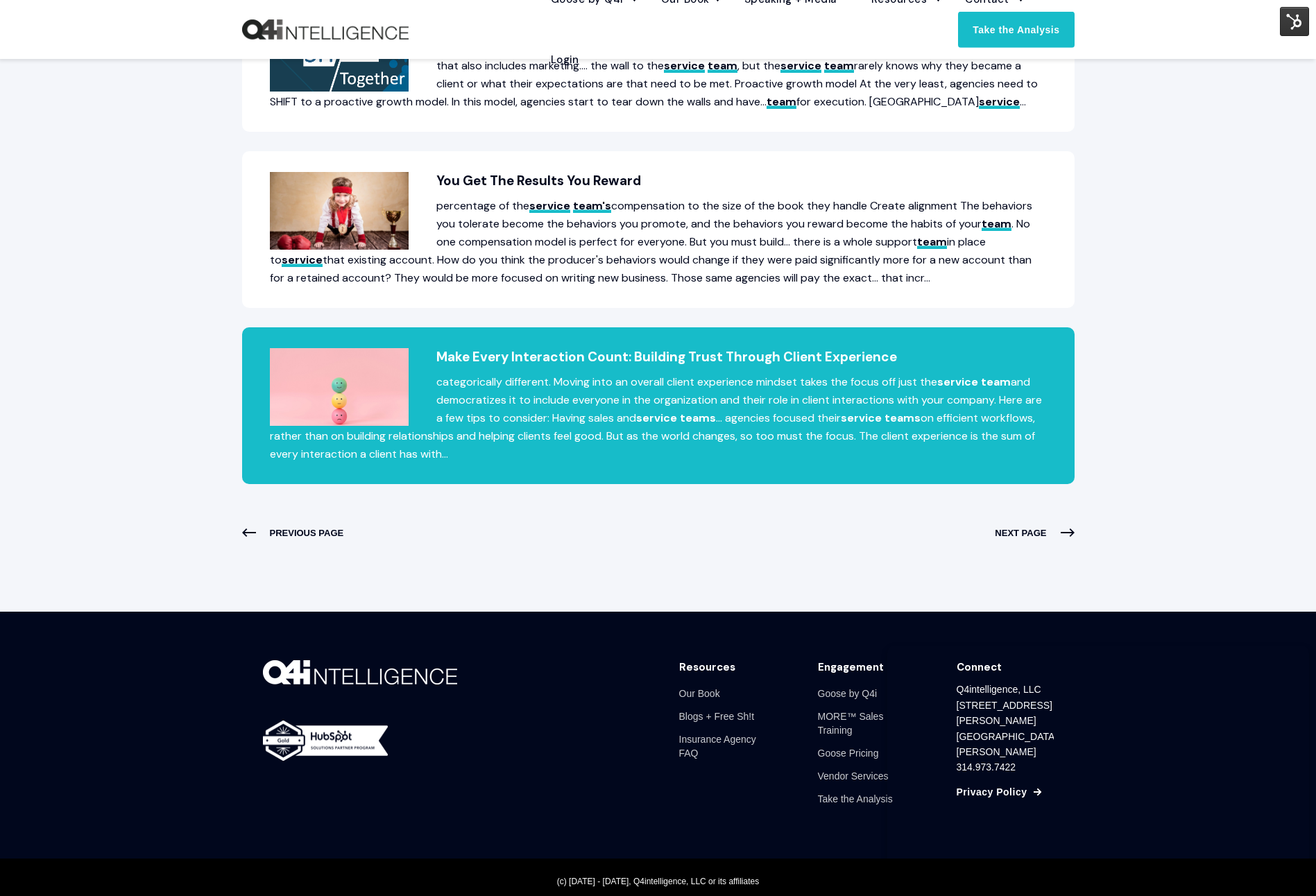
click at [762, 451] on p "categorically different. Moving into an overall client experience mindset takes…" at bounding box center [658, 418] width 776 height 91
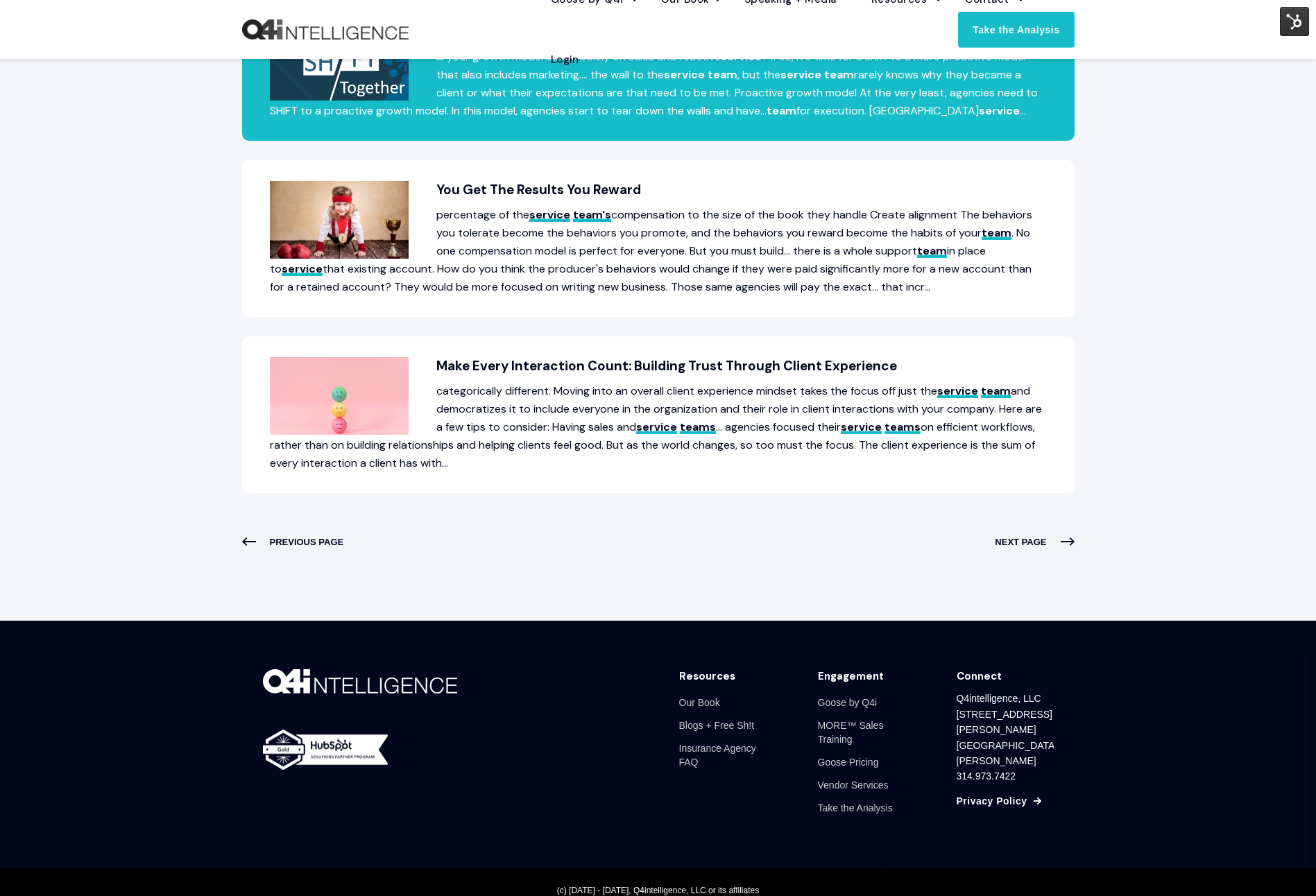
scroll to position [736, 0]
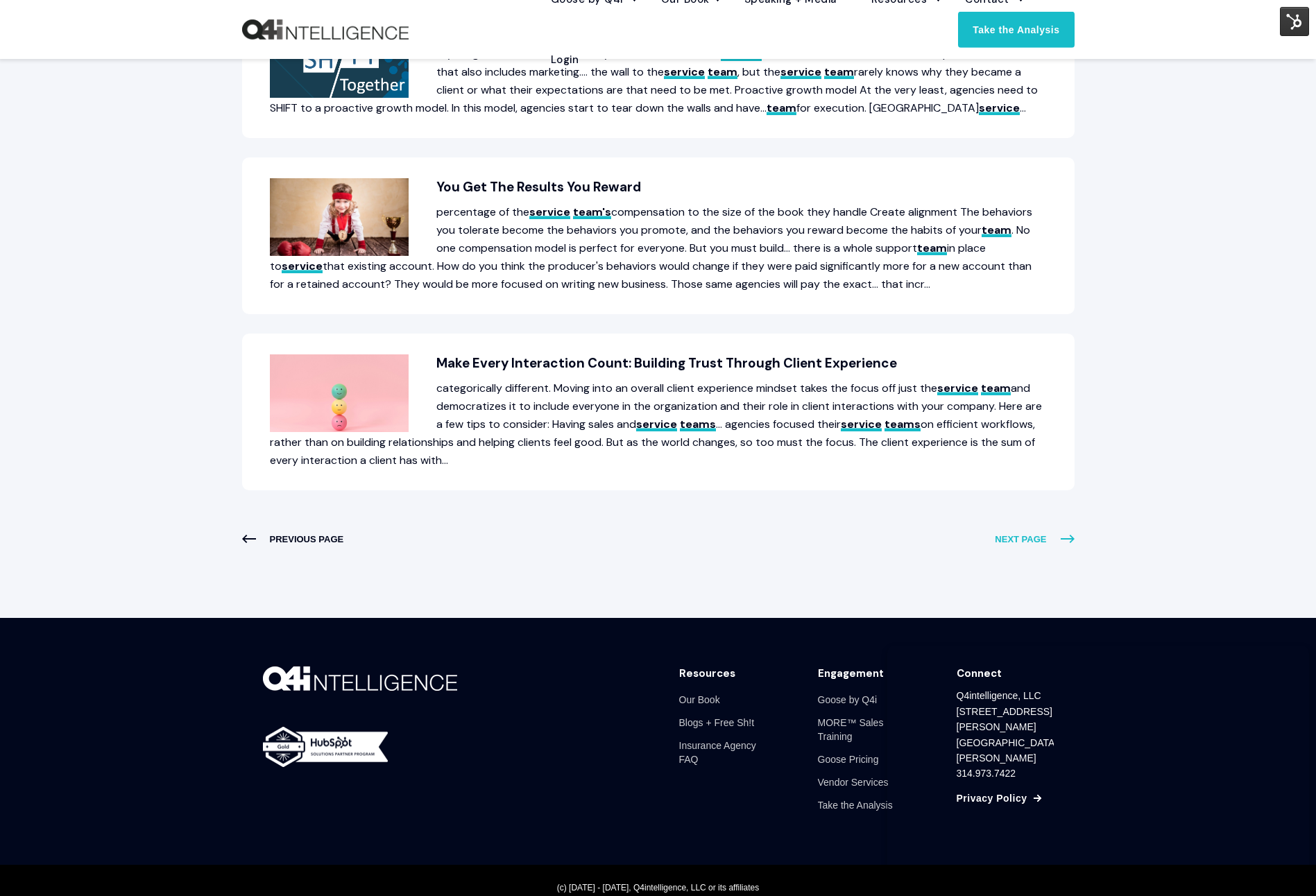
click at [1030, 540] on span "NEXT PAGE" at bounding box center [1034, 540] width 79 height 19
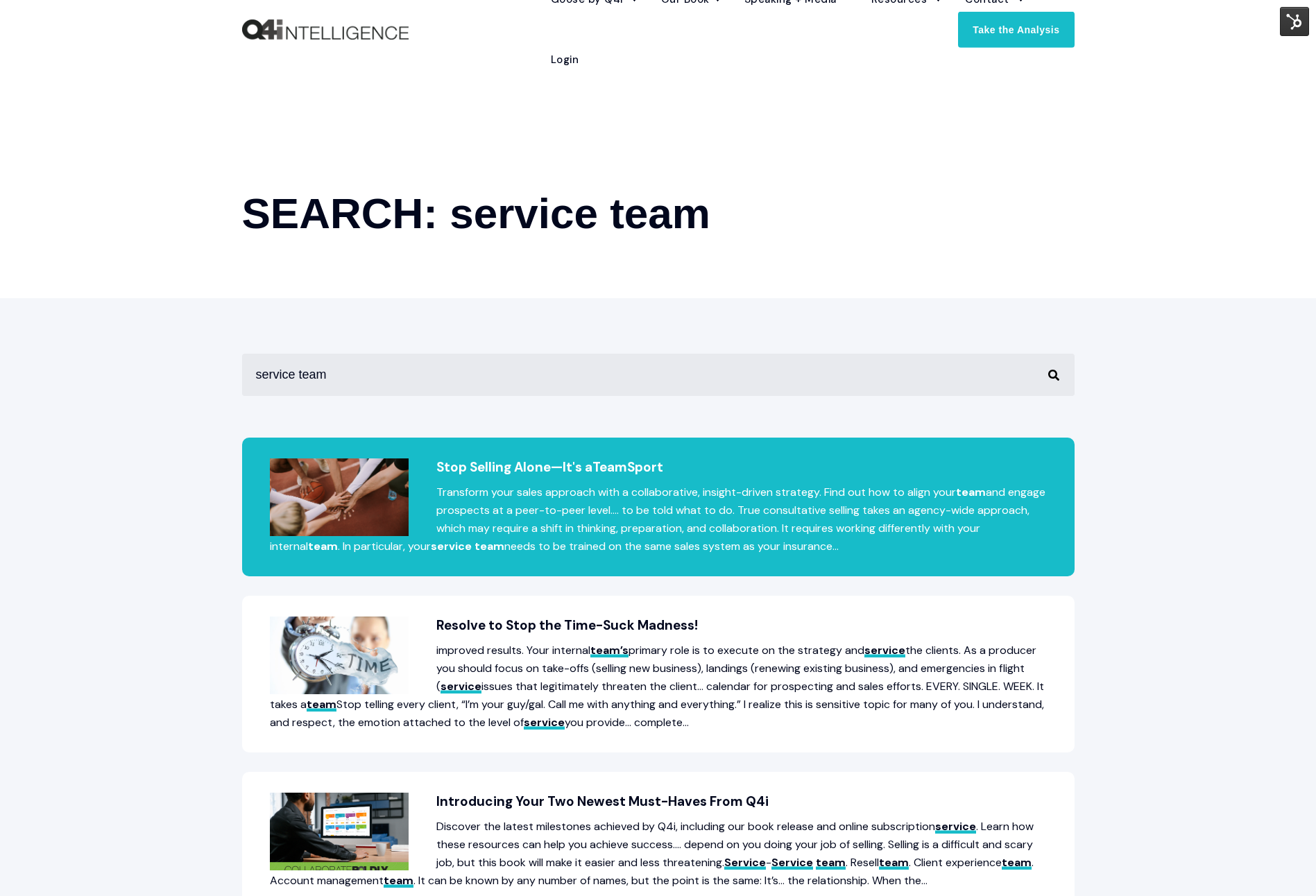
click at [648, 516] on p "Transform your sales approach with a collaborative, insight-driven strategy. Fi…" at bounding box center [658, 519] width 776 height 72
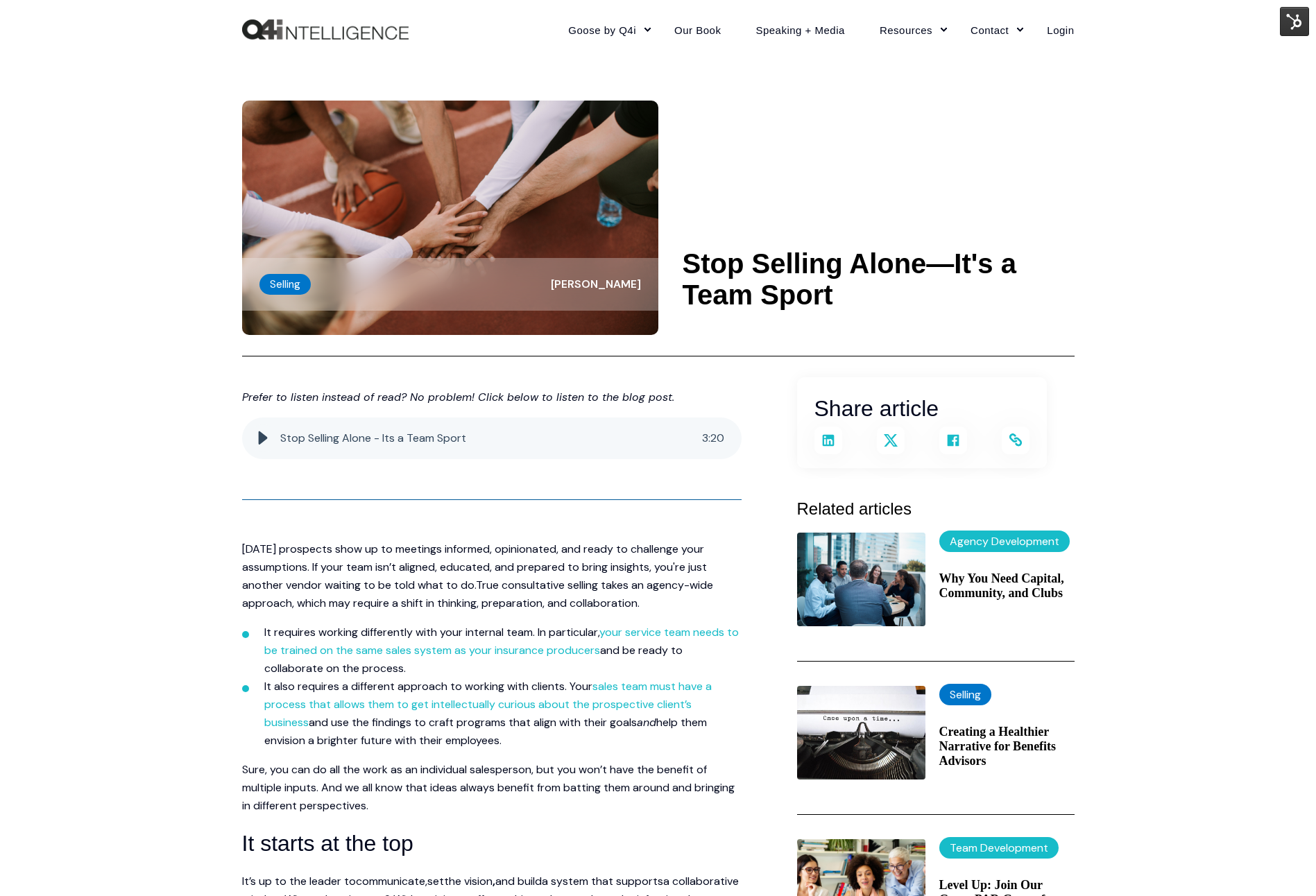
click at [1292, 15] on img at bounding box center [1295, 21] width 29 height 29
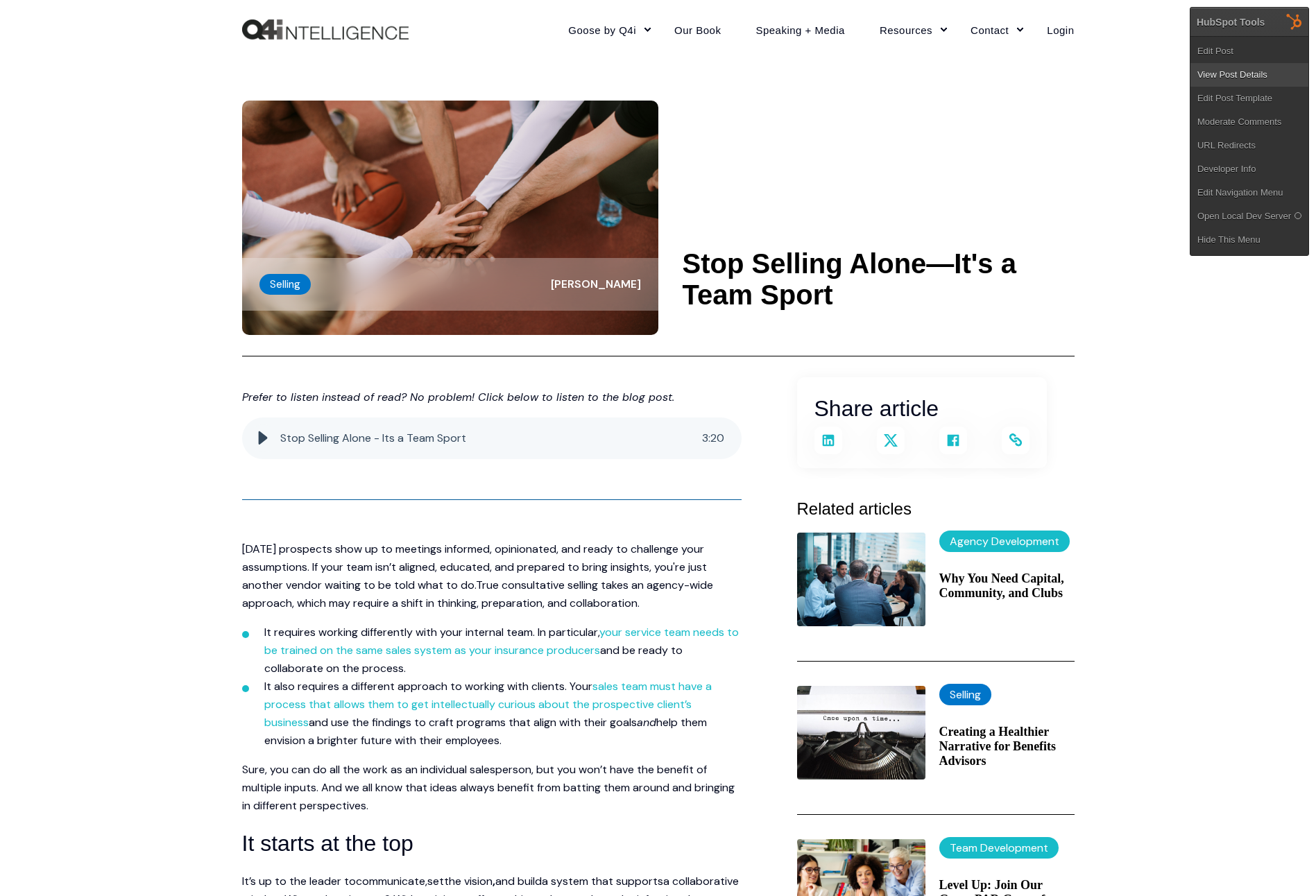
click at [1260, 73] on link "View Post Details" at bounding box center [1249, 75] width 118 height 23
